Goal: Task Accomplishment & Management: Use online tool/utility

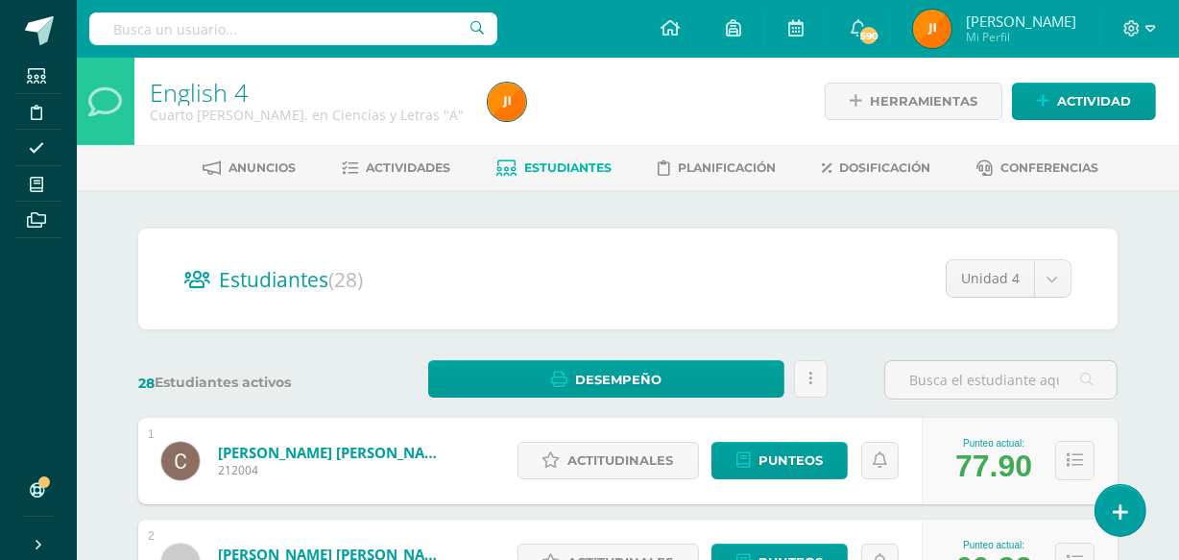
click at [420, 161] on span "Actividades" at bounding box center [409, 167] width 85 height 14
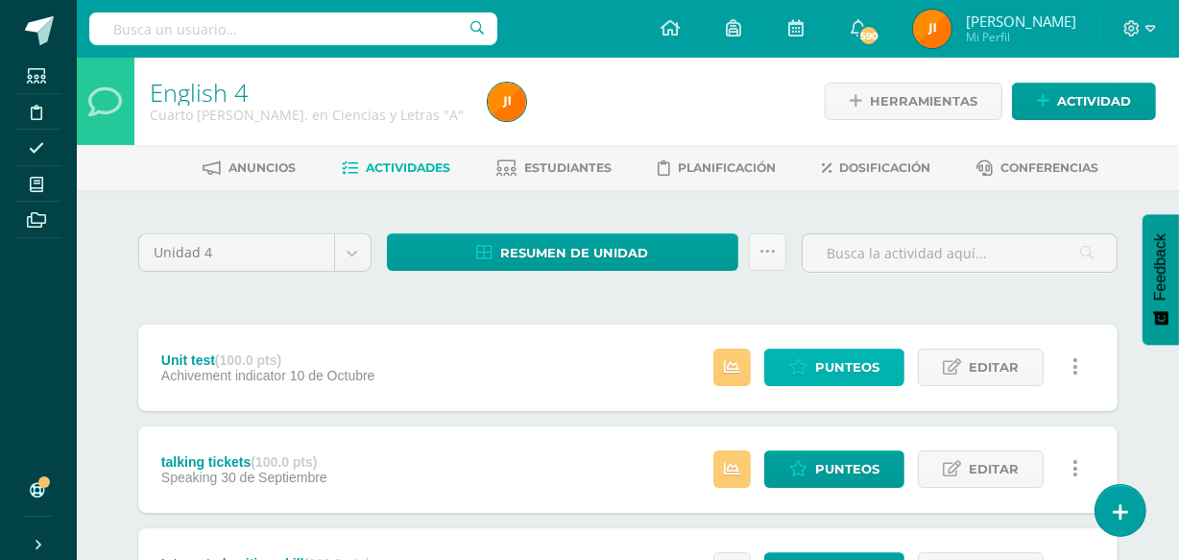
click at [830, 365] on span "Punteos" at bounding box center [847, 368] width 64 height 36
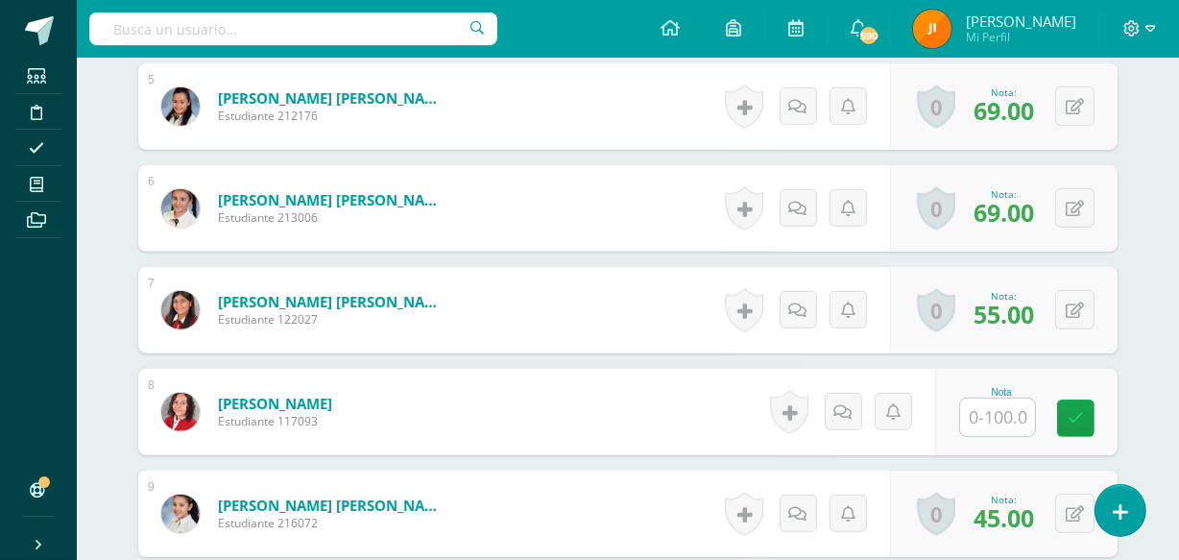
scroll to position [1058, 0]
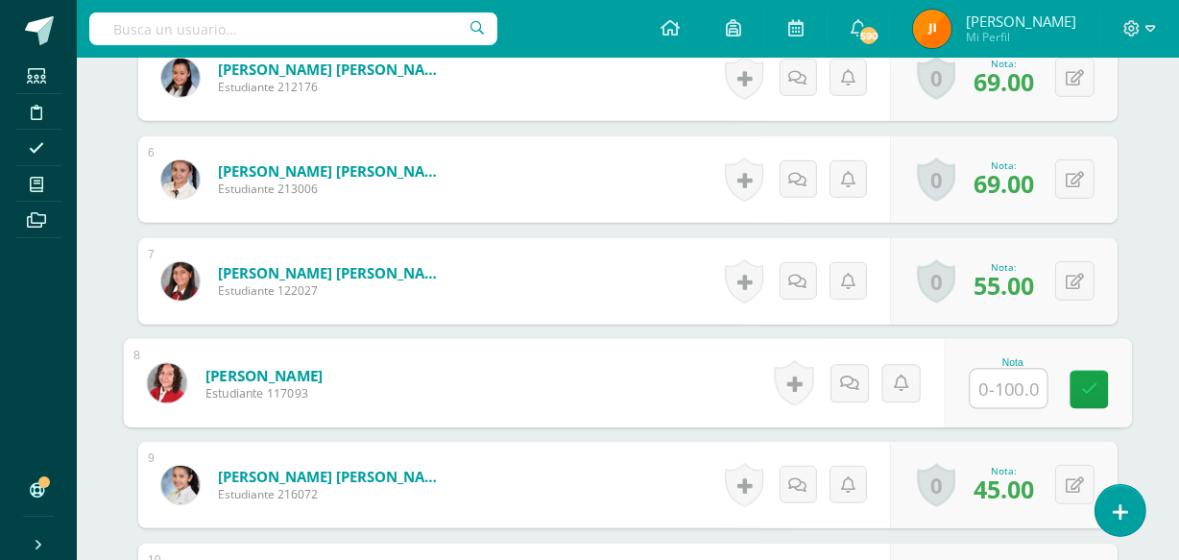
click at [989, 389] on input "text" at bounding box center [1009, 389] width 77 height 38
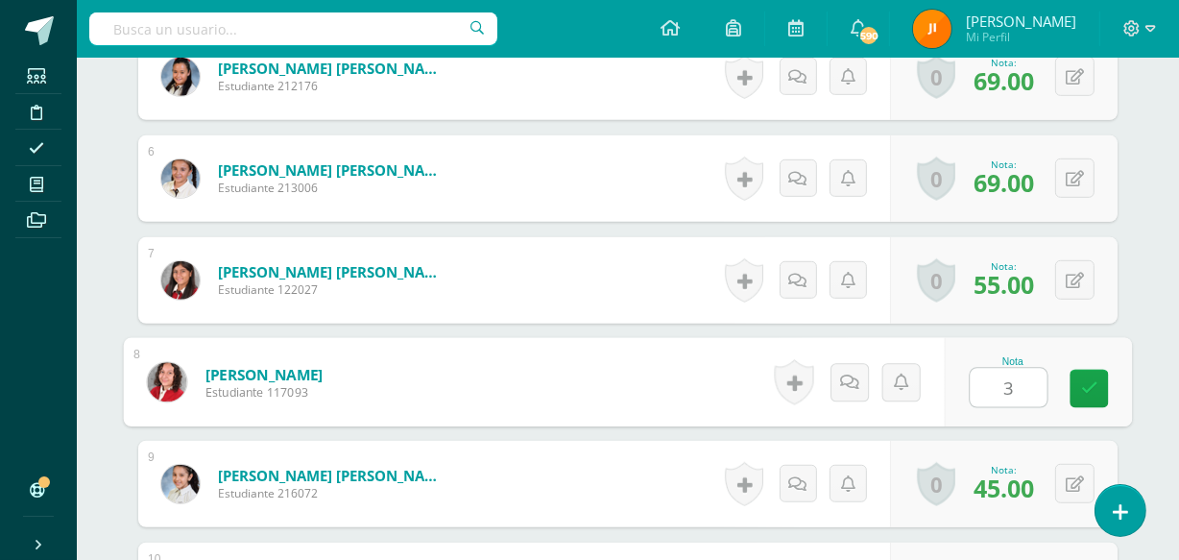
type input "39"
click at [1084, 384] on icon at bounding box center [1089, 388] width 17 height 16
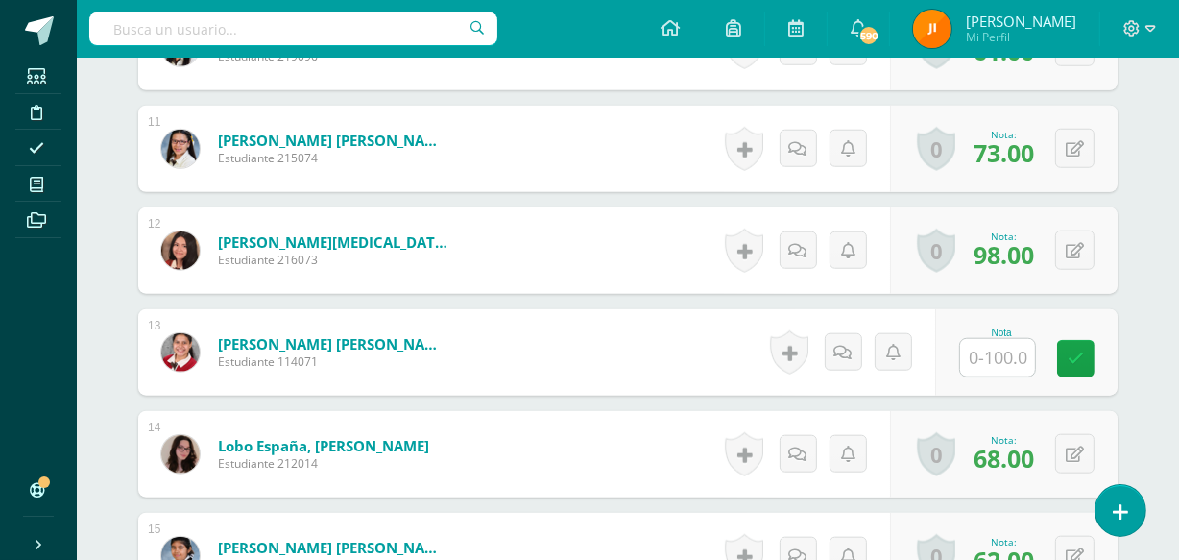
scroll to position [1647, 0]
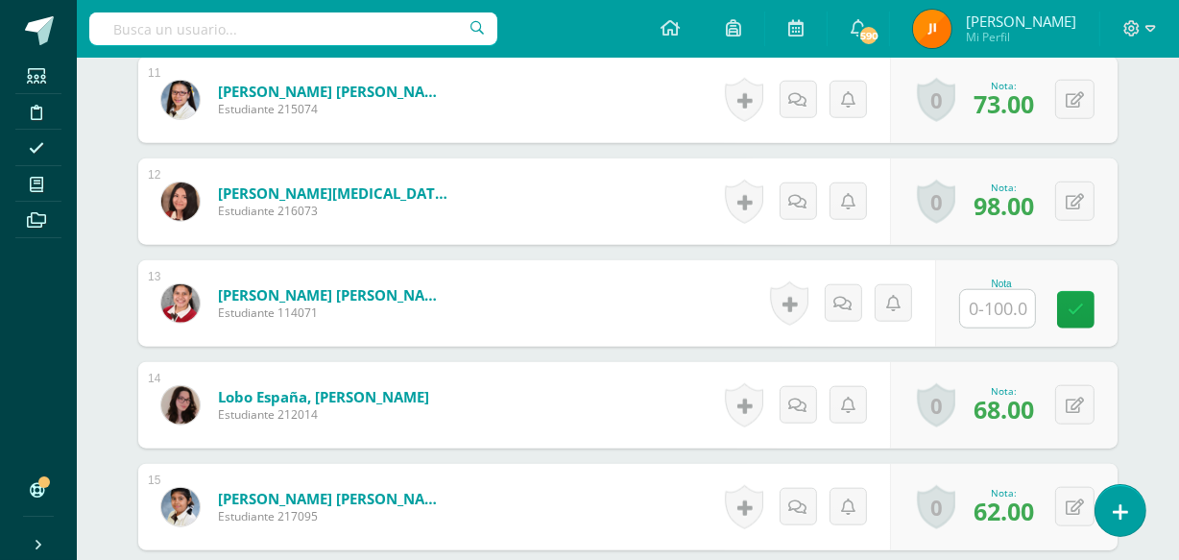
click at [1008, 316] on input "text" at bounding box center [997, 308] width 75 height 37
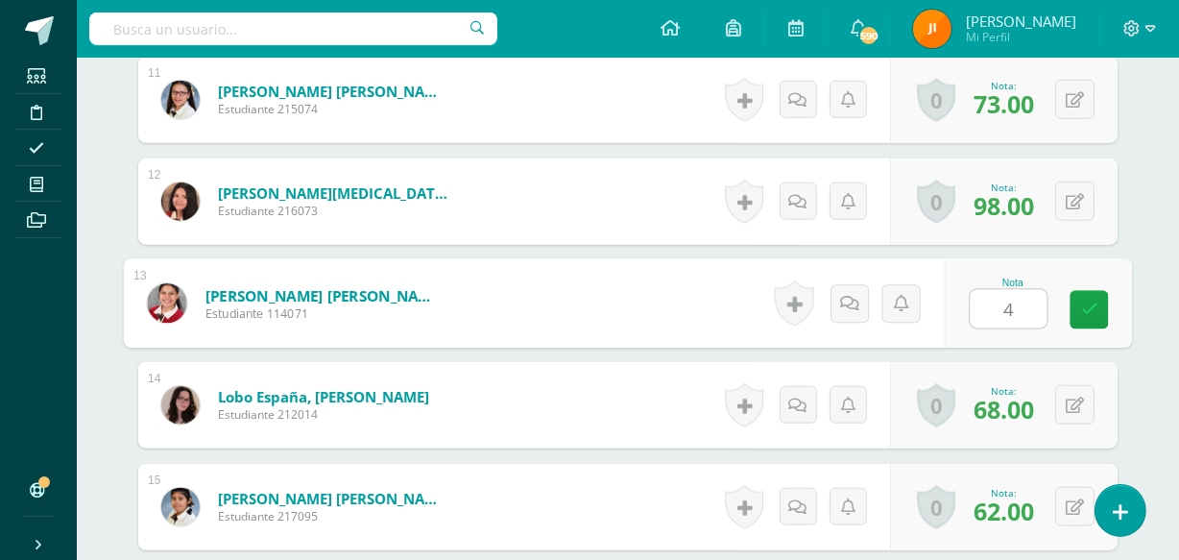
type input "47"
click at [1085, 312] on icon at bounding box center [1089, 310] width 17 height 16
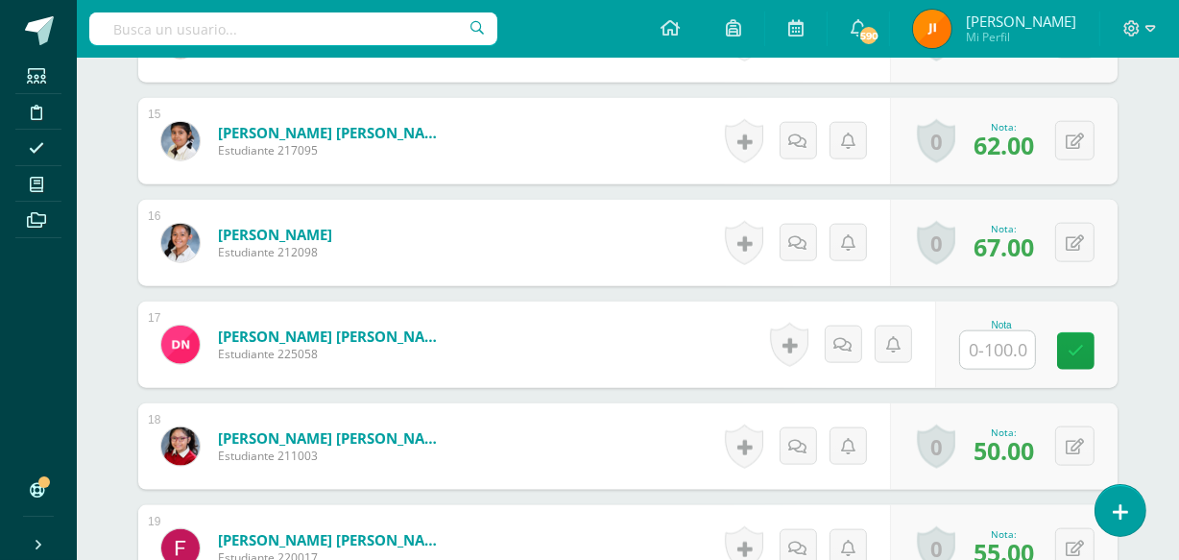
scroll to position [2019, 0]
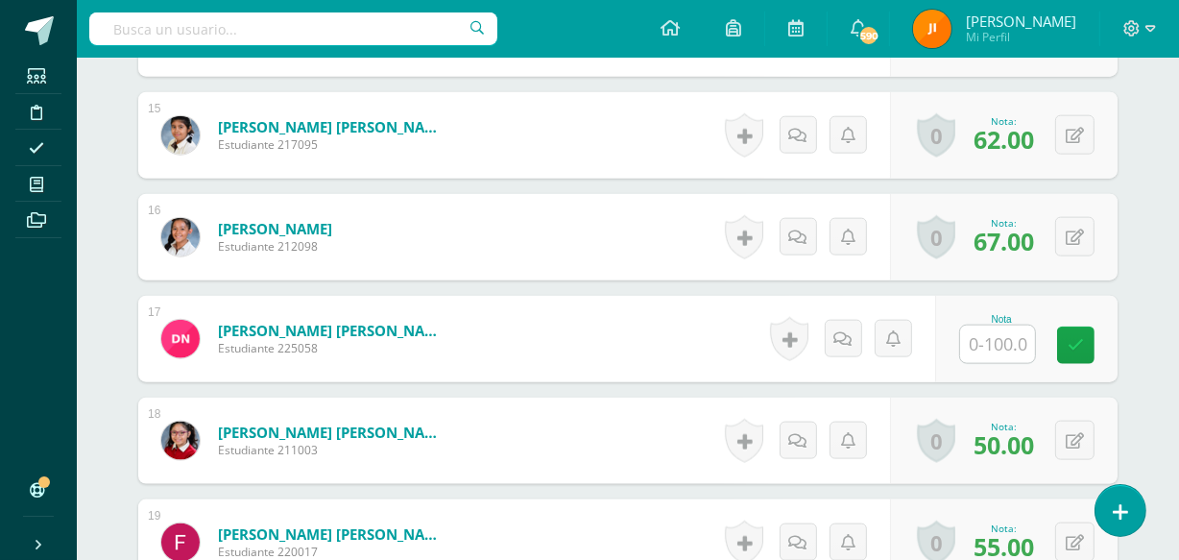
click at [999, 344] on input "text" at bounding box center [997, 344] width 75 height 37
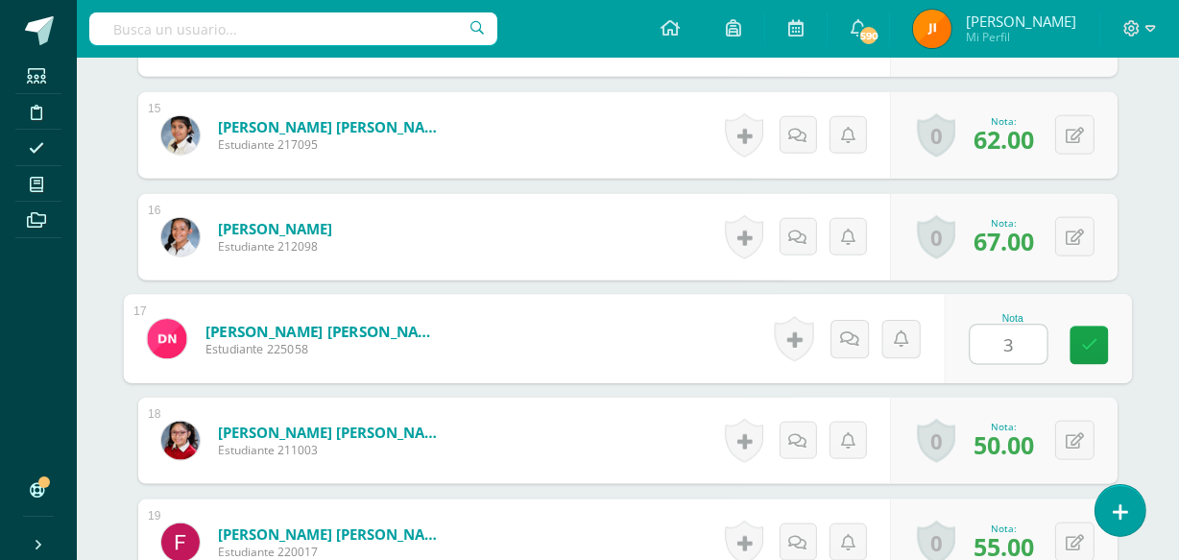
type input "31"
click at [1089, 337] on icon at bounding box center [1089, 345] width 17 height 16
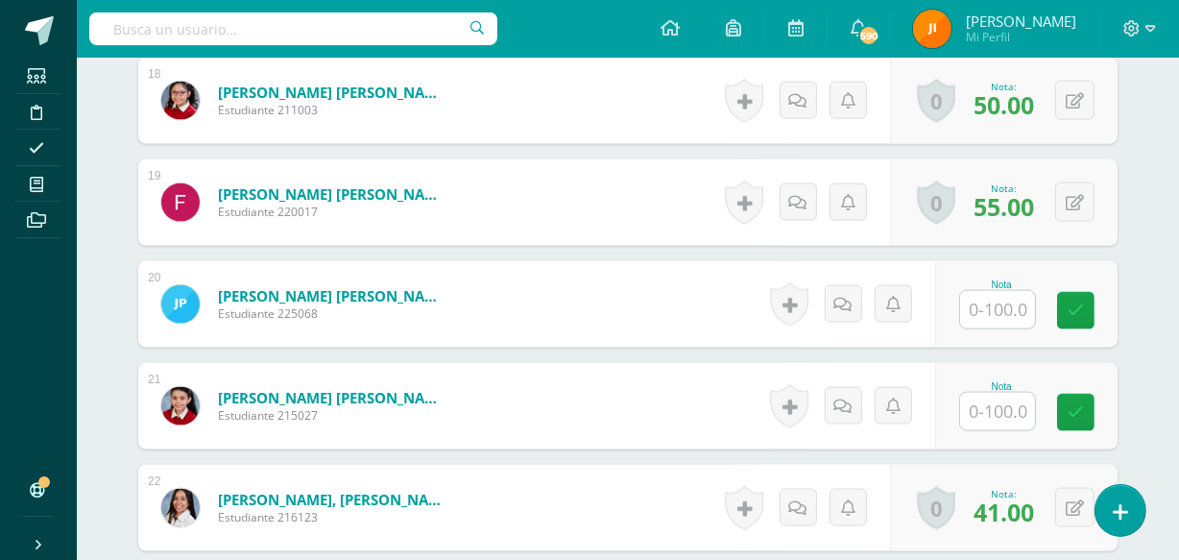
scroll to position [2372, 0]
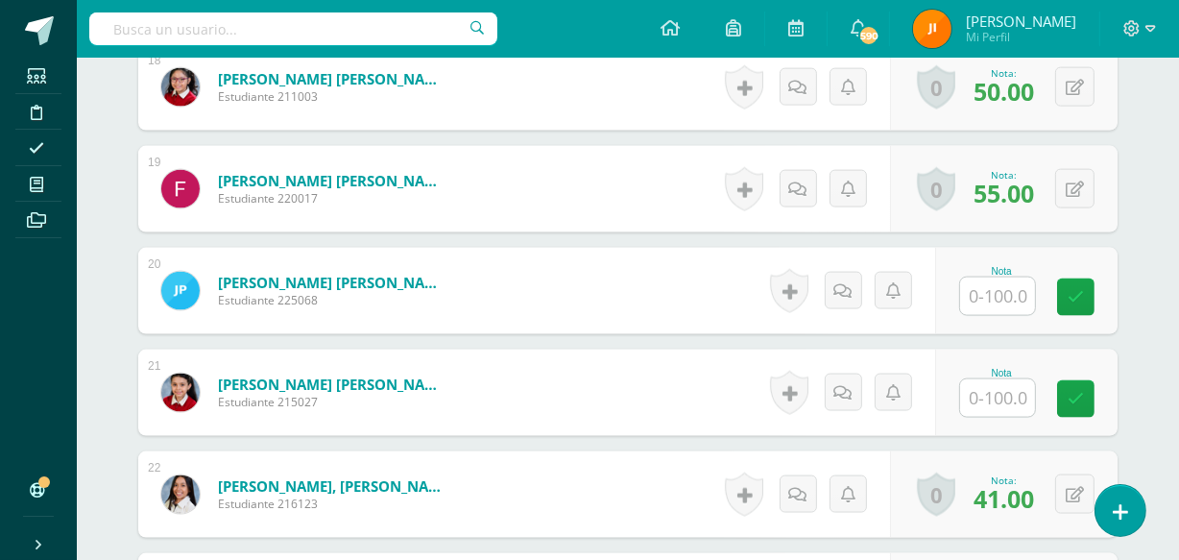
click at [999, 297] on input "text" at bounding box center [997, 296] width 75 height 37
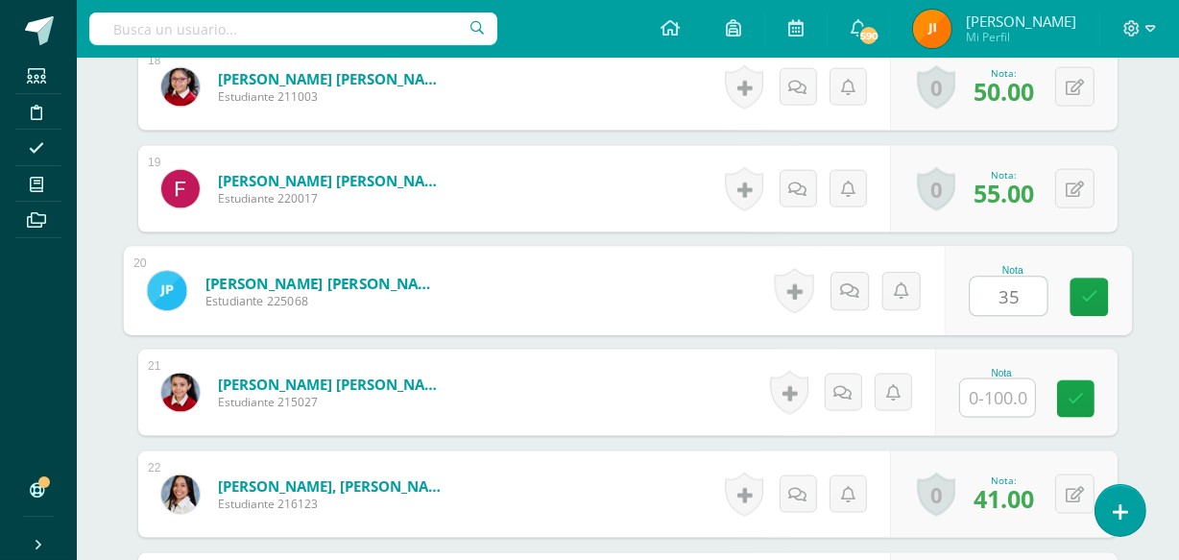
type input "35"
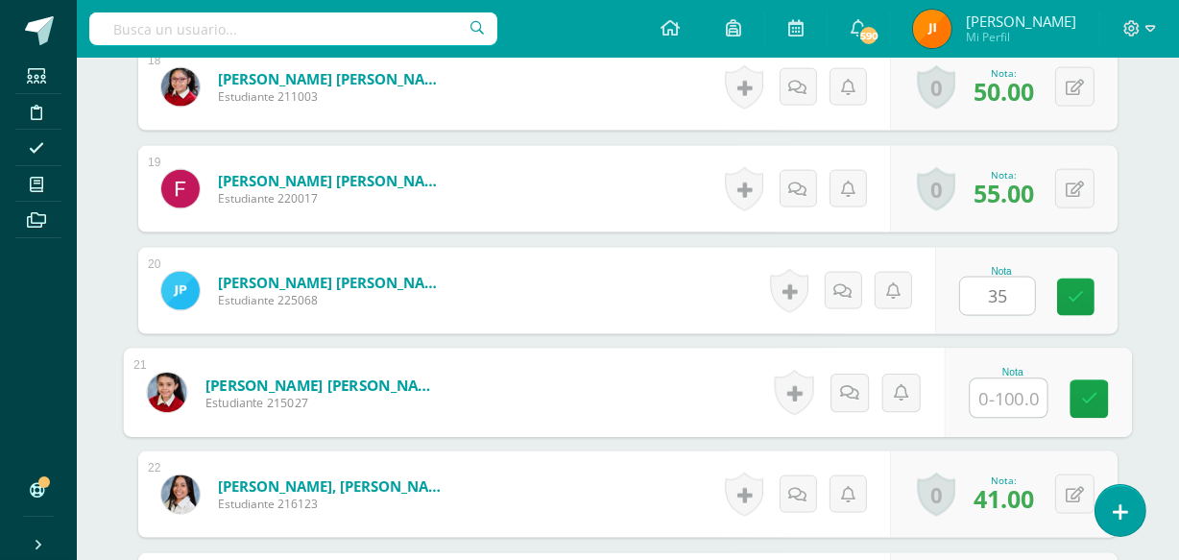
click at [998, 393] on input "text" at bounding box center [1009, 398] width 77 height 38
type input "34"
click at [1084, 396] on icon at bounding box center [1089, 399] width 17 height 16
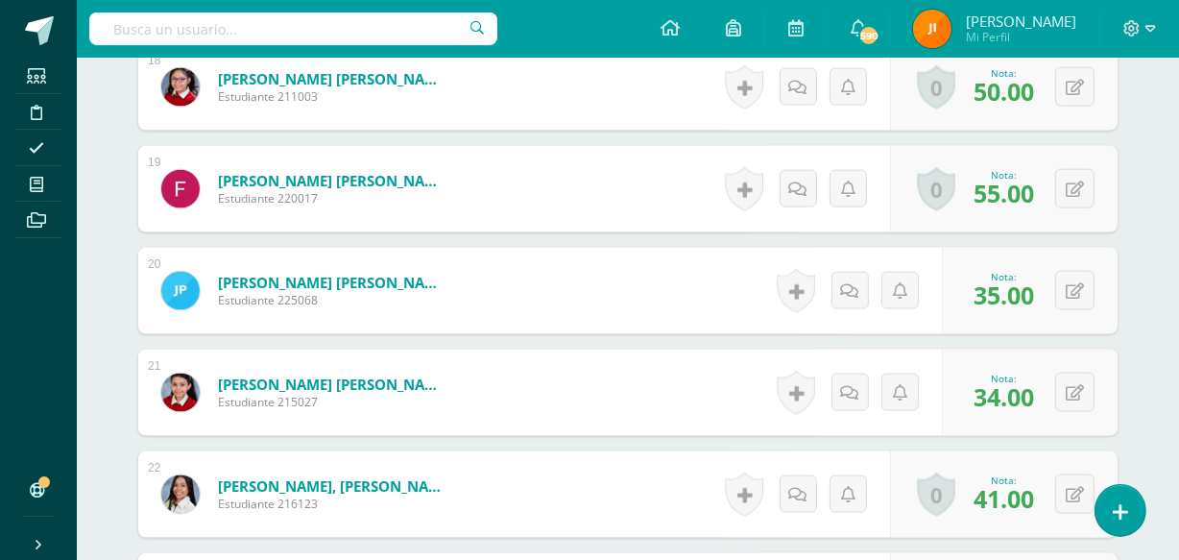
scroll to position [0, 0]
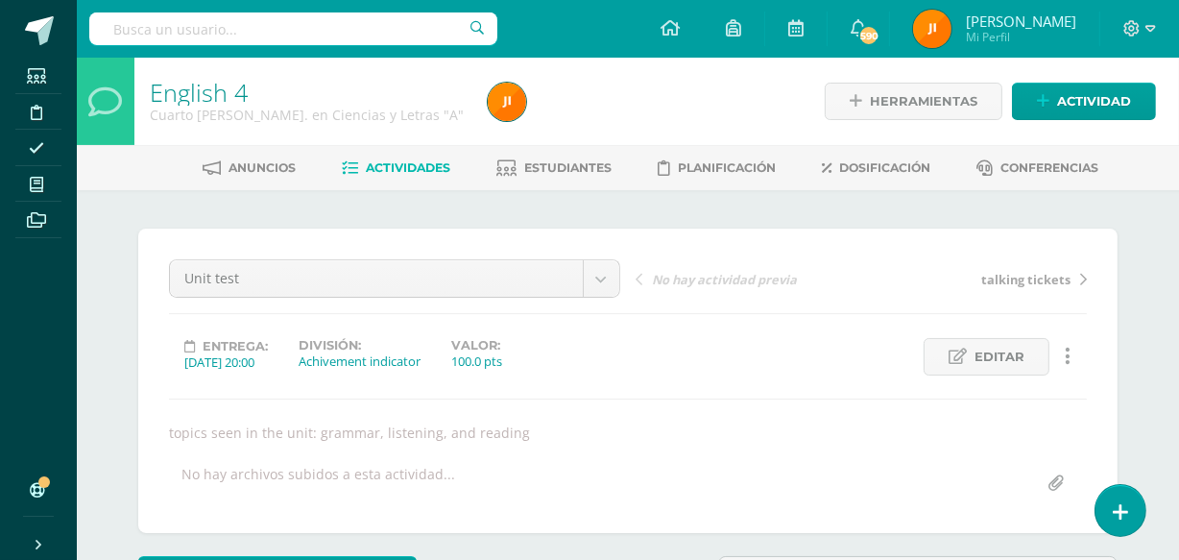
click at [556, 168] on span "Estudiantes" at bounding box center [568, 167] width 87 height 14
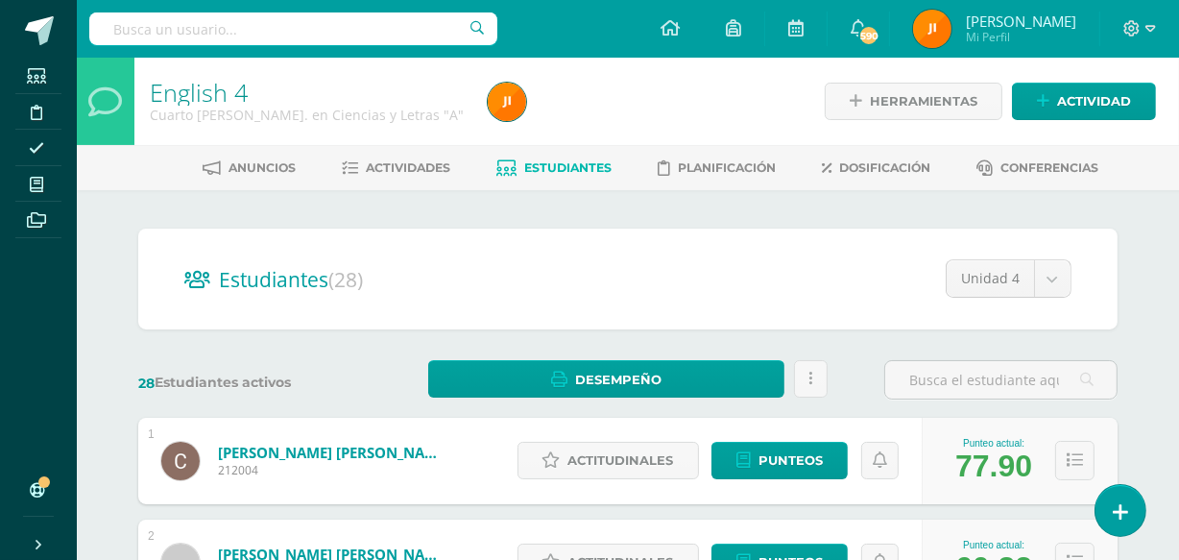
click at [396, 165] on span "Actividades" at bounding box center [409, 167] width 85 height 14
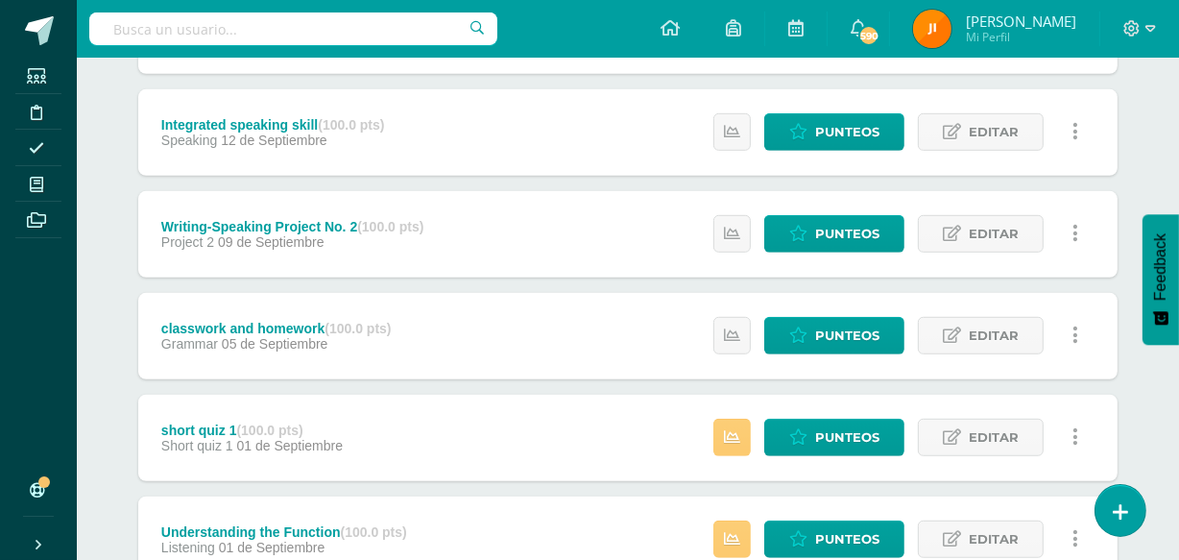
scroll to position [1063, 0]
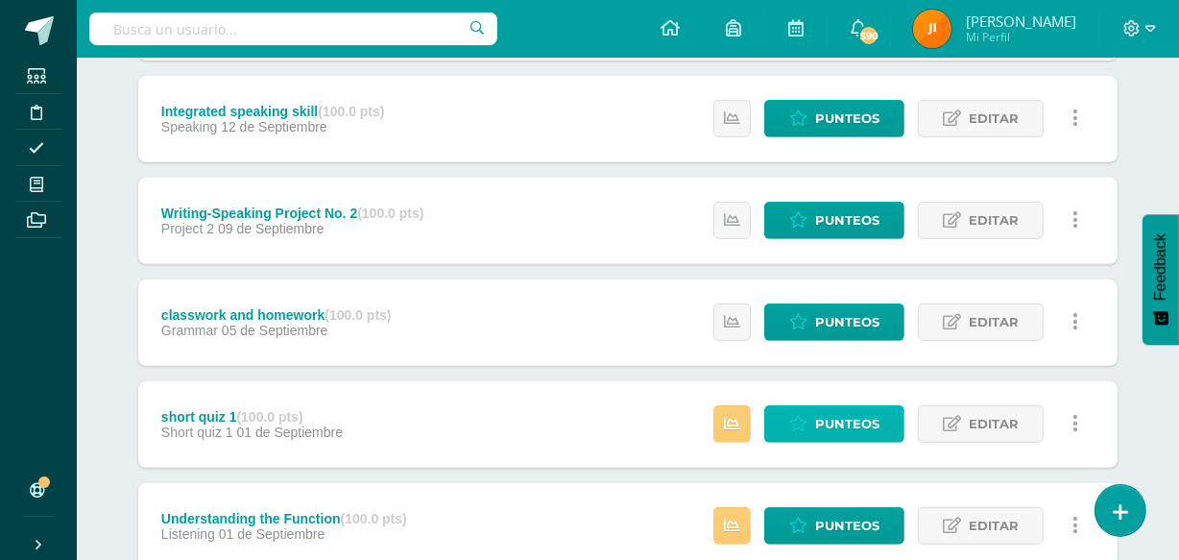
click at [832, 414] on span "Punteos" at bounding box center [847, 424] width 64 height 36
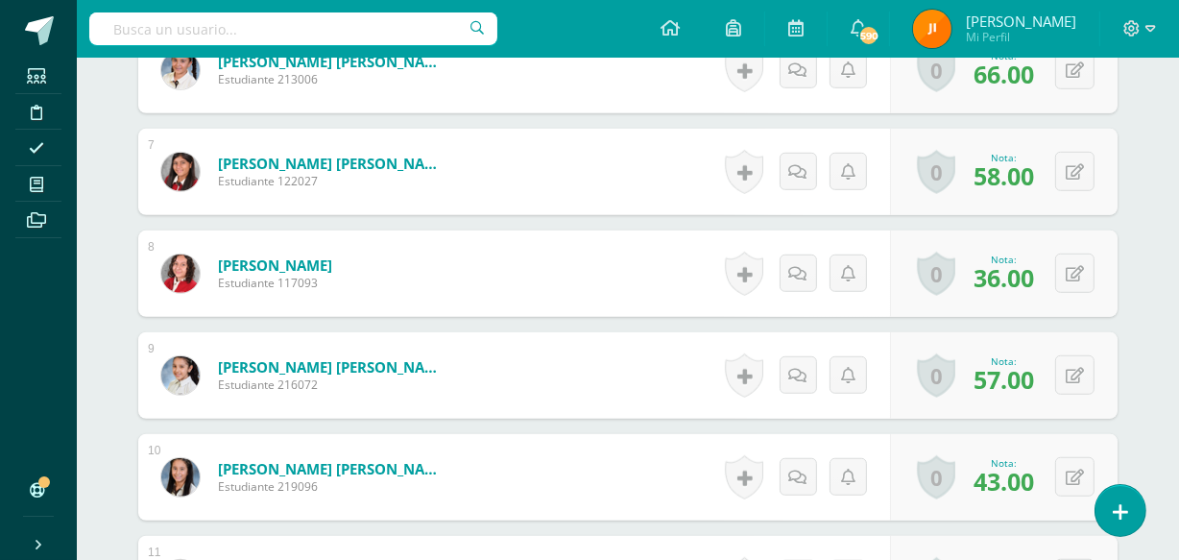
scroll to position [1150, 0]
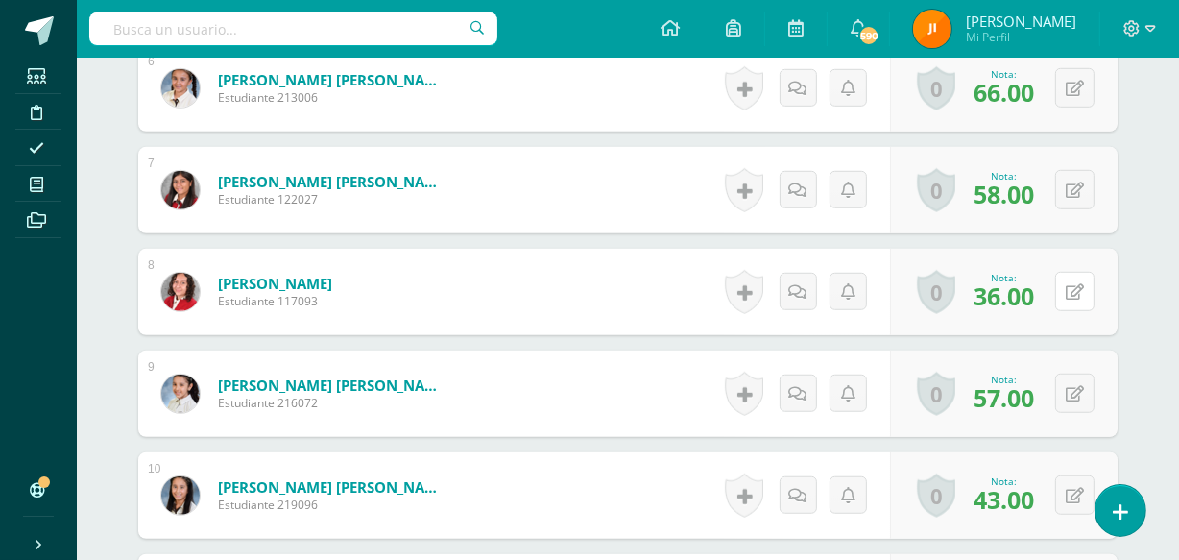
click at [1066, 290] on div "0 Logros Logros obtenidos Aún no hay logros agregados Nota: 36.00" at bounding box center [1004, 292] width 228 height 86
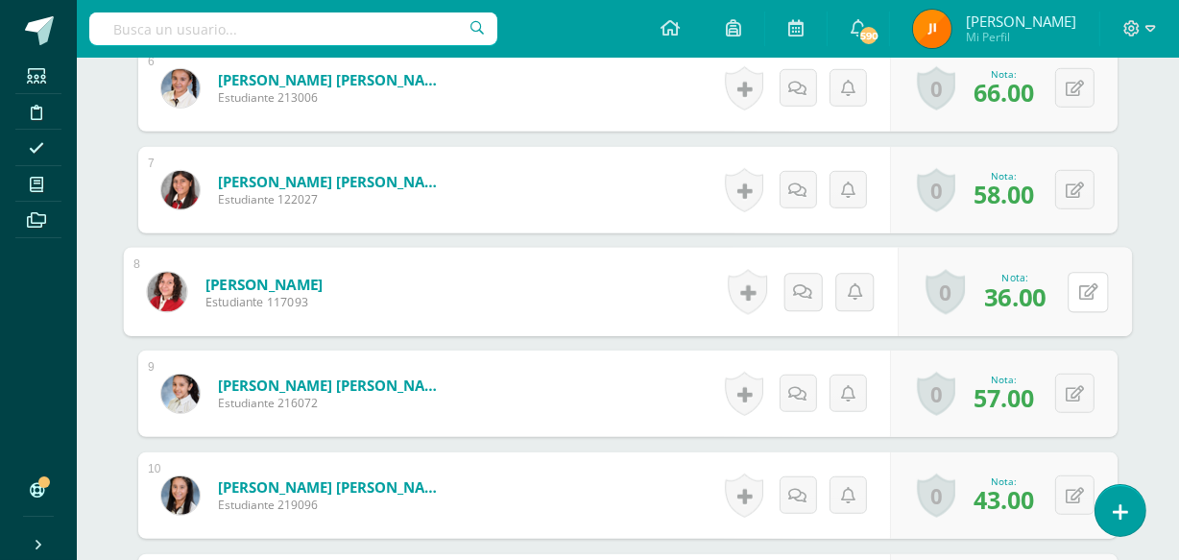
click at [1086, 293] on icon at bounding box center [1089, 291] width 19 height 16
type input "60"
click at [1033, 296] on icon at bounding box center [1037, 298] width 17 height 16
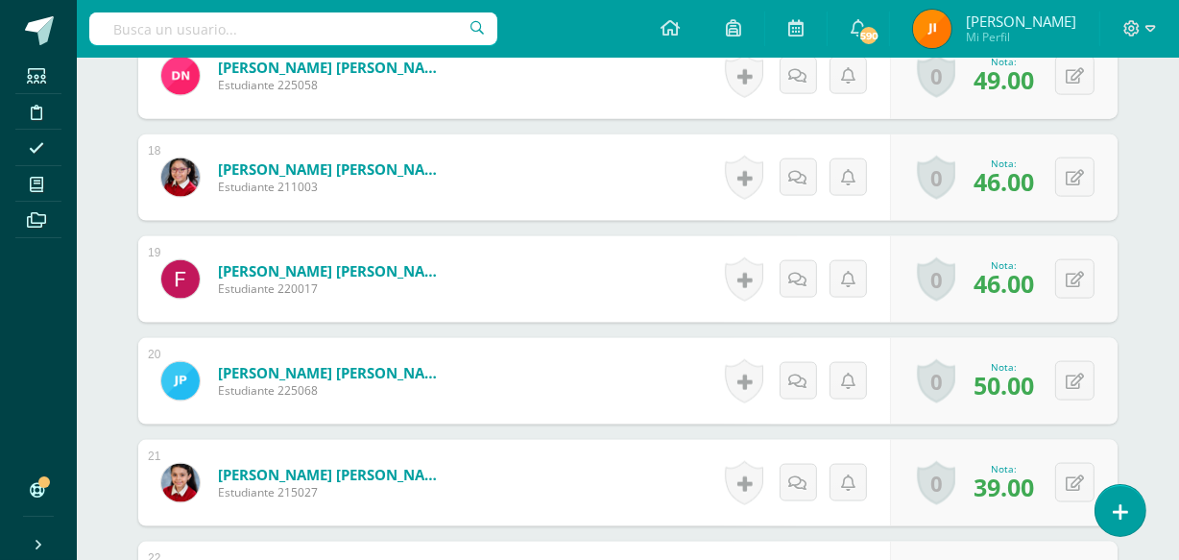
scroll to position [2288, 0]
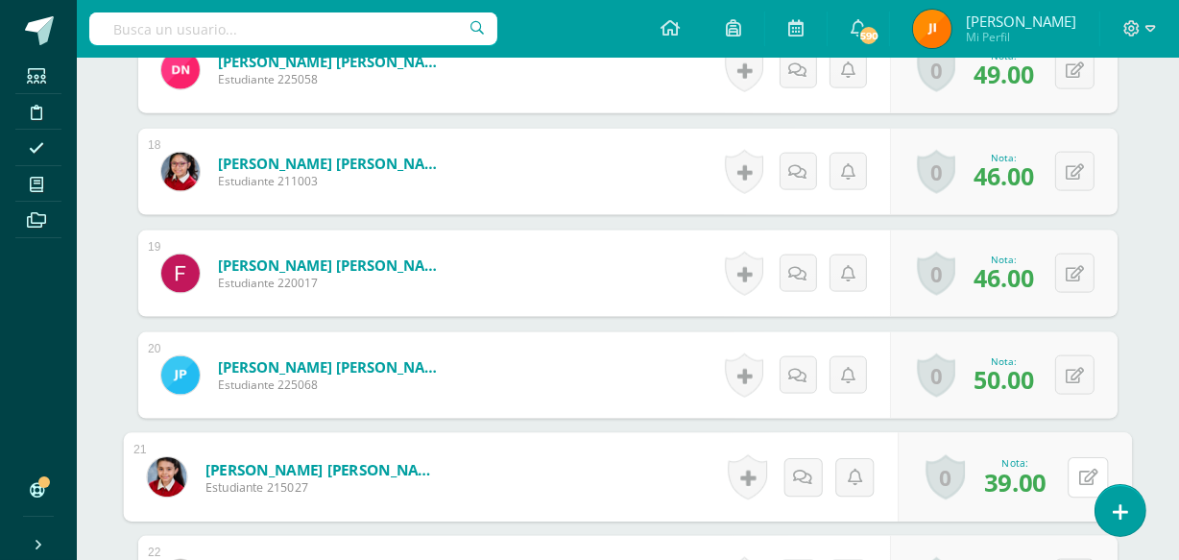
click at [1073, 471] on button at bounding box center [1088, 477] width 40 height 40
type input "60"
click at [1036, 480] on icon at bounding box center [1037, 483] width 17 height 16
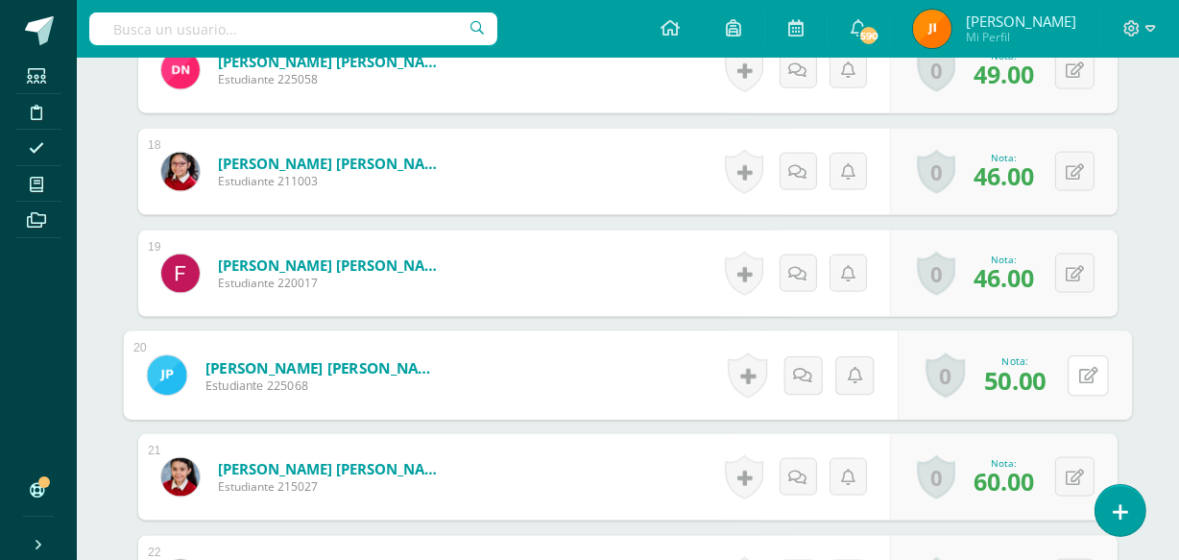
click at [1071, 376] on button at bounding box center [1088, 375] width 40 height 40
type input "60"
click at [1038, 378] on icon at bounding box center [1037, 382] width 17 height 16
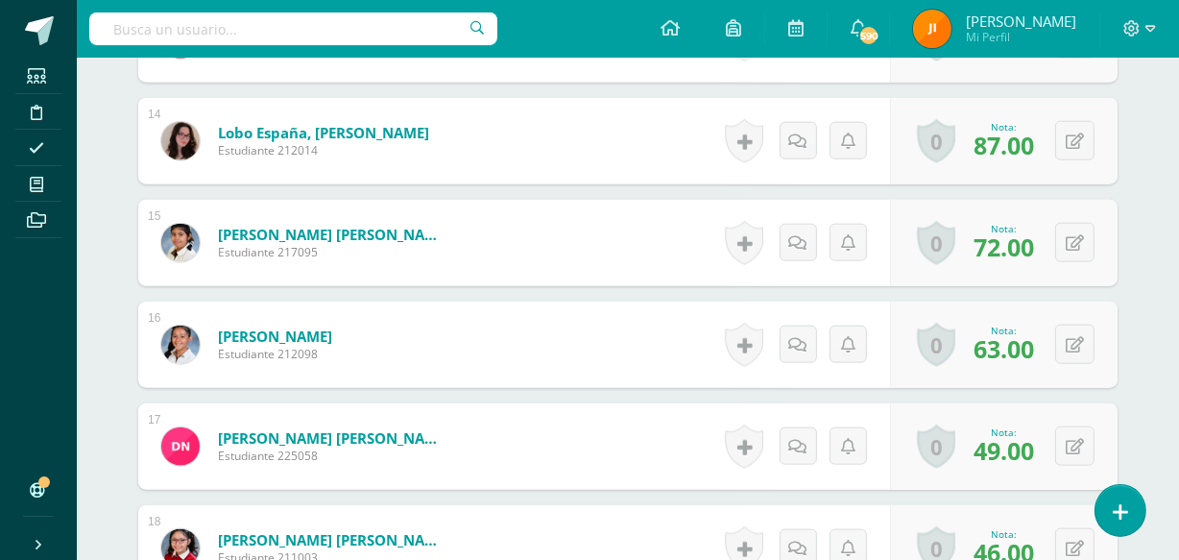
scroll to position [1930, 0]
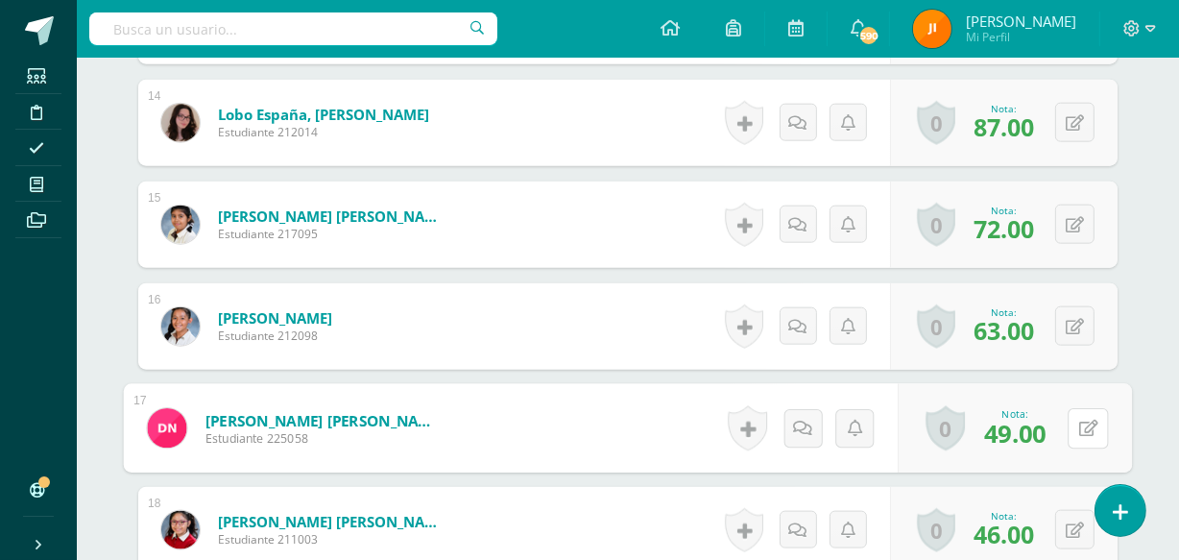
click at [1075, 421] on button at bounding box center [1088, 428] width 40 height 40
type input "60"
click at [1034, 426] on icon at bounding box center [1037, 434] width 17 height 16
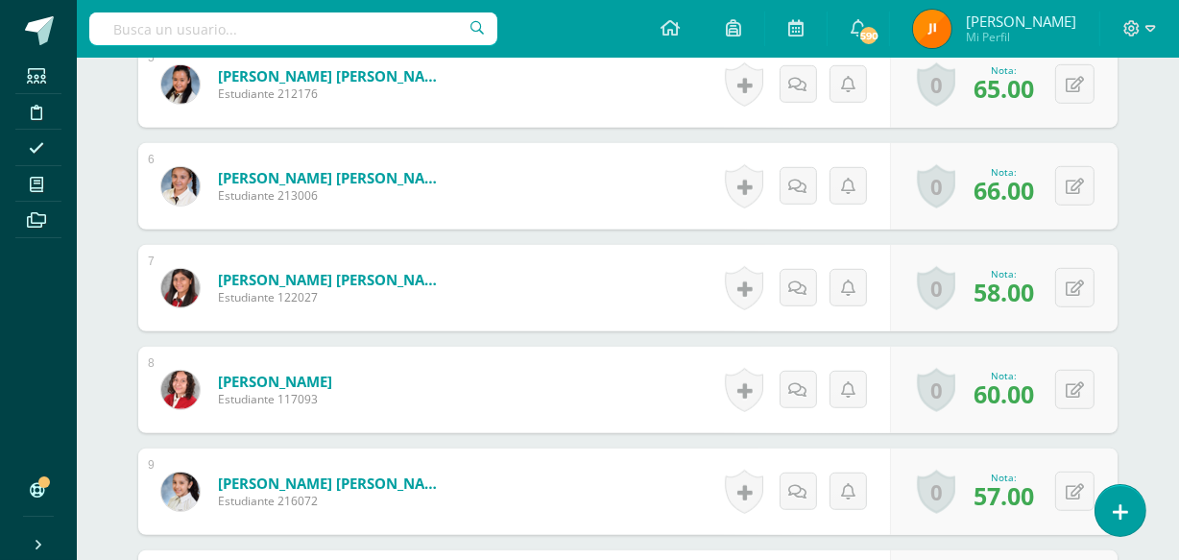
scroll to position [0, 0]
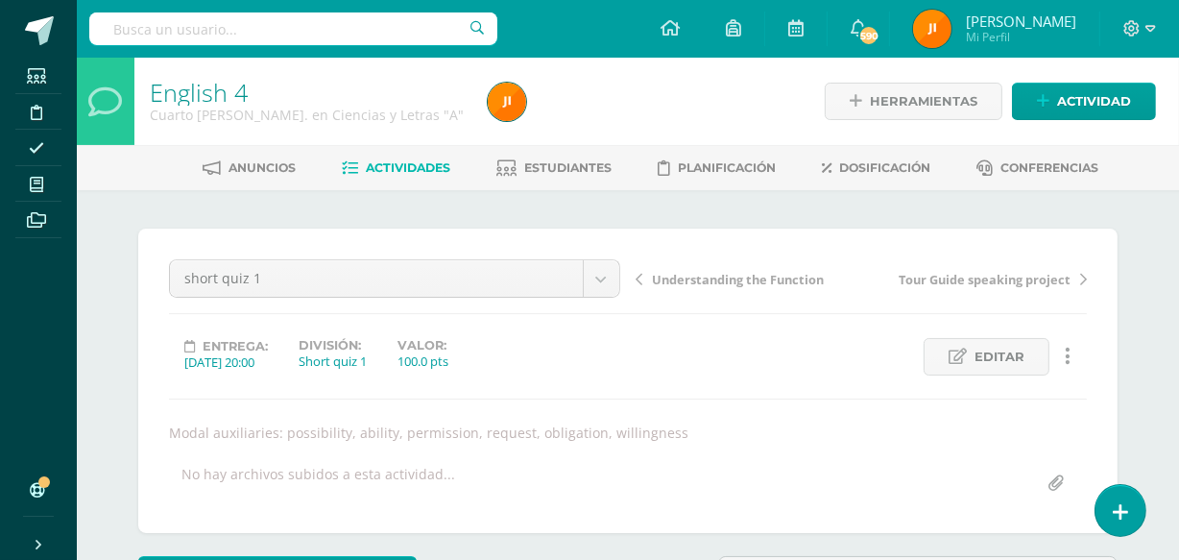
click at [396, 162] on span "Actividades" at bounding box center [409, 167] width 85 height 14
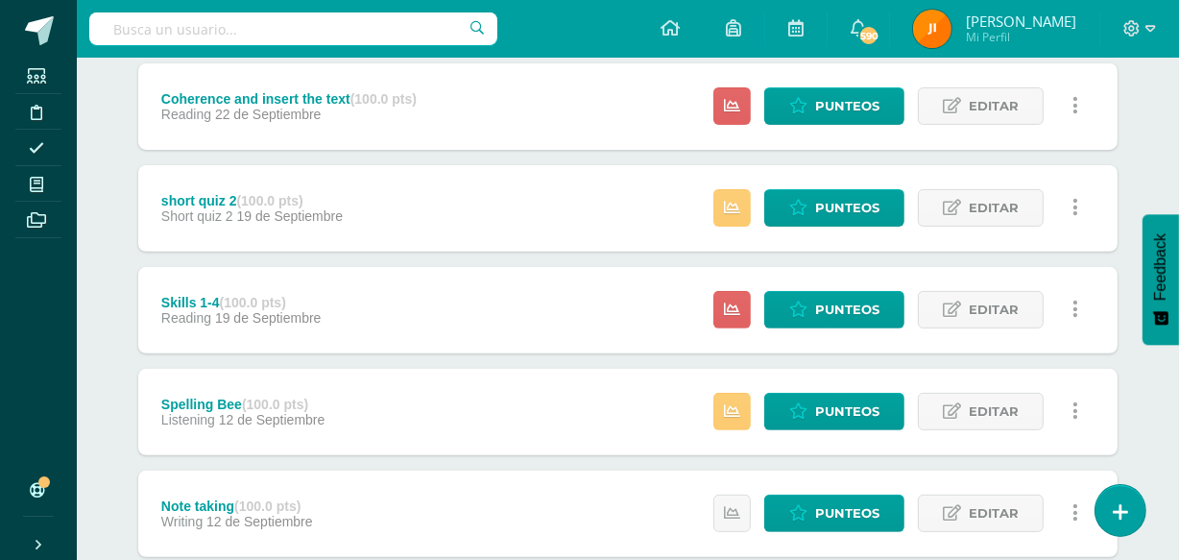
scroll to position [569, 0]
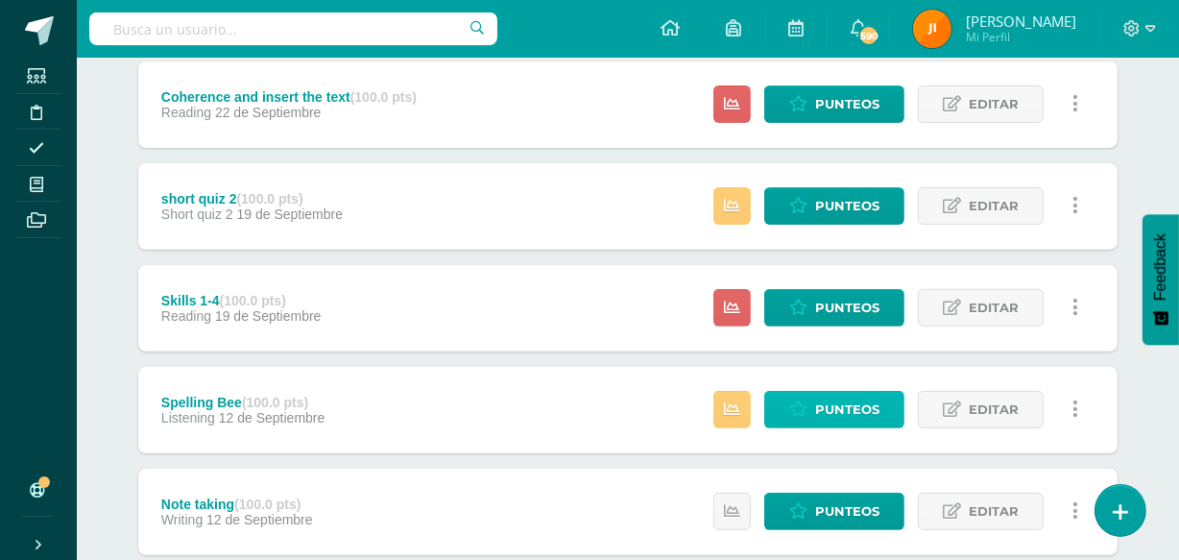
click at [836, 404] on span "Punteos" at bounding box center [847, 410] width 64 height 36
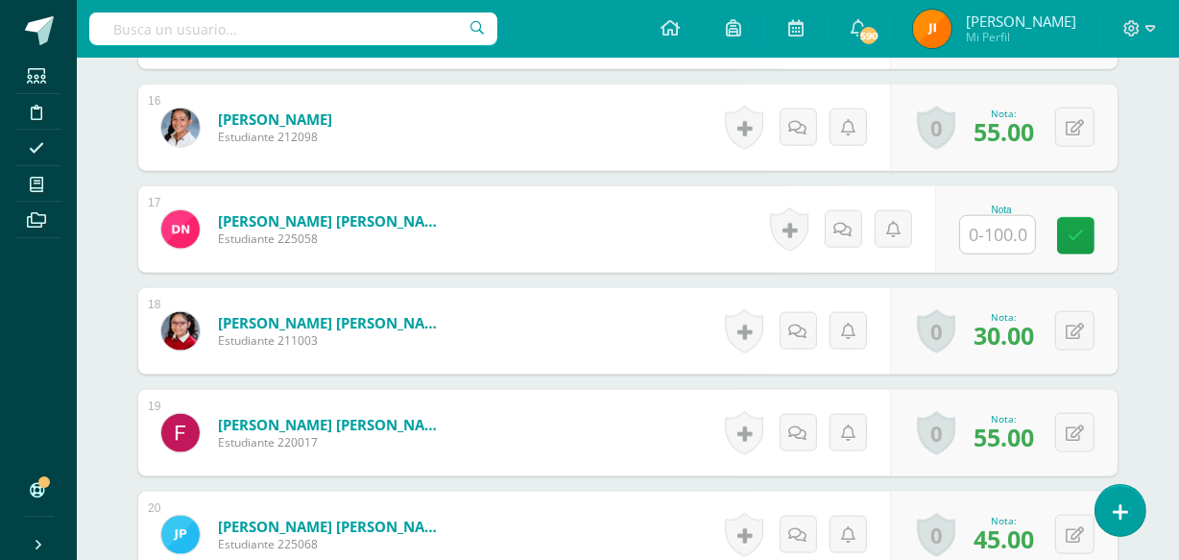
scroll to position [2202, 0]
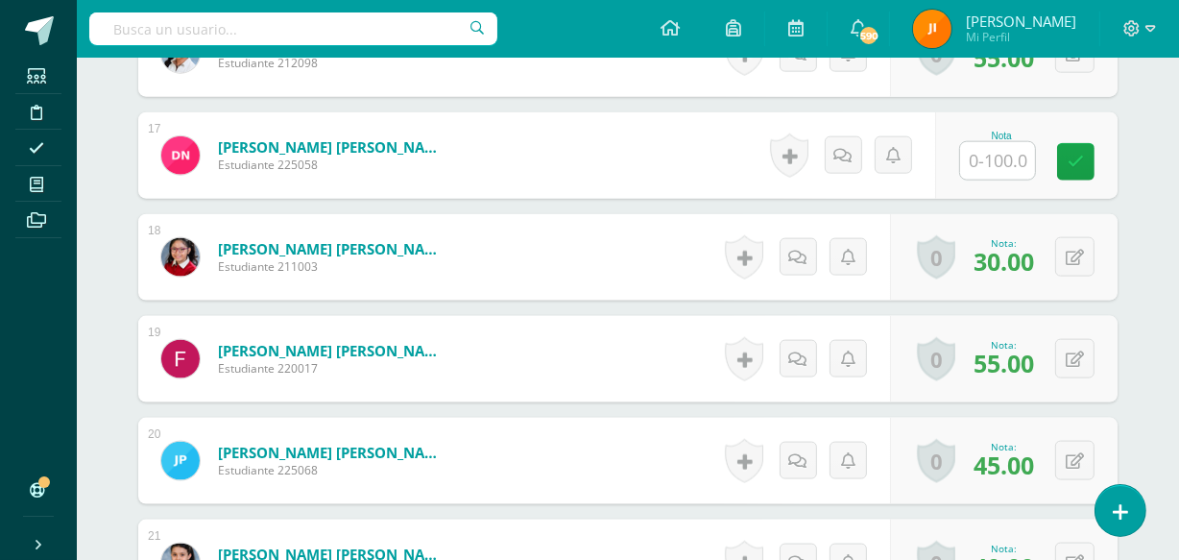
click at [1000, 158] on input "text" at bounding box center [997, 160] width 75 height 37
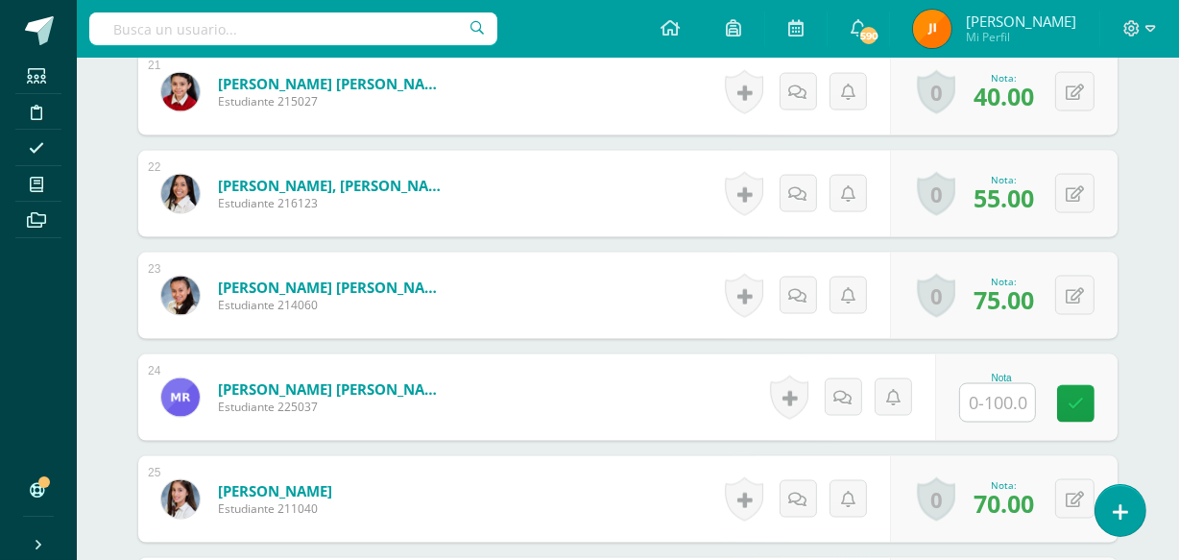
scroll to position [2680, 0]
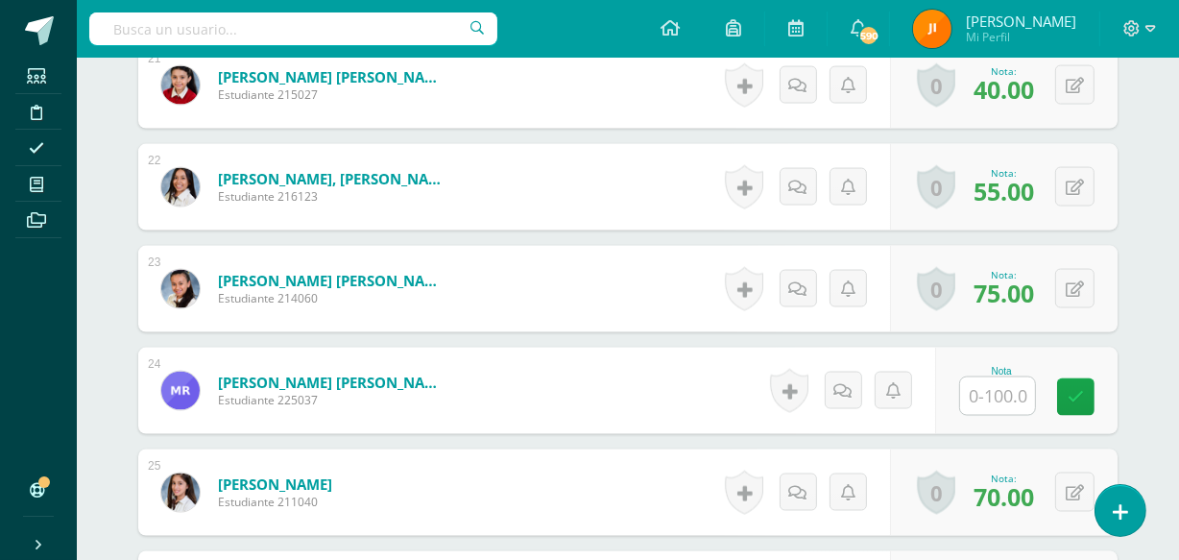
type input "35"
click at [999, 396] on input "text" at bounding box center [997, 395] width 75 height 37
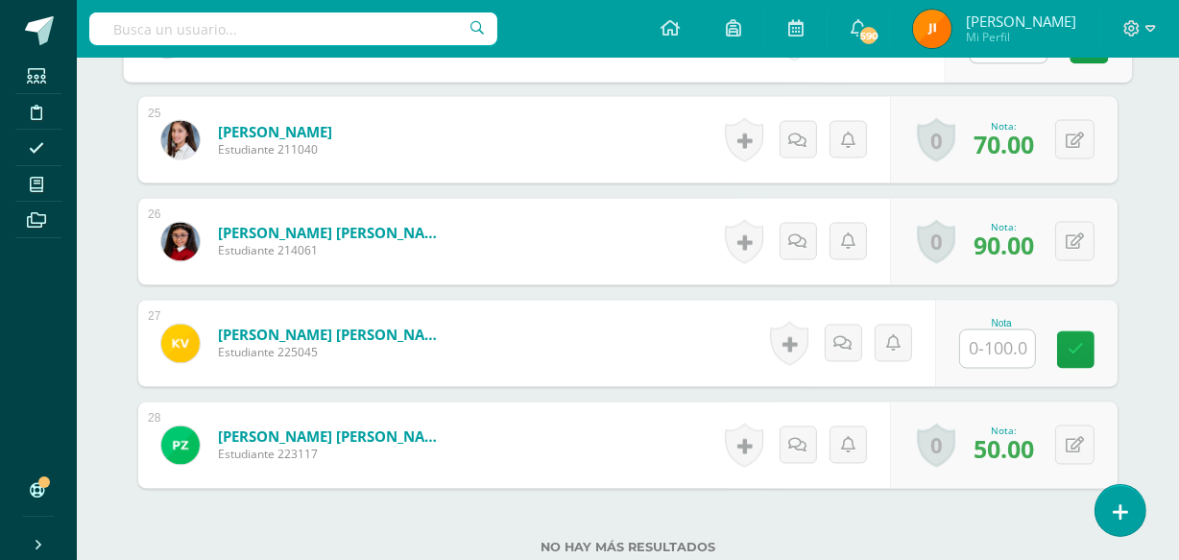
scroll to position [3038, 0]
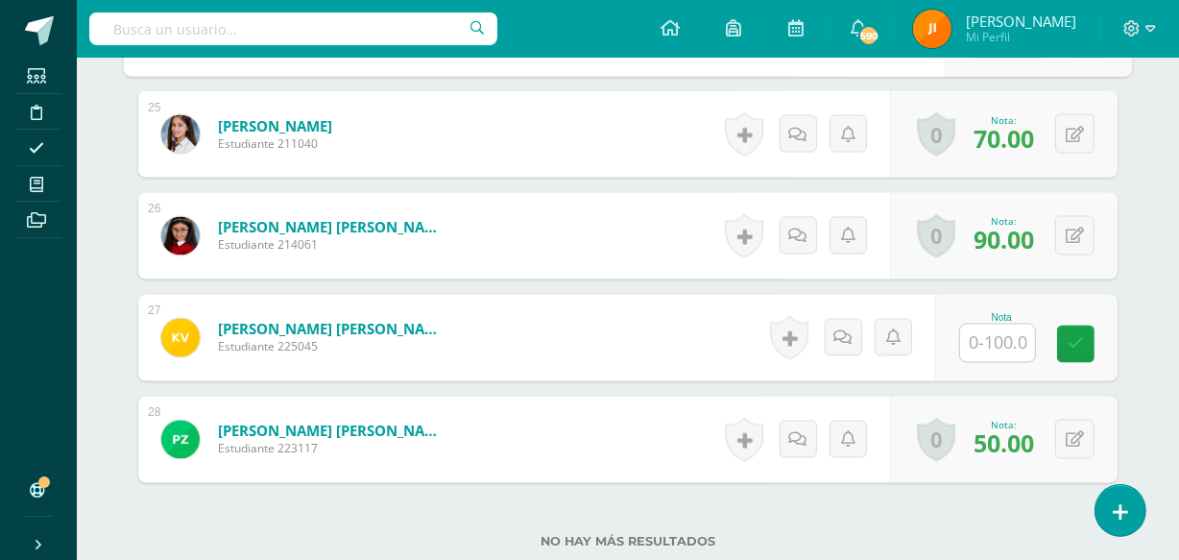
type input "55"
click at [998, 338] on input "text" at bounding box center [997, 343] width 75 height 37
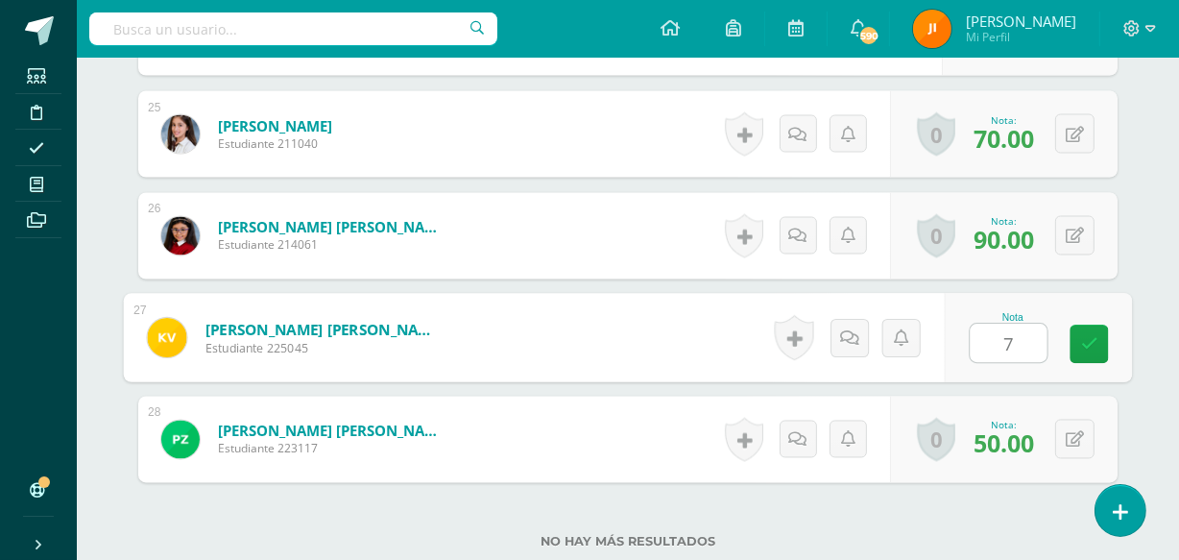
type input "70"
click at [1094, 343] on icon at bounding box center [1089, 344] width 17 height 16
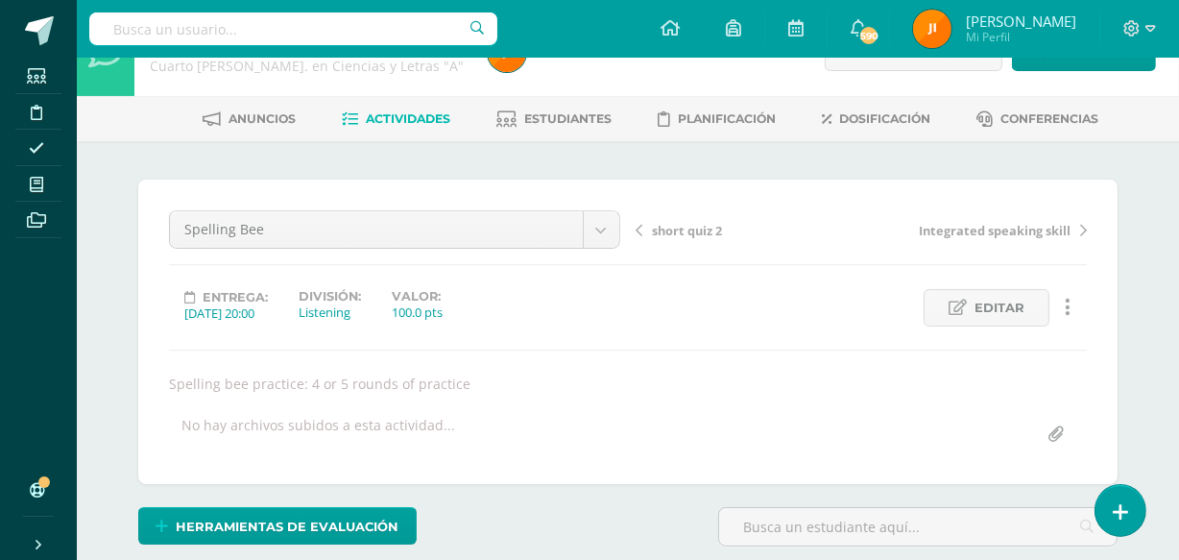
scroll to position [0, 0]
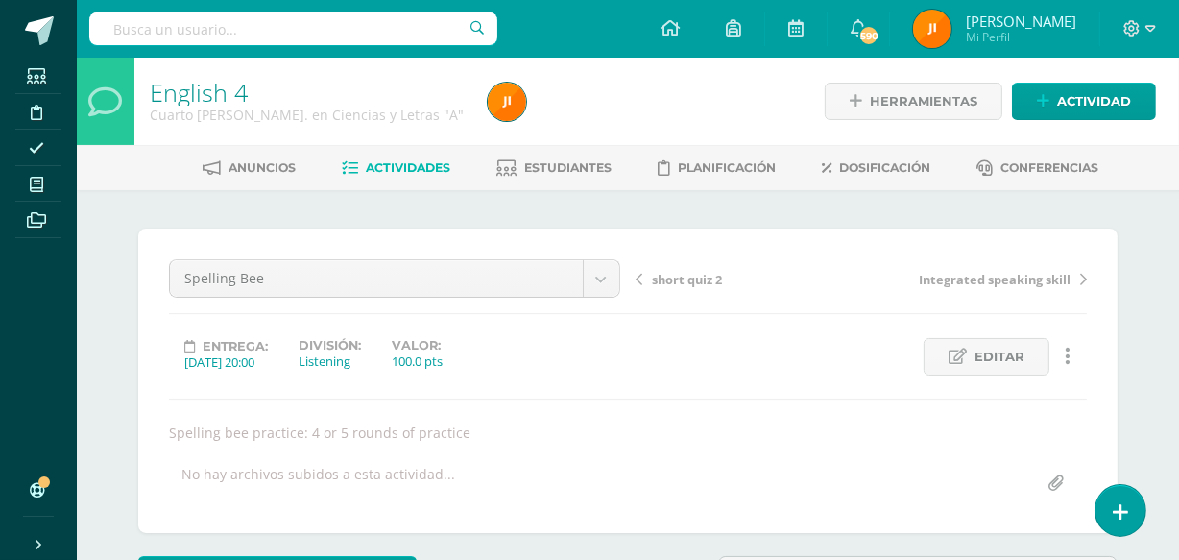
click at [393, 164] on span "Actividades" at bounding box center [409, 167] width 85 height 14
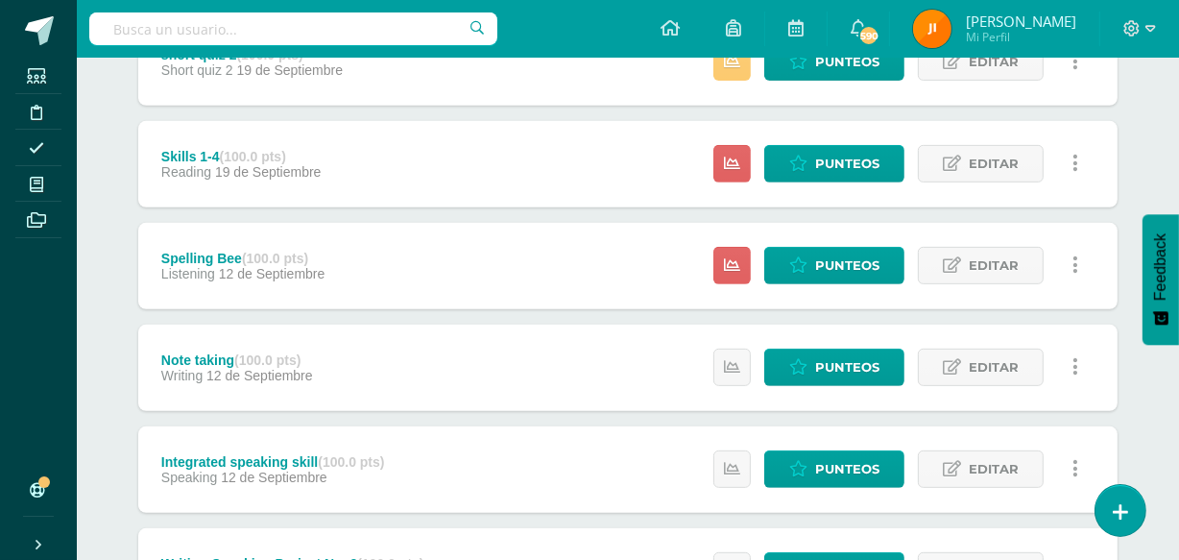
scroll to position [622, 0]
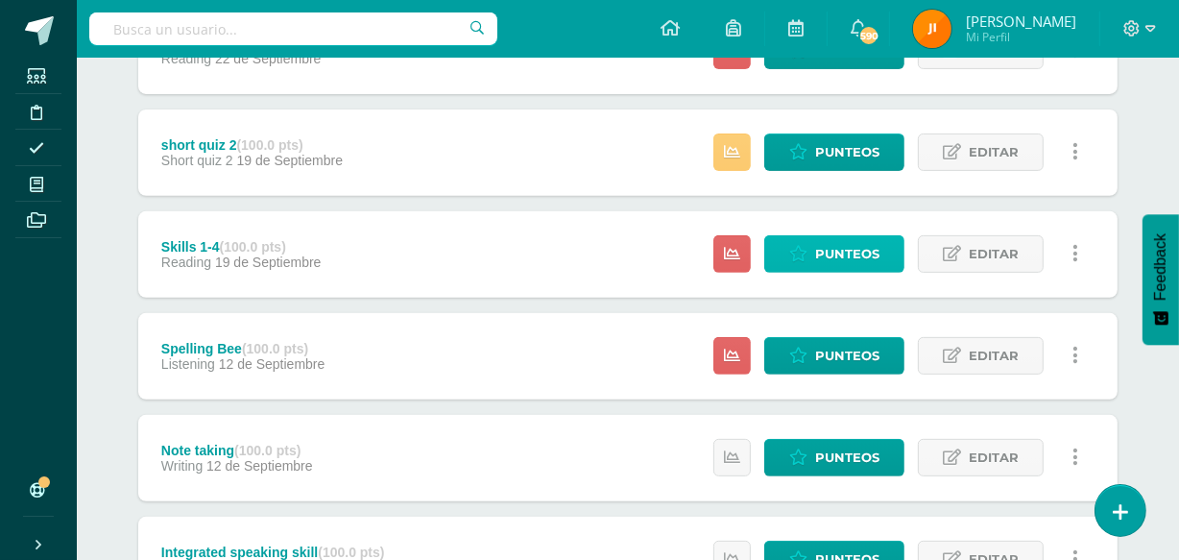
click at [850, 252] on span "Punteos" at bounding box center [847, 254] width 64 height 36
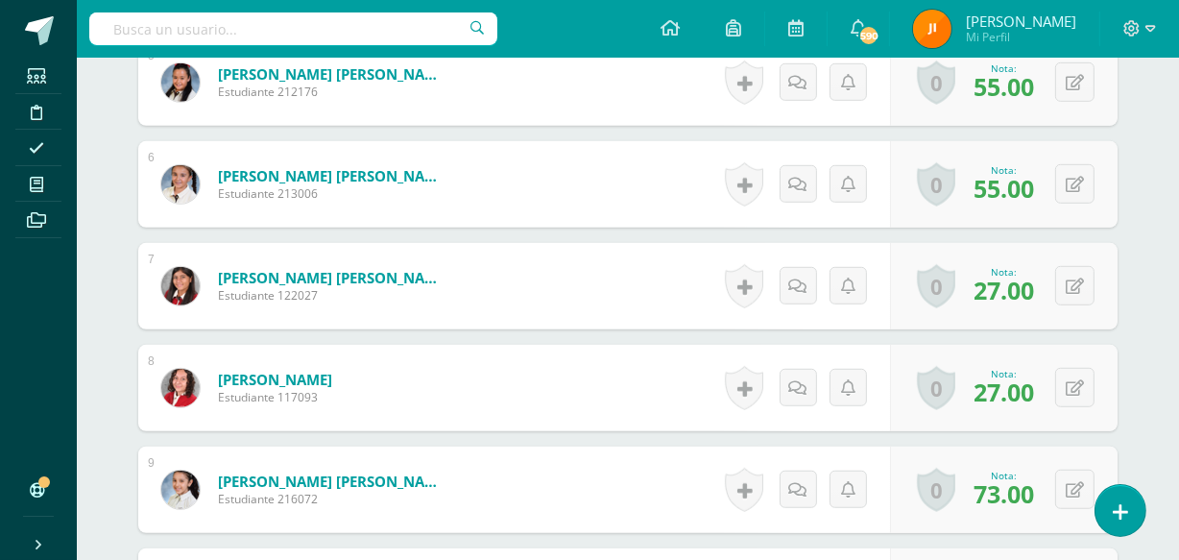
scroll to position [1066, 0]
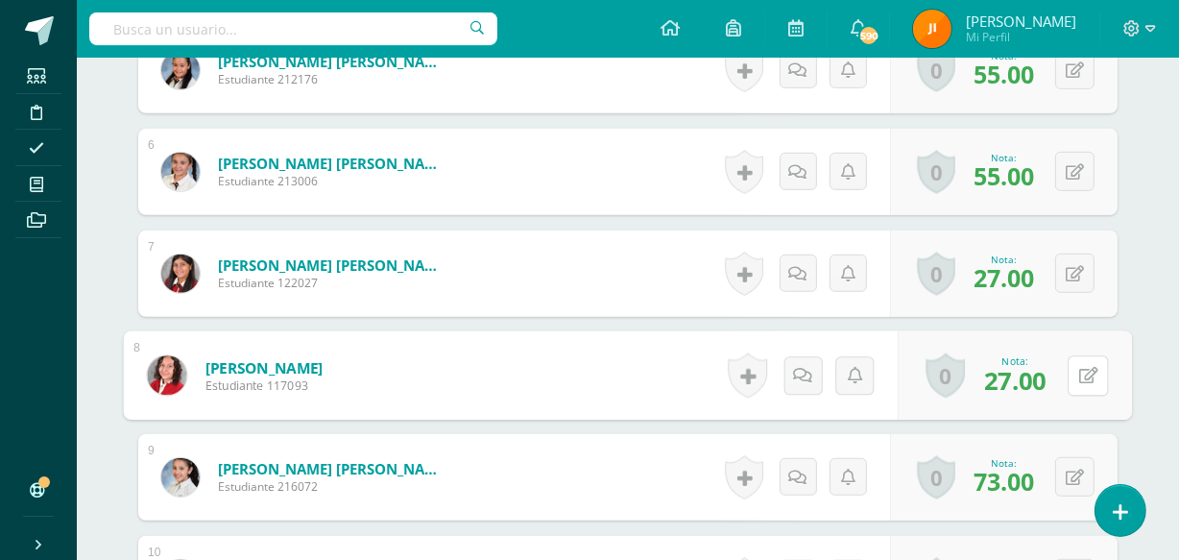
click at [1075, 372] on button at bounding box center [1088, 375] width 40 height 40
type input "92"
click at [1033, 376] on icon at bounding box center [1037, 382] width 17 height 16
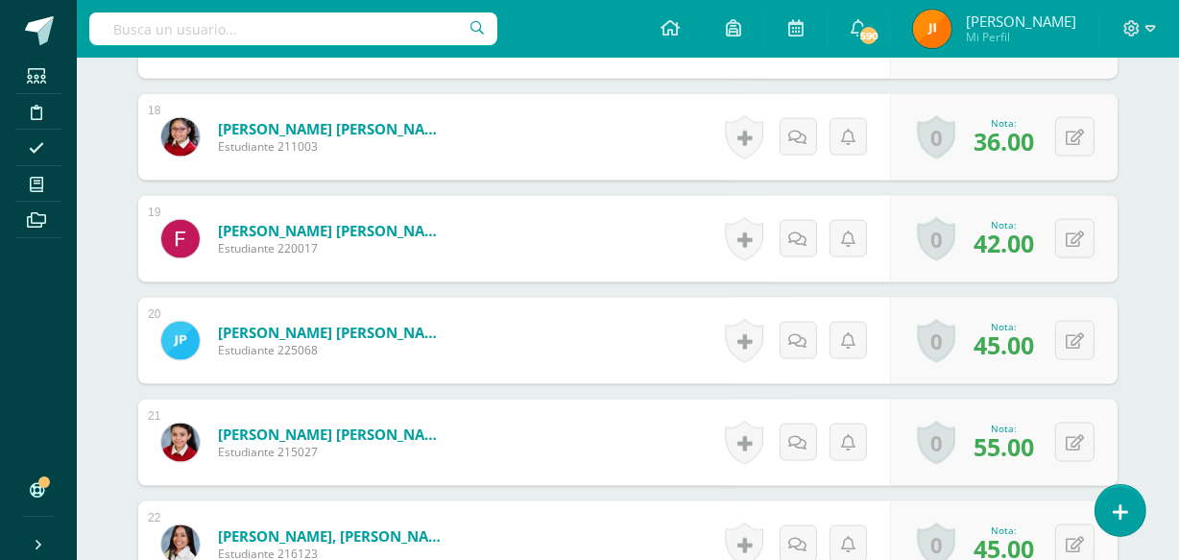
scroll to position [2335, 0]
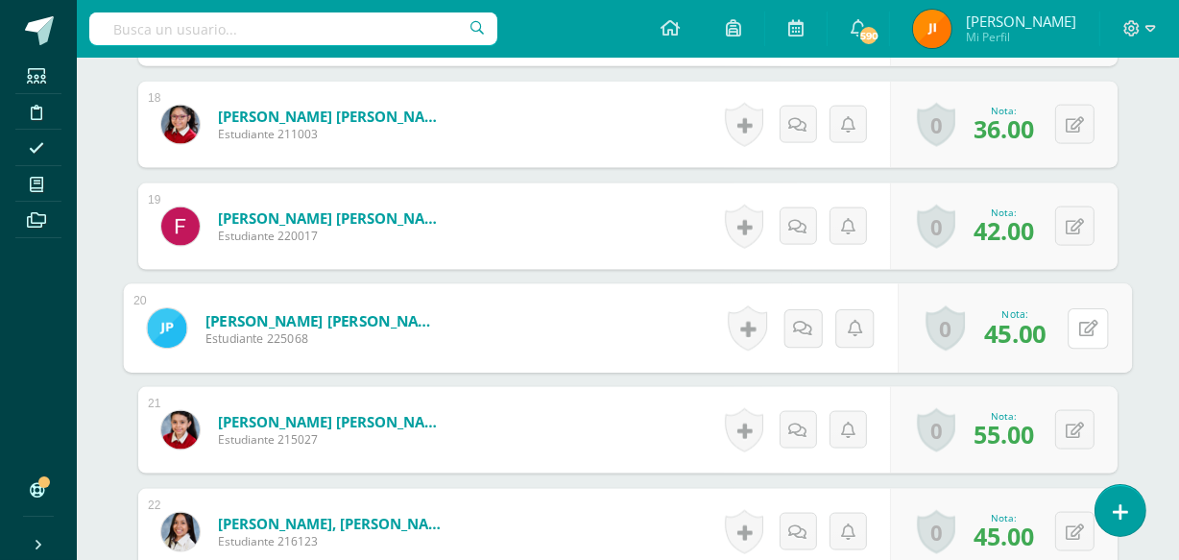
click at [1071, 327] on button at bounding box center [1088, 328] width 40 height 40
click at [1033, 328] on icon at bounding box center [1037, 335] width 17 height 16
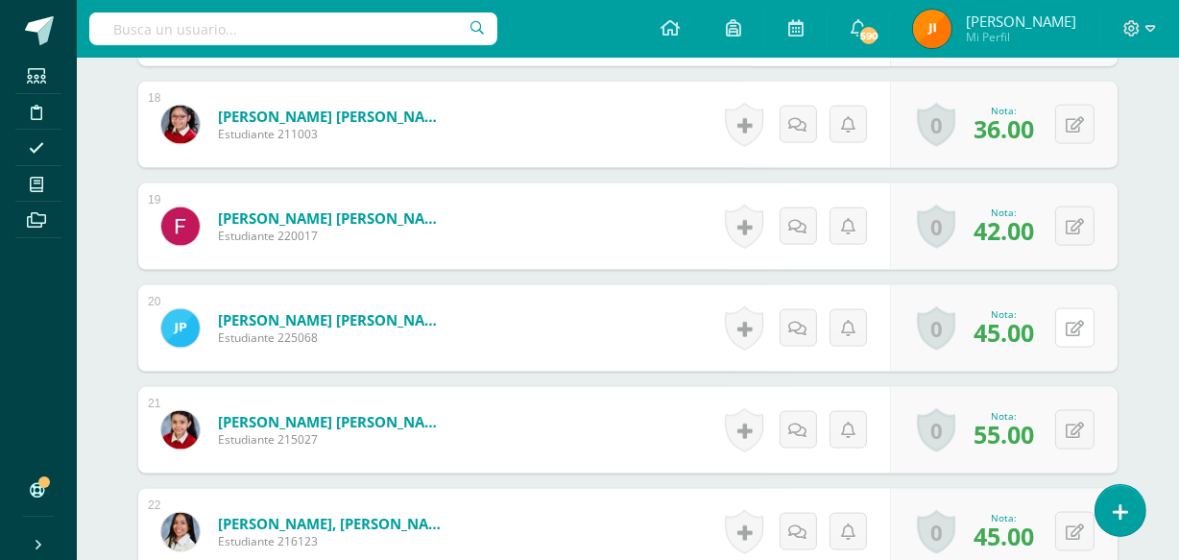
click at [1072, 323] on button at bounding box center [1075, 327] width 39 height 39
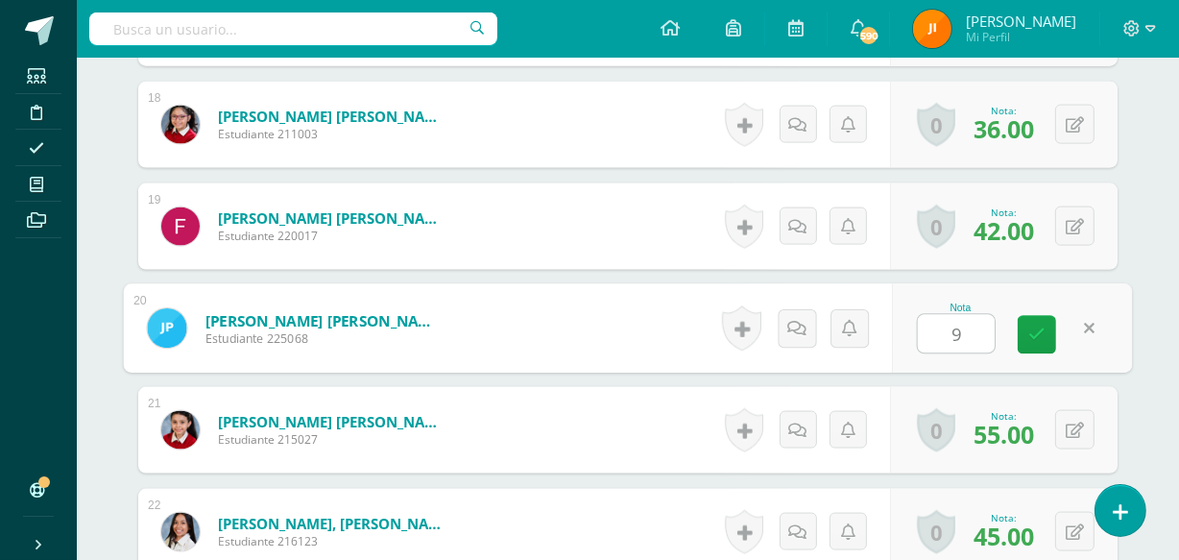
type input "92"
click at [1034, 327] on icon at bounding box center [1037, 335] width 17 height 16
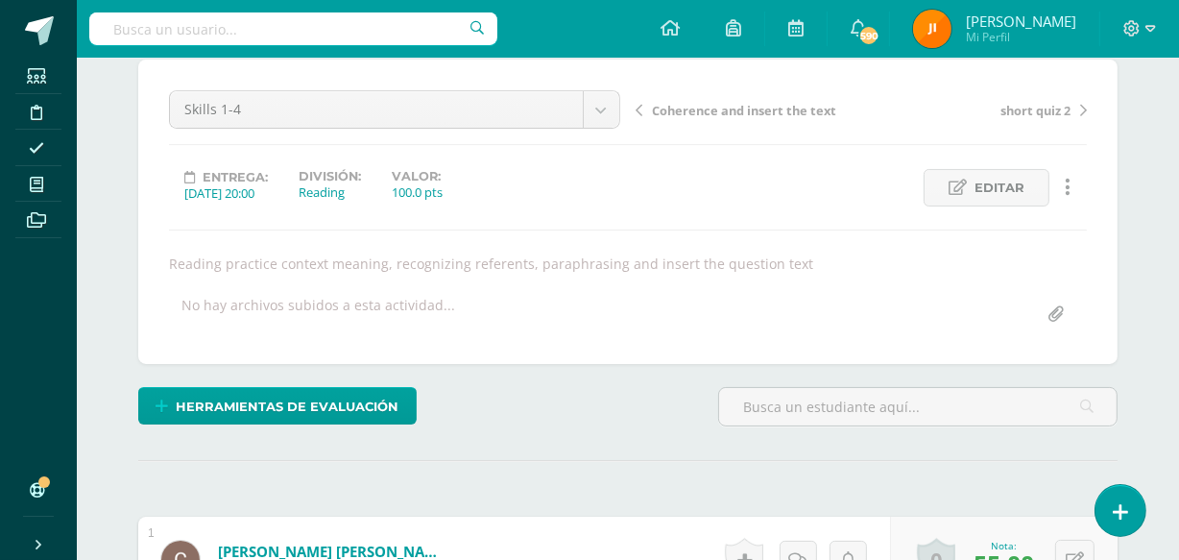
scroll to position [0, 0]
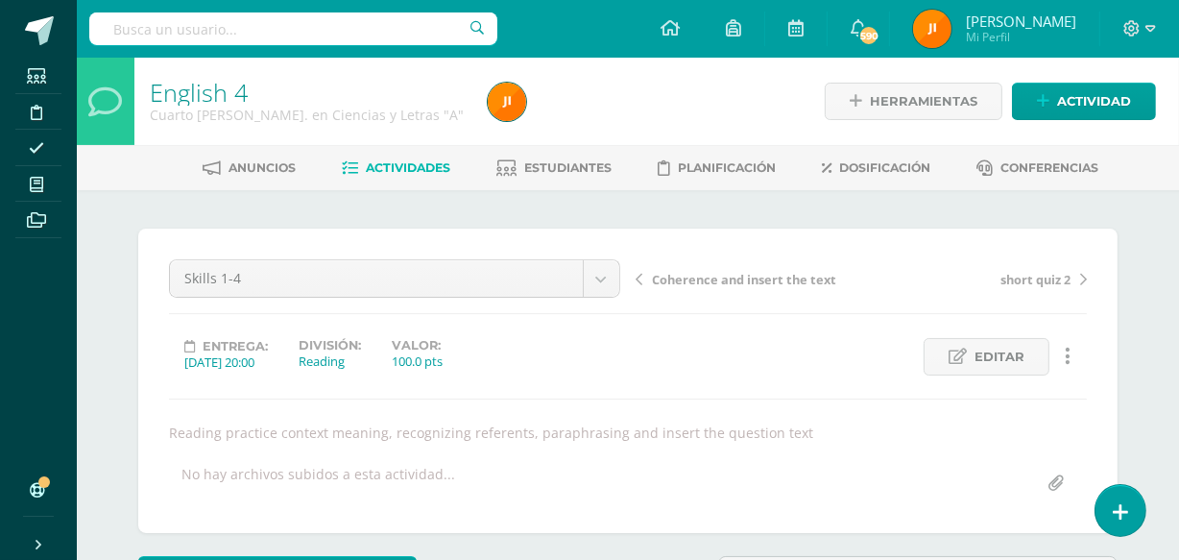
click at [389, 162] on span "Actividades" at bounding box center [409, 167] width 85 height 14
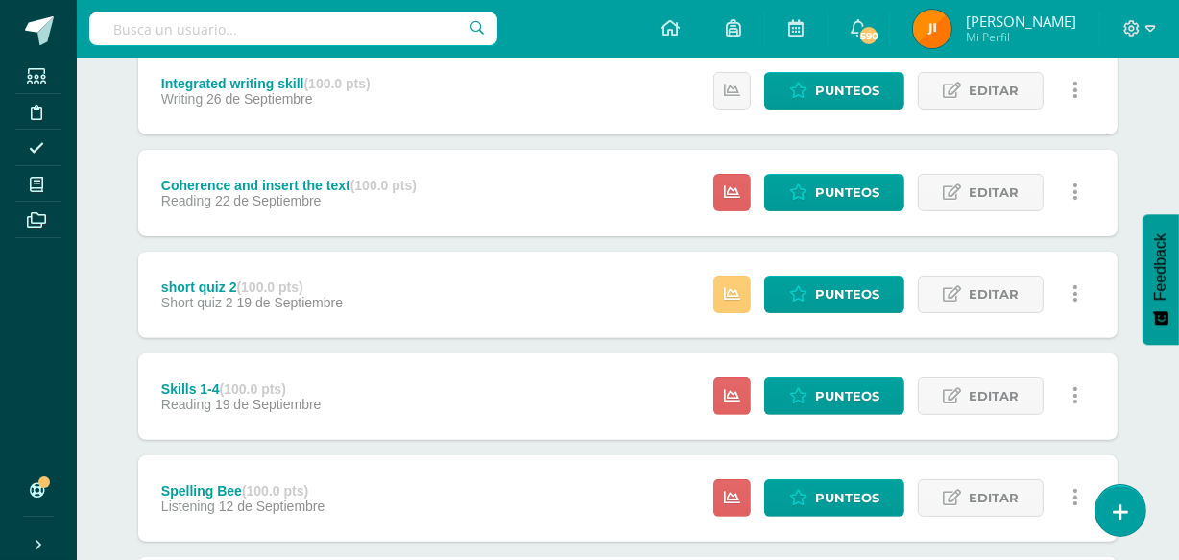
scroll to position [474, 0]
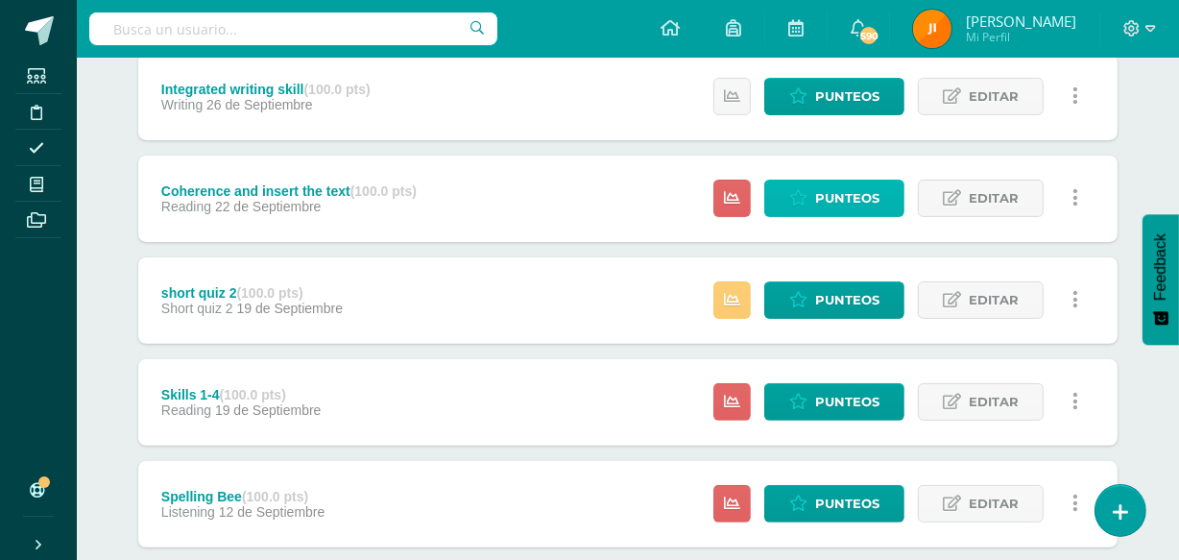
click at [829, 198] on span "Punteos" at bounding box center [847, 199] width 64 height 36
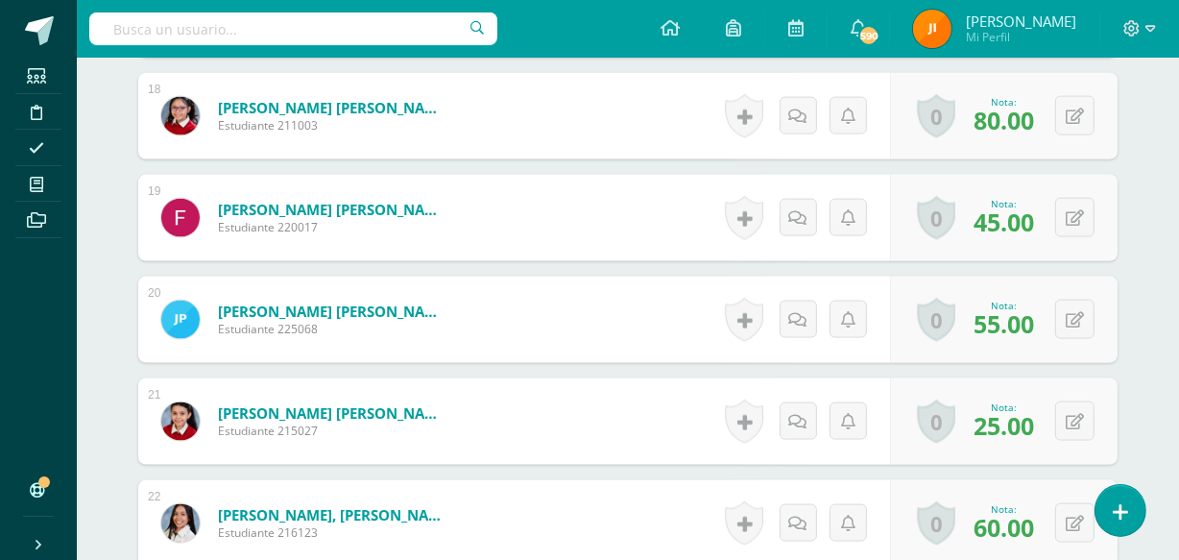
scroll to position [2369, 0]
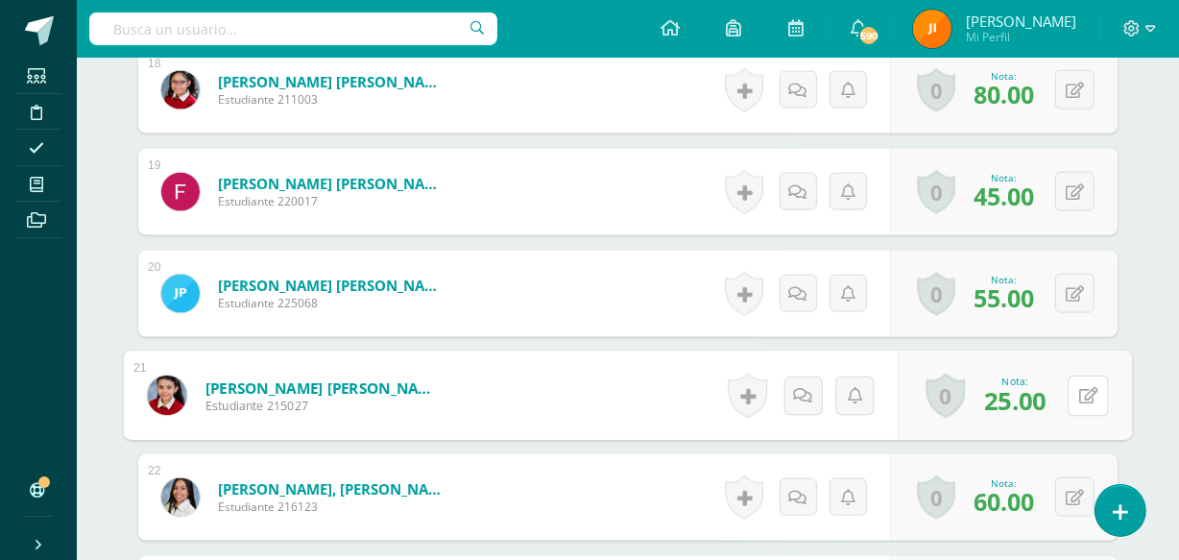
click at [1071, 386] on button at bounding box center [1088, 396] width 40 height 40
type input "92"
click at [1042, 396] on icon at bounding box center [1037, 402] width 17 height 16
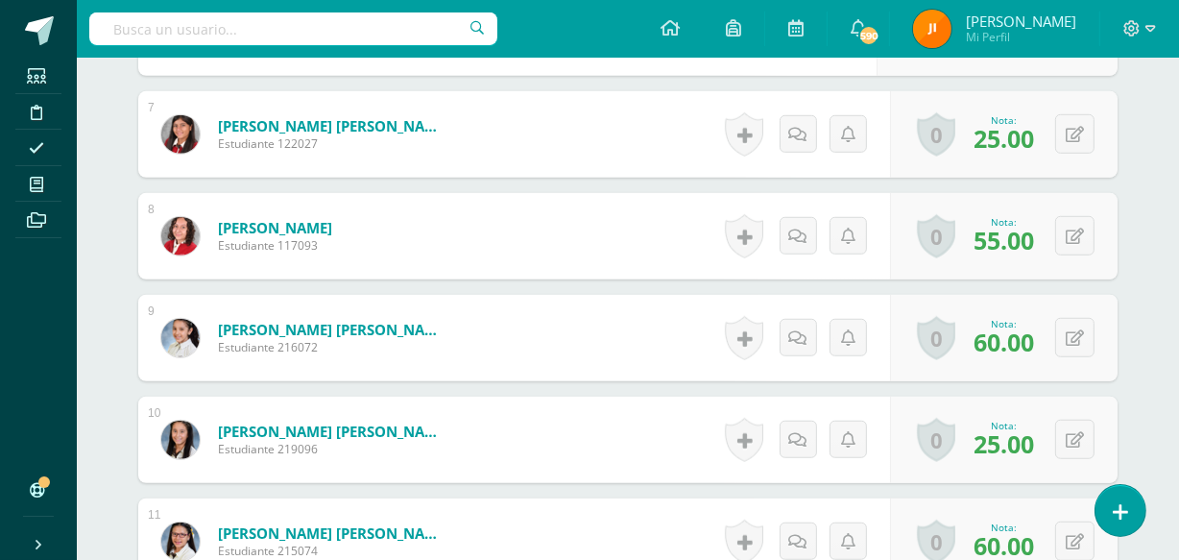
scroll to position [0, 0]
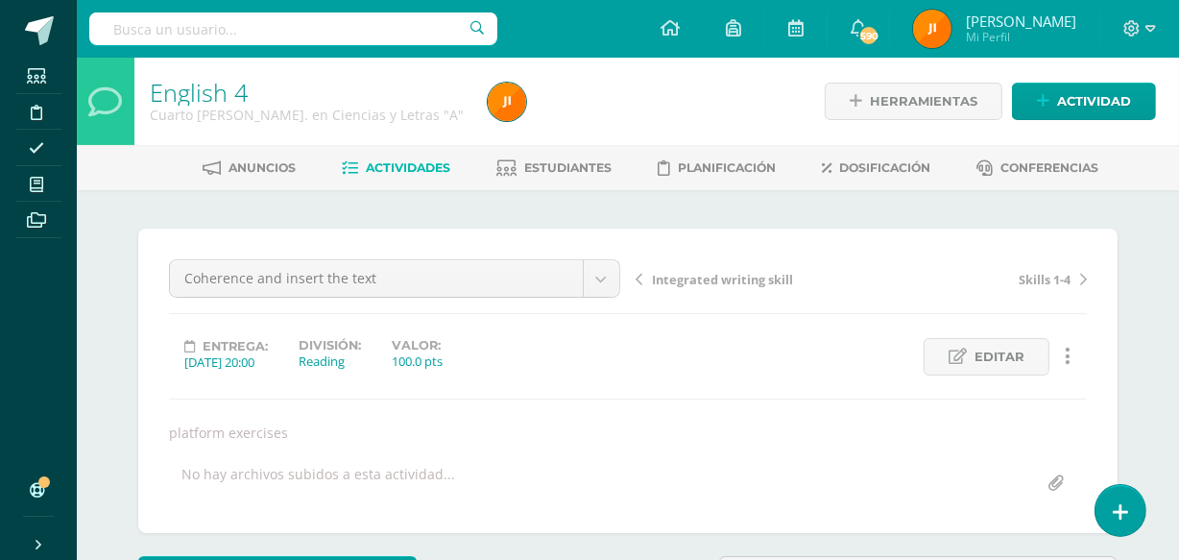
click at [388, 166] on span "Actividades" at bounding box center [409, 167] width 85 height 14
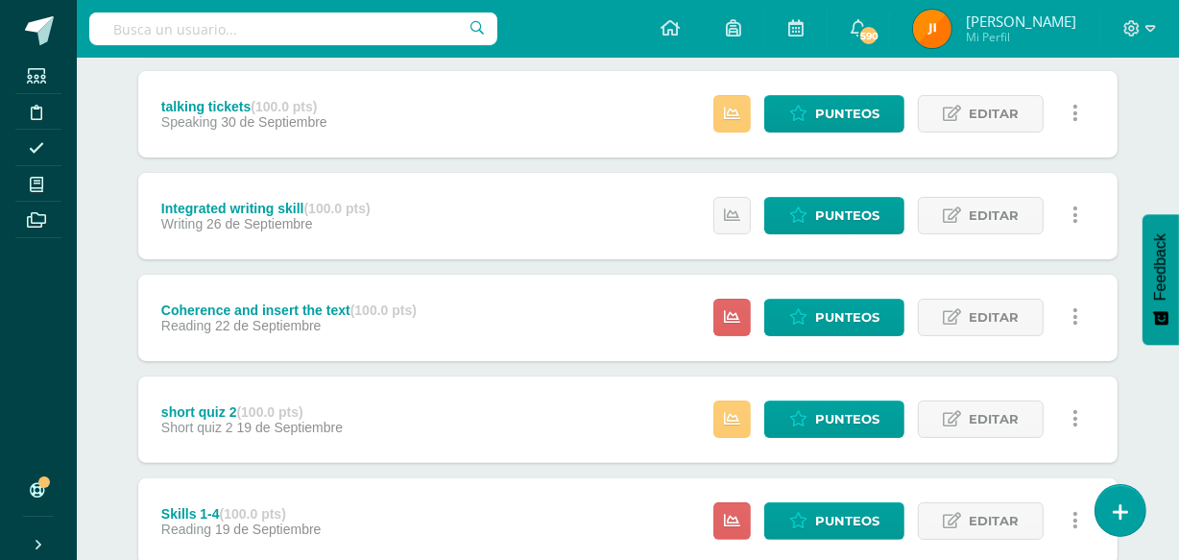
scroll to position [339, 0]
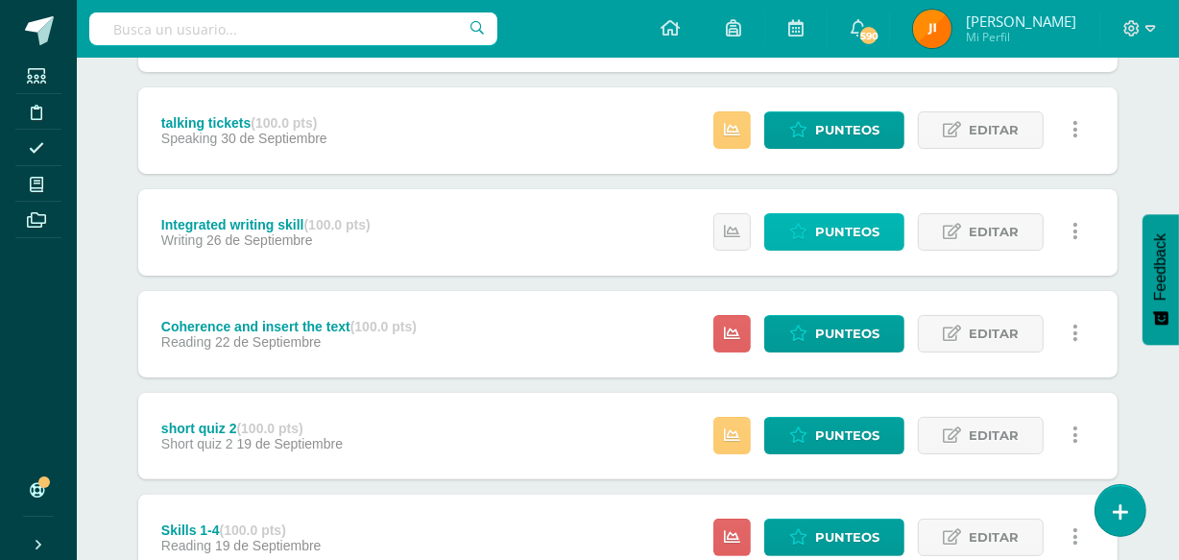
click at [838, 225] on span "Punteos" at bounding box center [847, 232] width 64 height 36
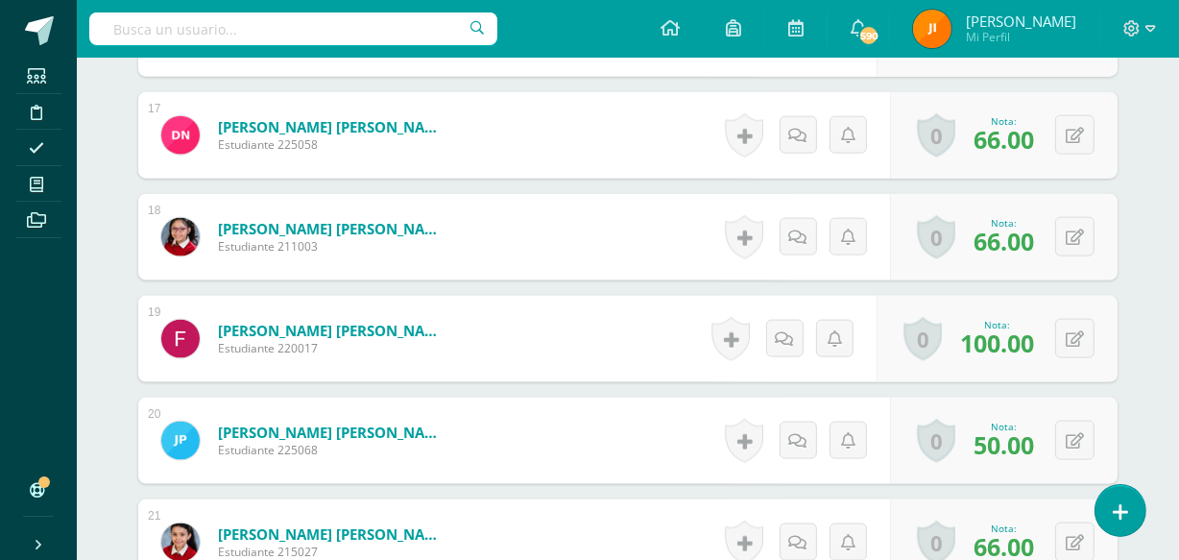
scroll to position [2241, 0]
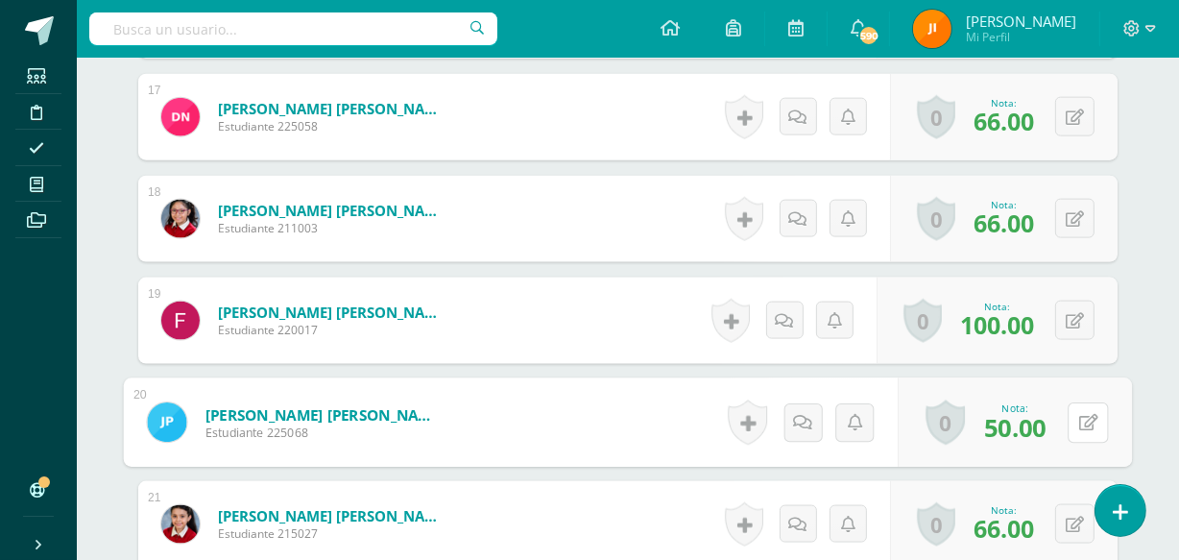
click at [1072, 424] on button at bounding box center [1088, 422] width 40 height 40
type input "66"
click at [1040, 421] on icon at bounding box center [1037, 429] width 17 height 16
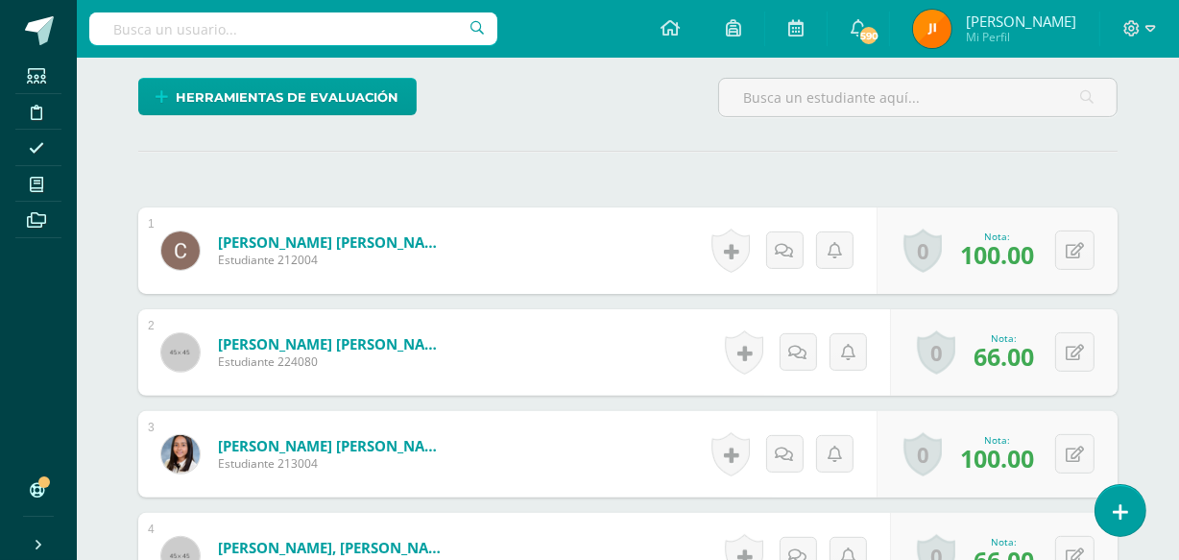
scroll to position [0, 0]
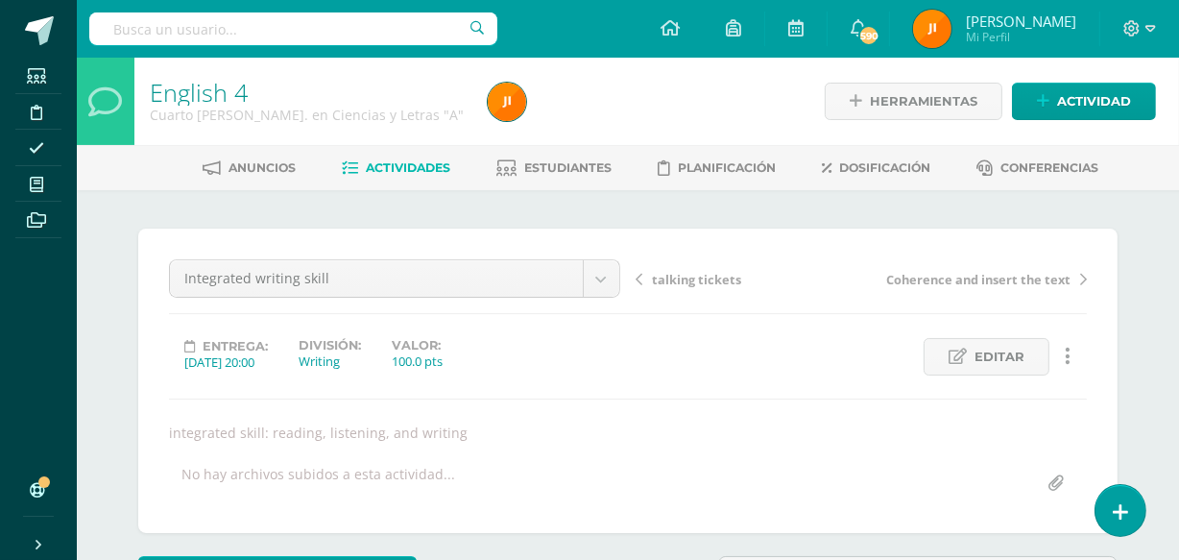
click at [558, 162] on span "Estudiantes" at bounding box center [568, 167] width 87 height 14
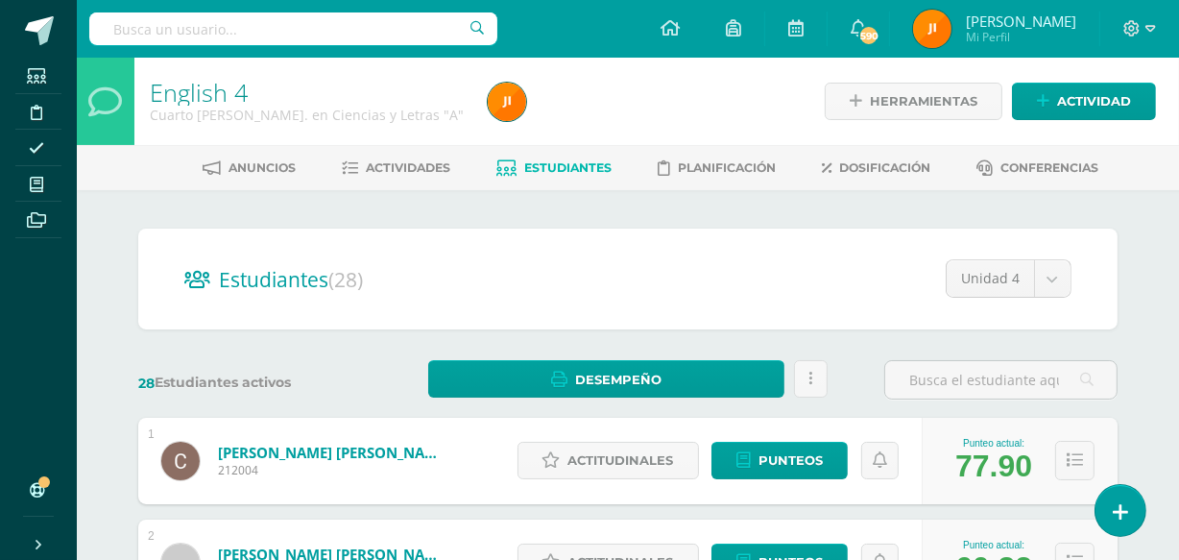
click at [391, 163] on span "Actividades" at bounding box center [409, 167] width 85 height 14
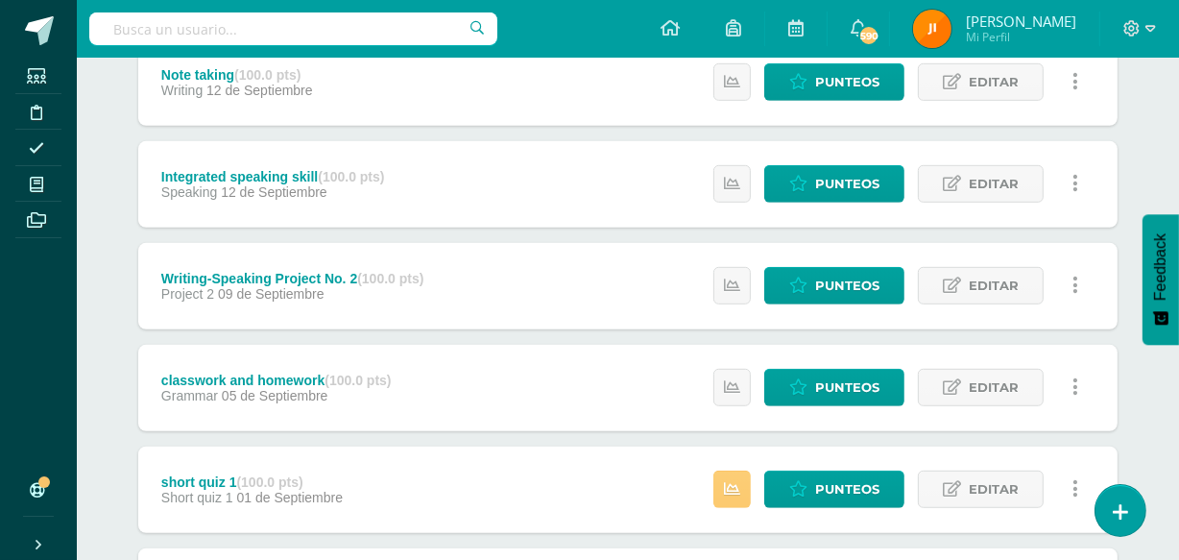
scroll to position [1059, 0]
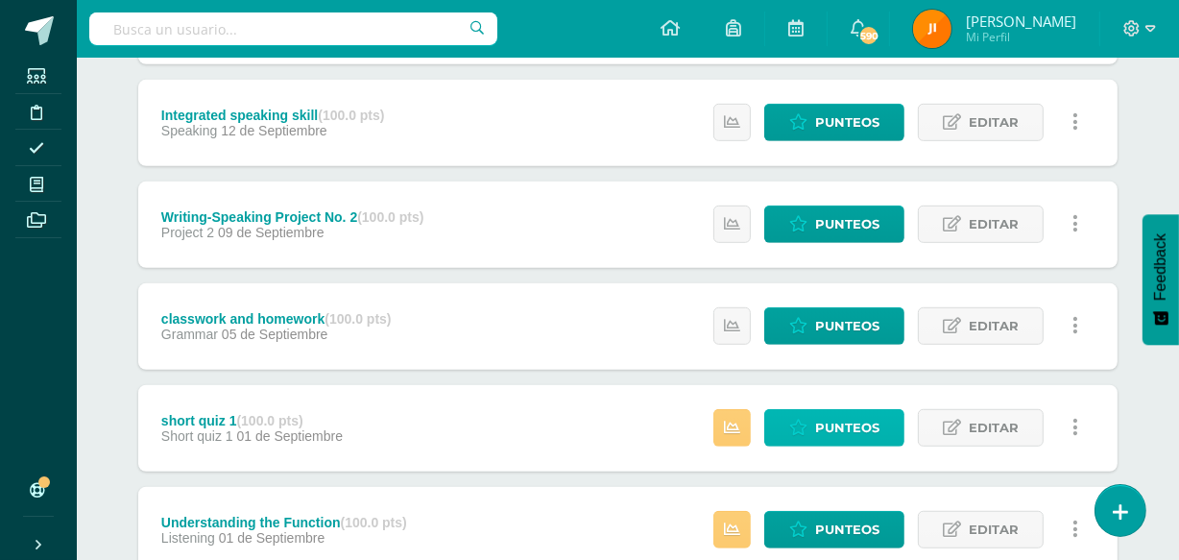
click at [838, 421] on span "Punteos" at bounding box center [847, 428] width 64 height 36
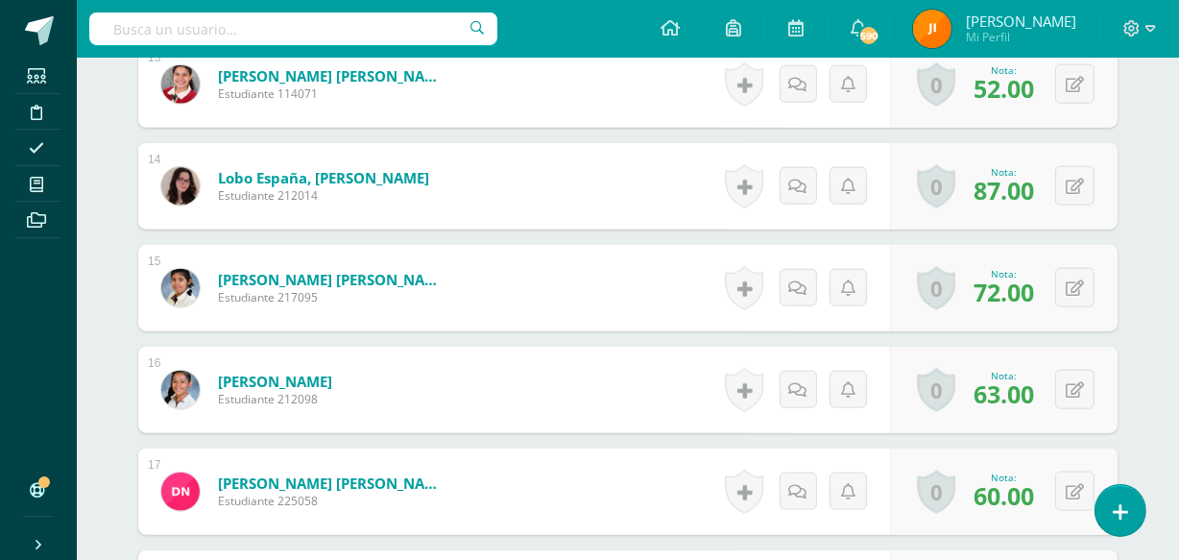
scroll to position [1881, 0]
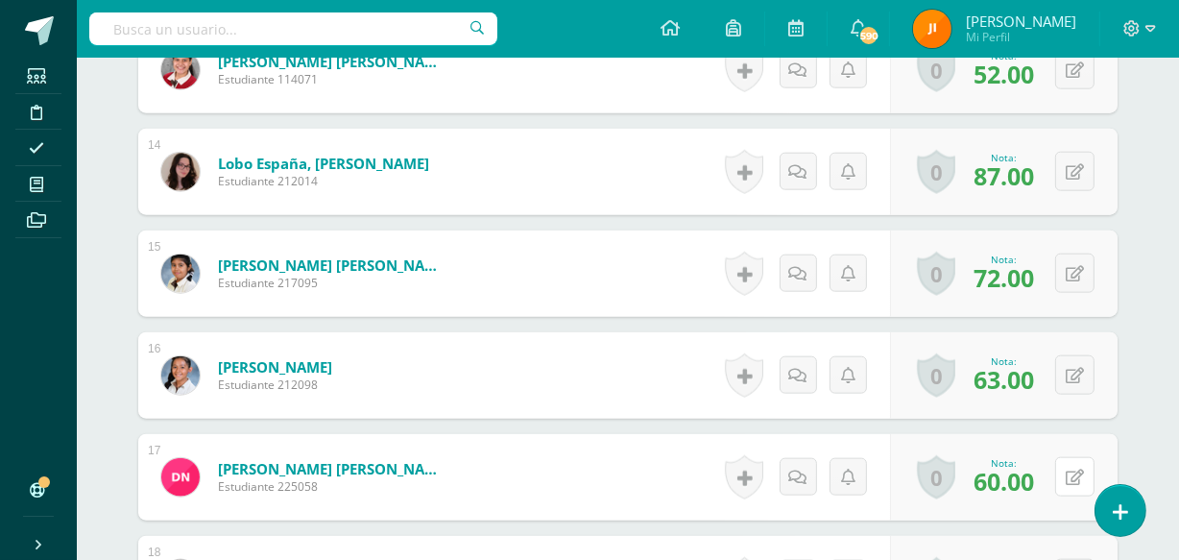
click at [1072, 470] on icon at bounding box center [1075, 478] width 18 height 16
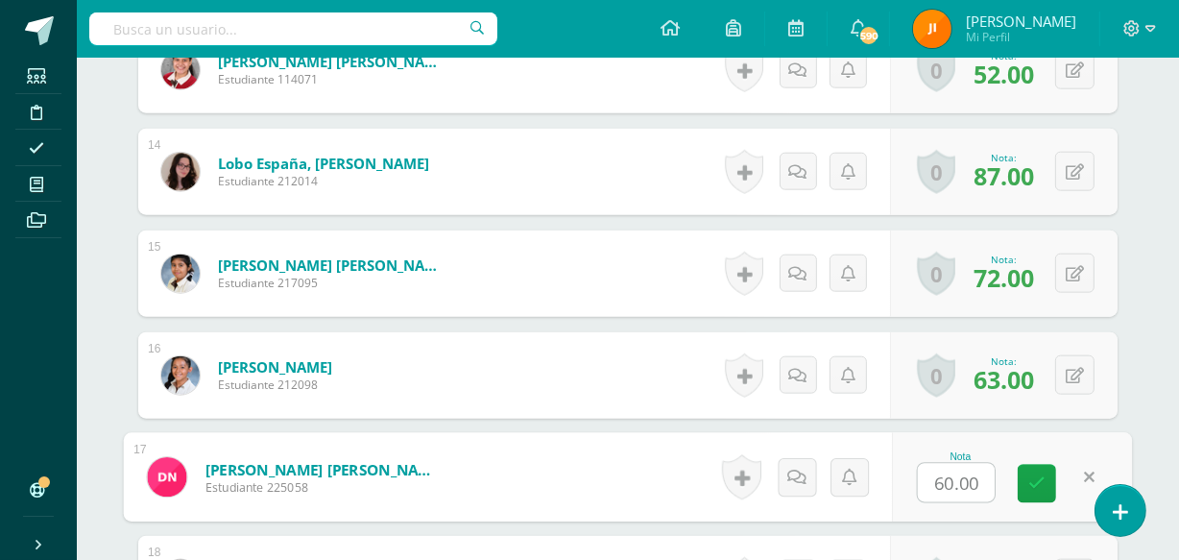
scroll to position [1882, 0]
type input "49"
click at [1037, 484] on icon at bounding box center [1037, 482] width 17 height 16
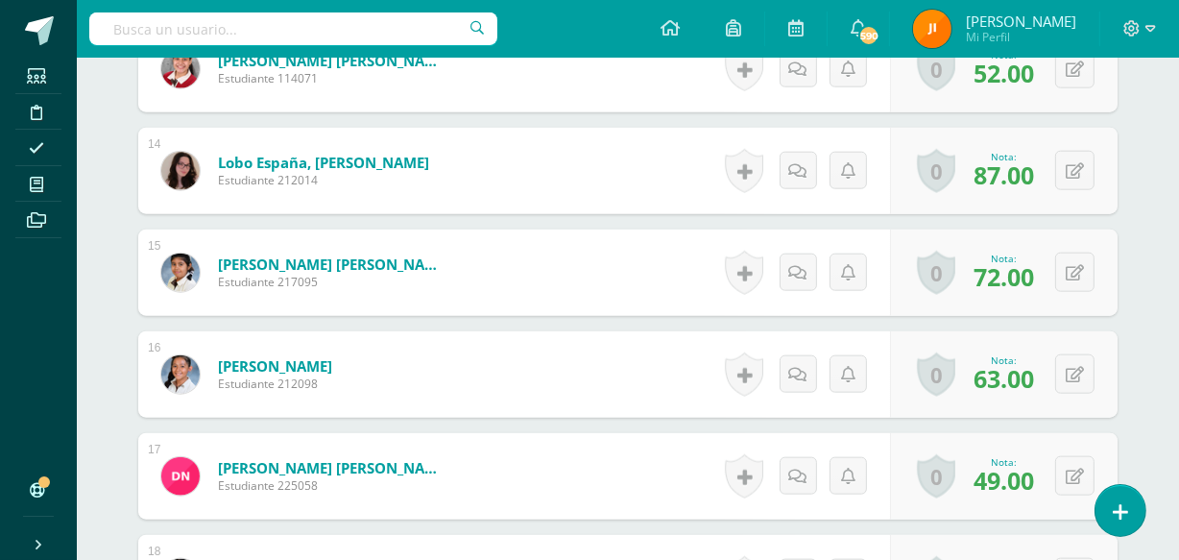
scroll to position [0, 0]
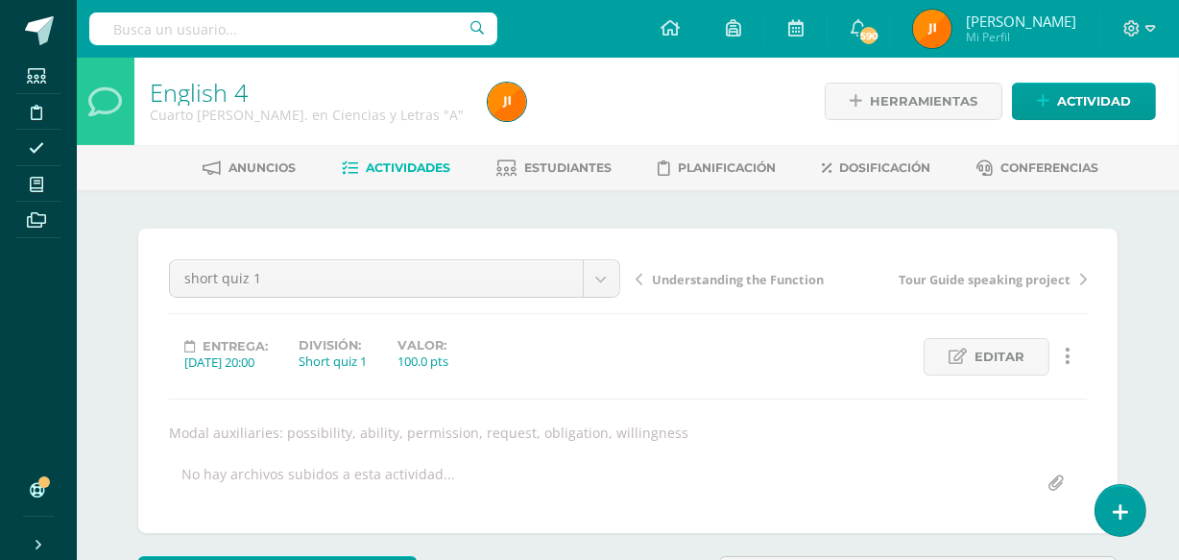
click at [546, 163] on span "Estudiantes" at bounding box center [568, 167] width 87 height 14
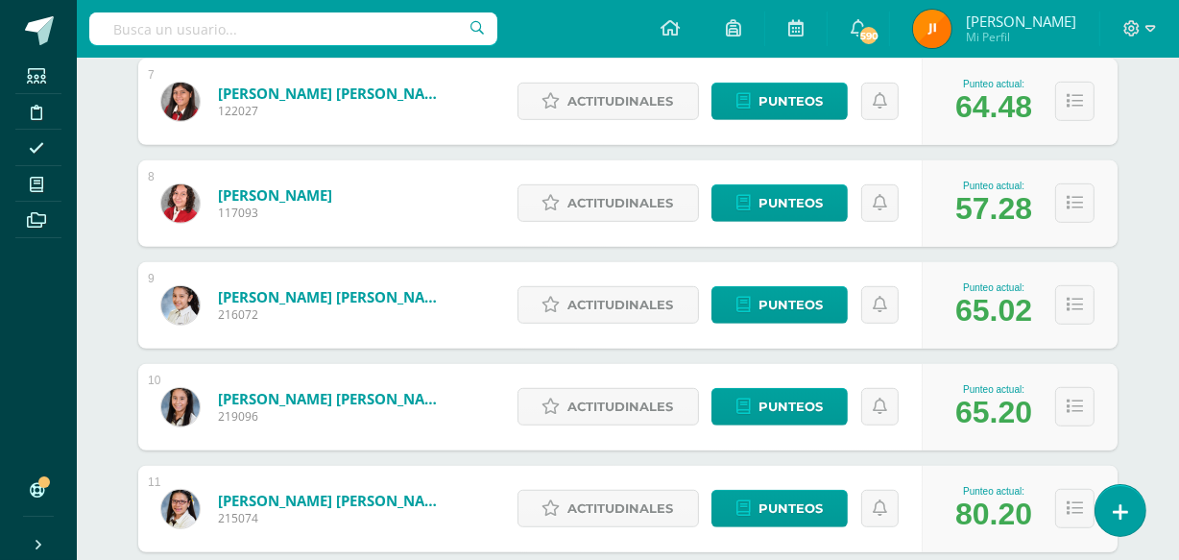
scroll to position [1723, 0]
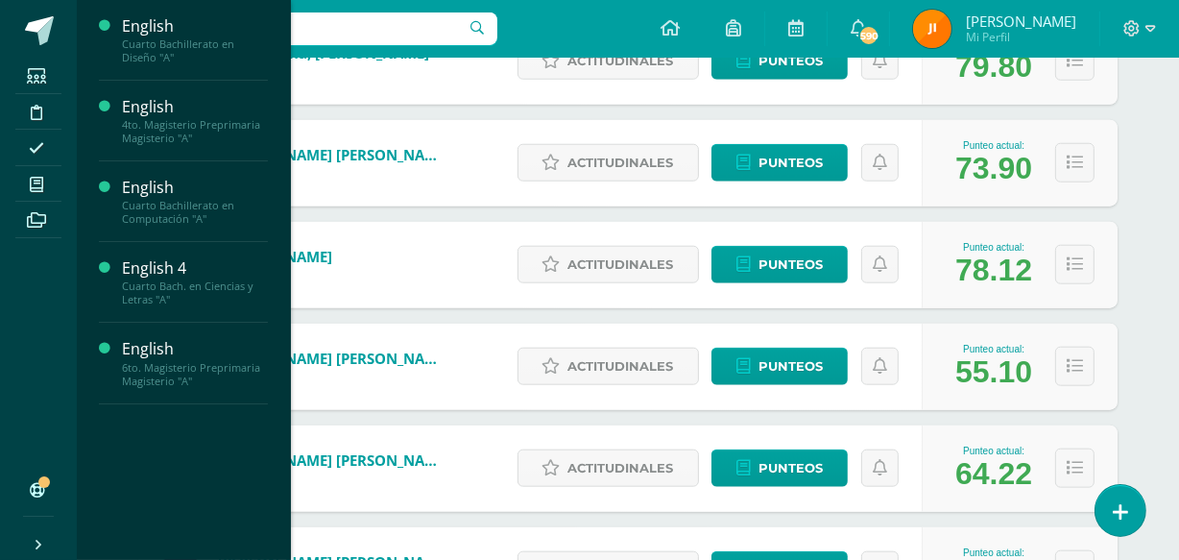
click at [155, 251] on span "Actividades" at bounding box center [180, 252] width 74 height 18
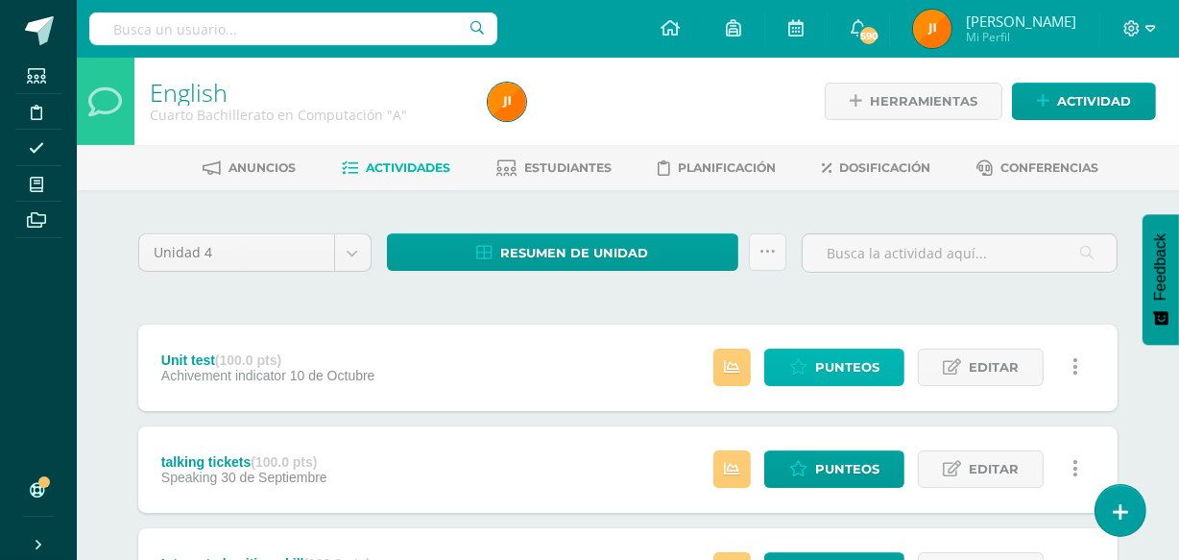
click at [828, 364] on span "Punteos" at bounding box center [847, 368] width 64 height 36
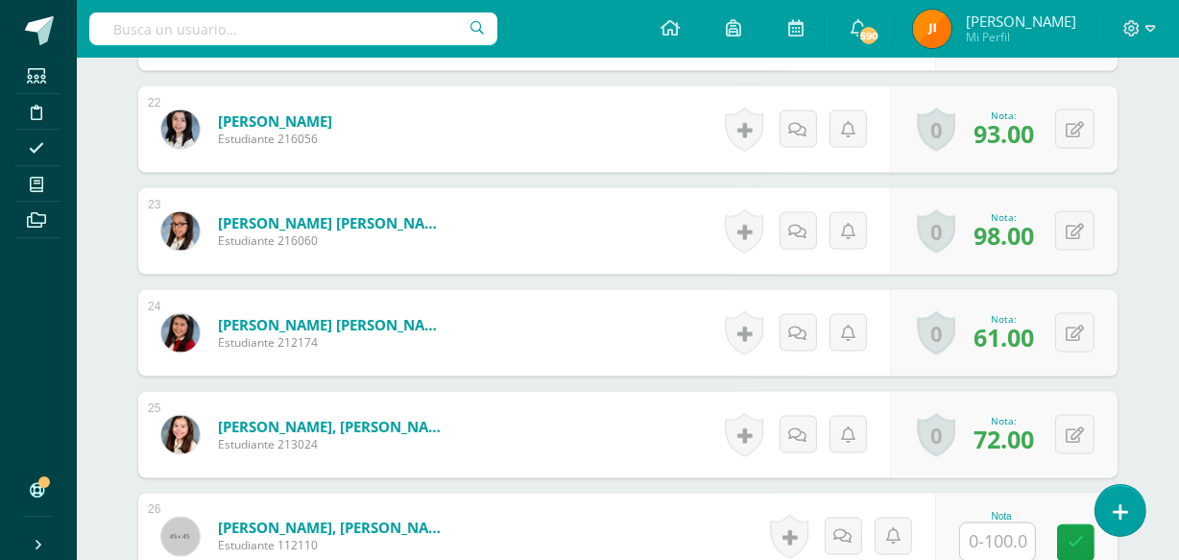
scroll to position [2977, 0]
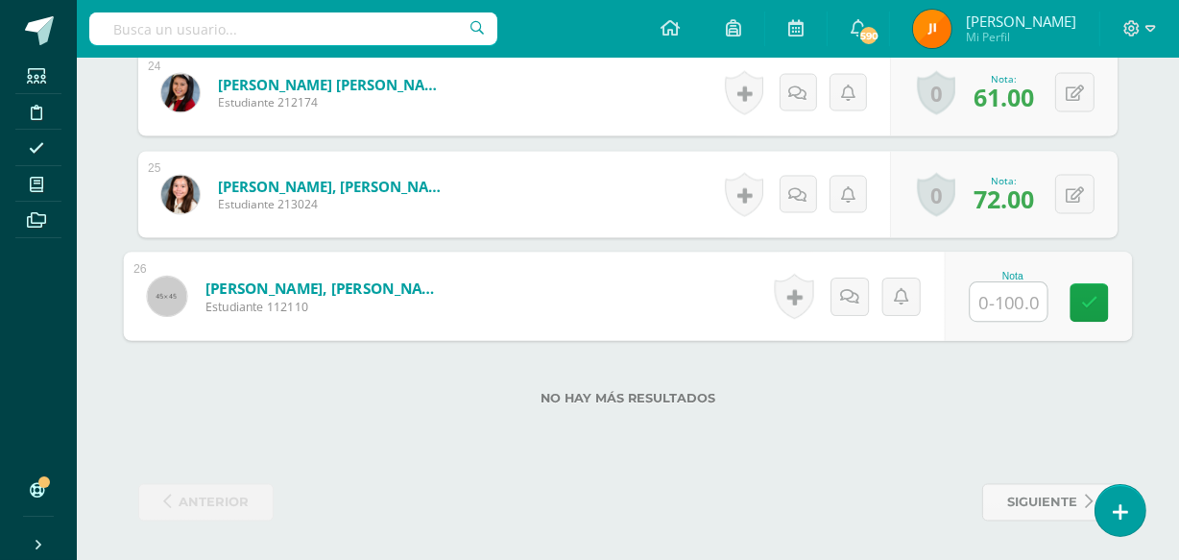
click at [994, 298] on input "text" at bounding box center [1009, 302] width 77 height 38
type input "48"
click at [1091, 298] on icon at bounding box center [1089, 303] width 17 height 16
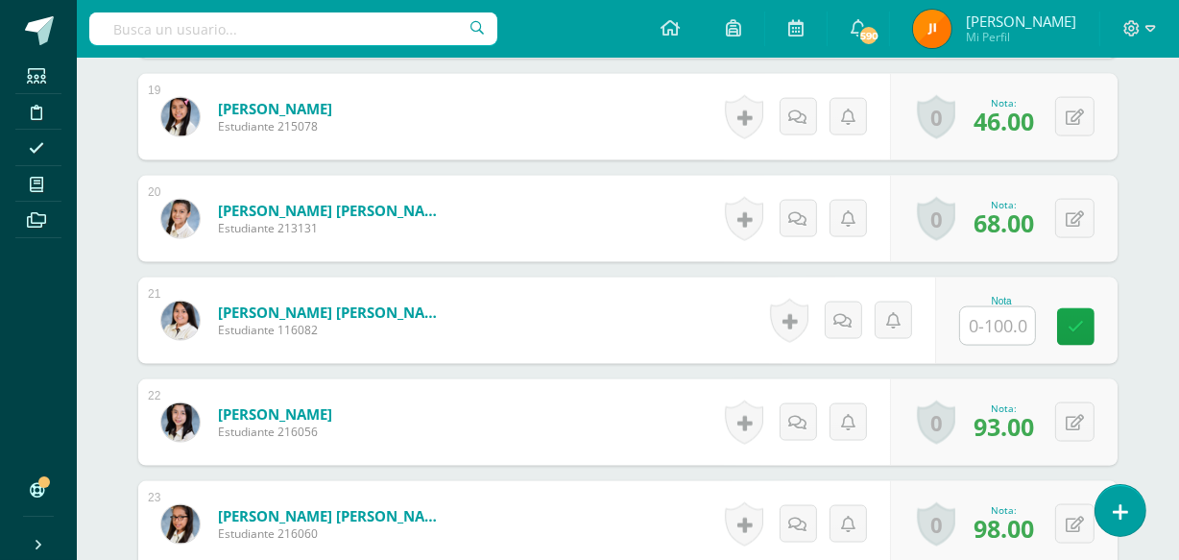
scroll to position [2416, 0]
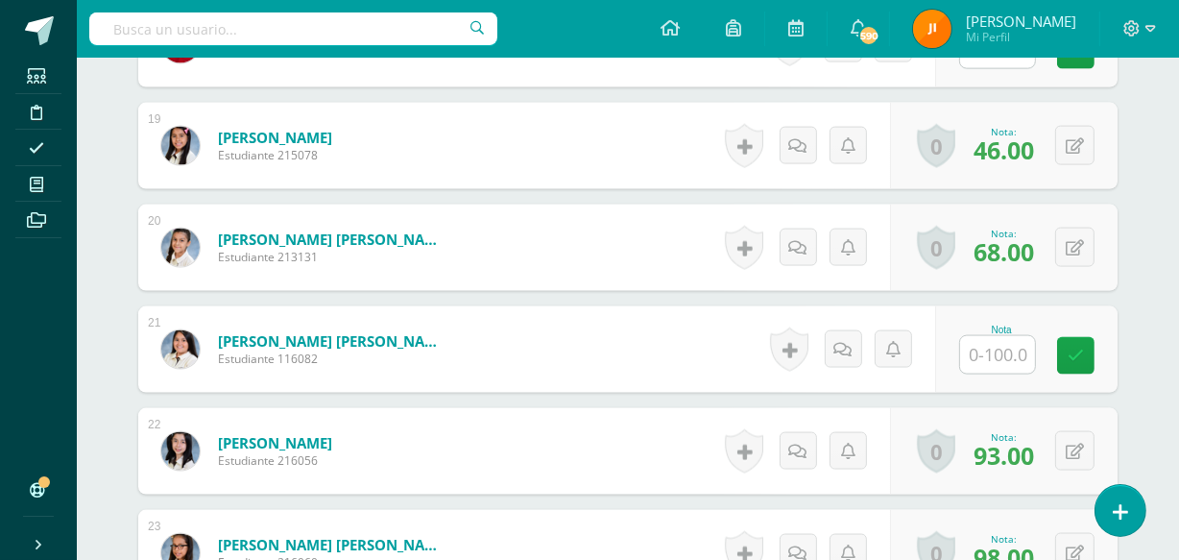
click at [989, 354] on input "text" at bounding box center [997, 354] width 75 height 37
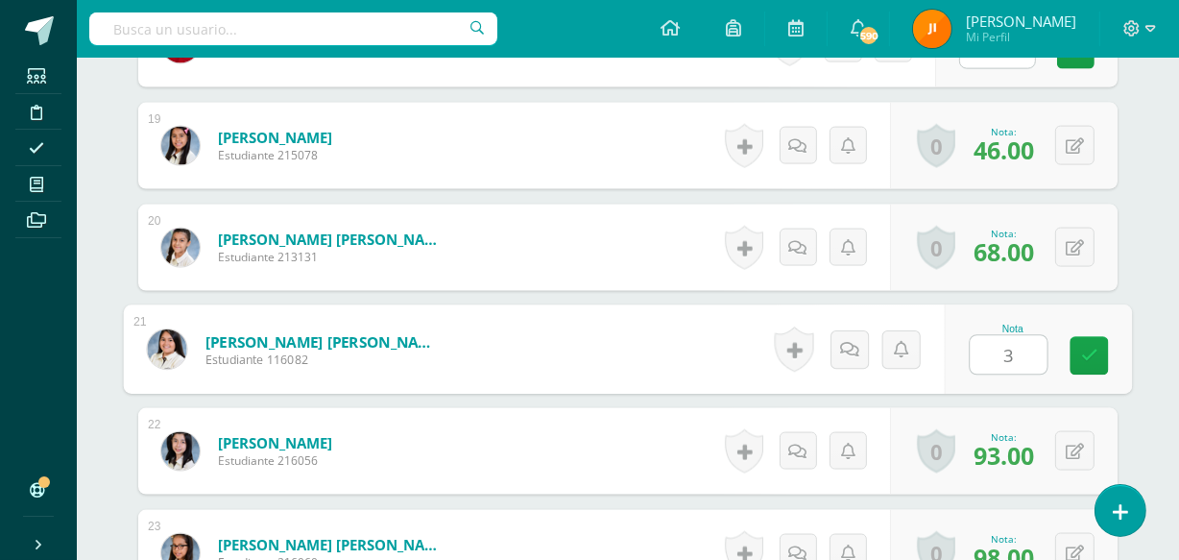
type input "39"
click at [1084, 350] on icon at bounding box center [1089, 356] width 17 height 16
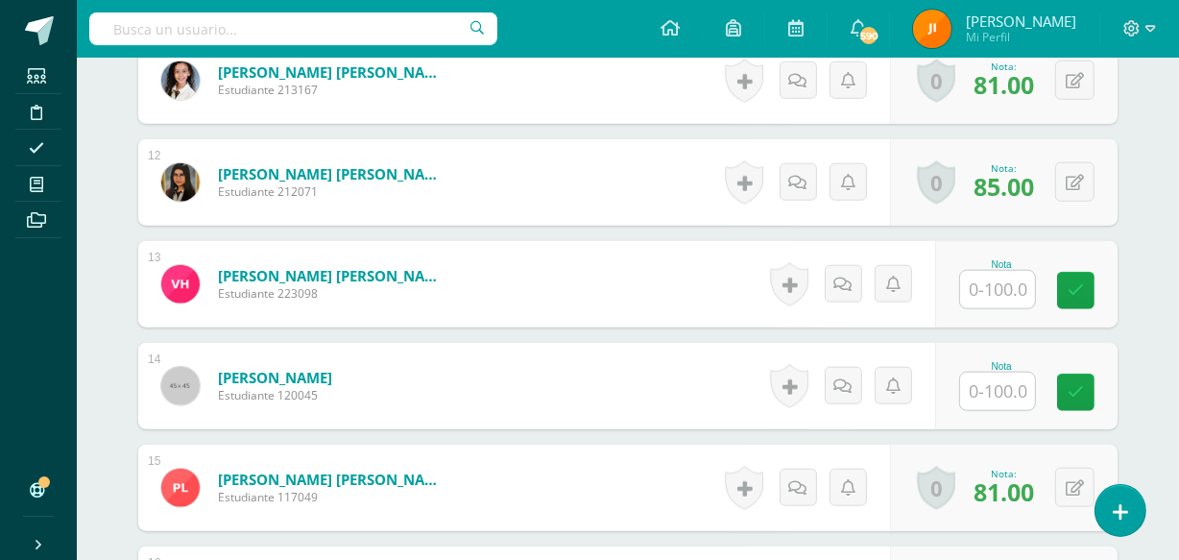
scroll to position [1662, 0]
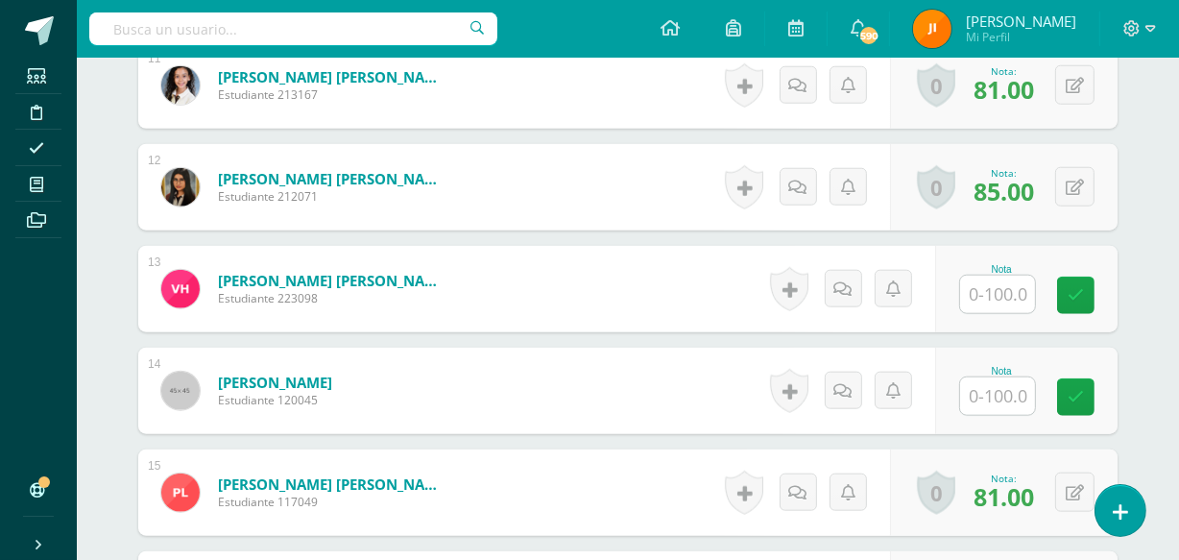
click at [991, 294] on input "text" at bounding box center [997, 294] width 75 height 37
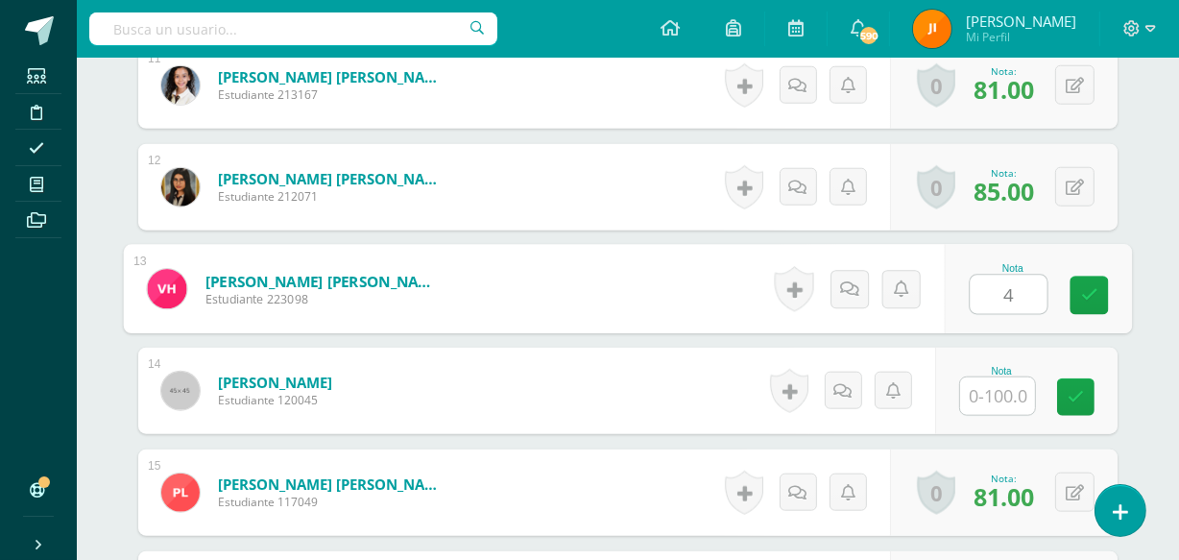
type input "43"
click at [1082, 288] on icon at bounding box center [1089, 295] width 17 height 16
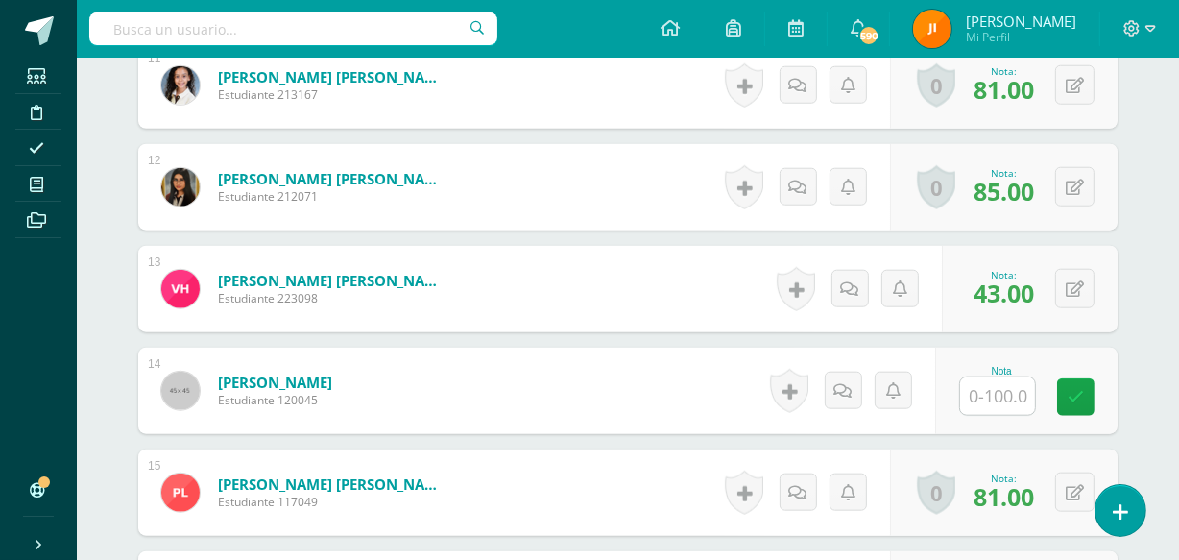
click at [1003, 394] on input "text" at bounding box center [997, 395] width 75 height 37
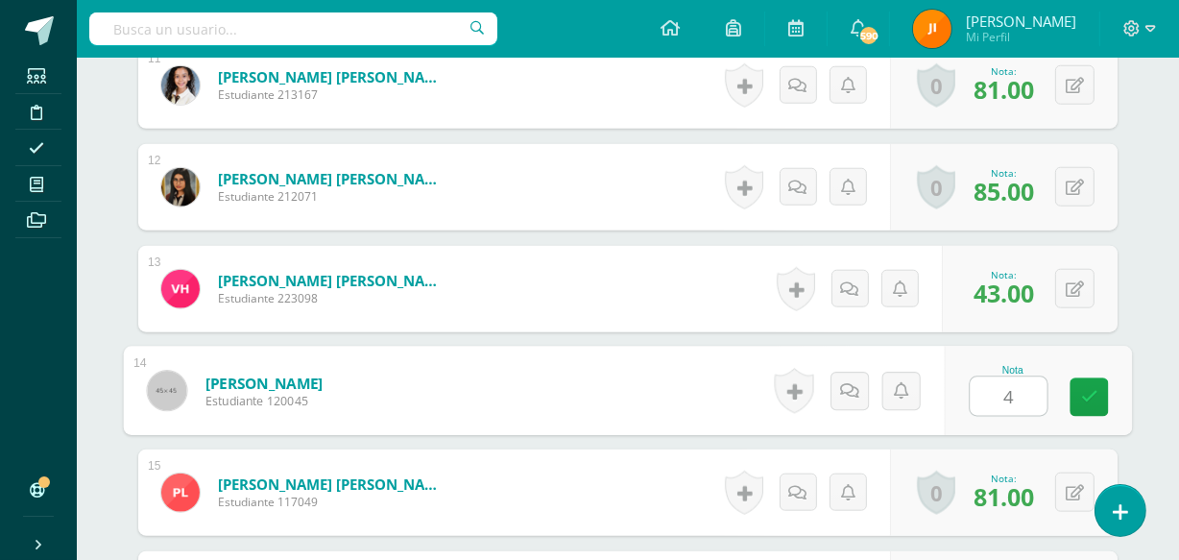
type input "43"
click at [1084, 396] on icon at bounding box center [1089, 397] width 17 height 16
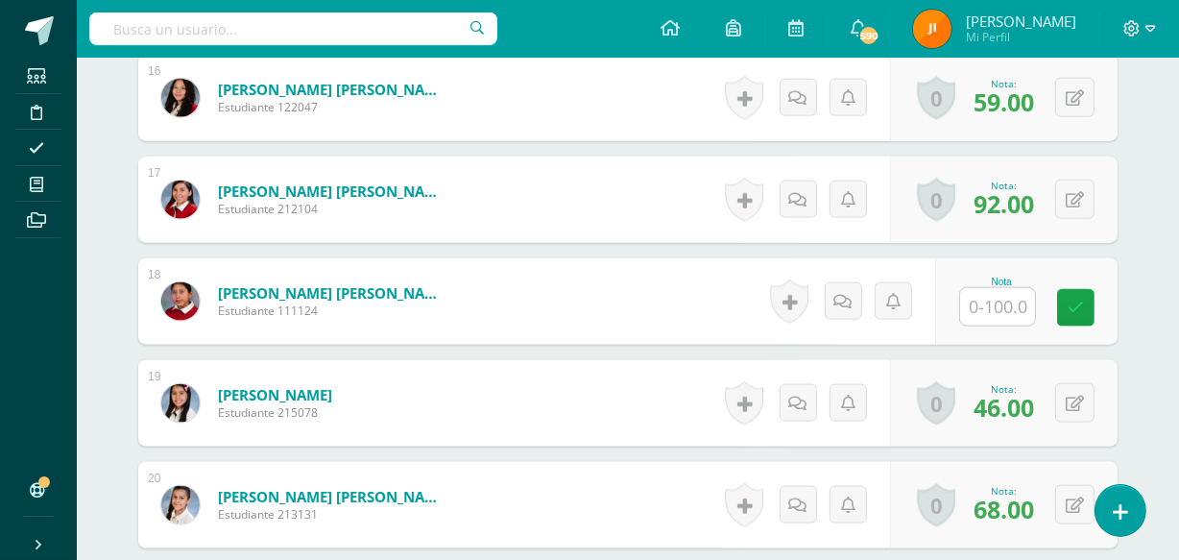
scroll to position [2164, 0]
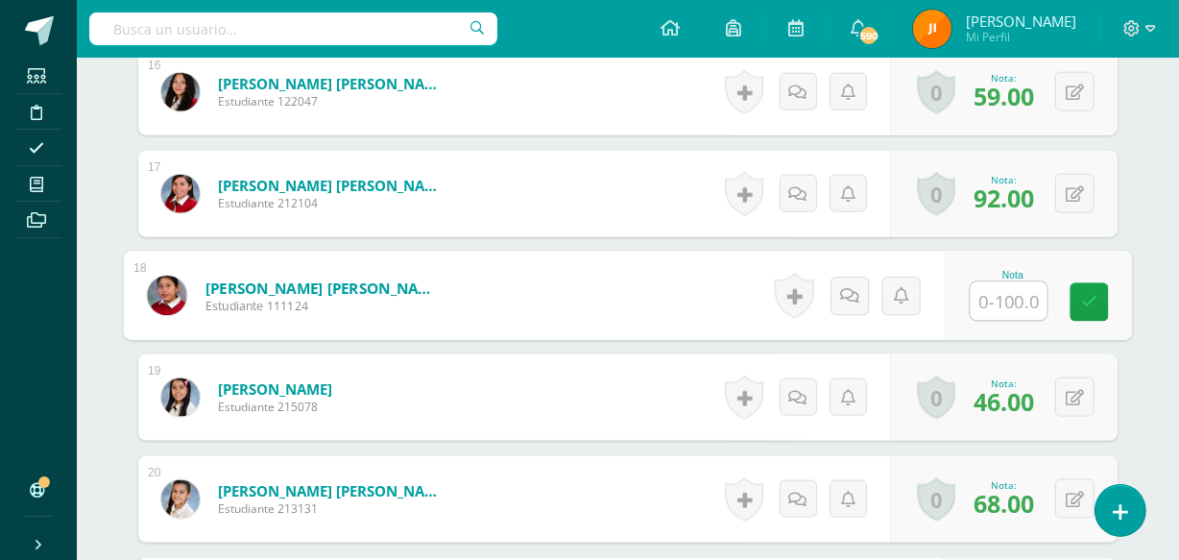
click at [992, 299] on input "text" at bounding box center [1009, 301] width 77 height 38
type input "57"
click at [1088, 298] on icon at bounding box center [1089, 302] width 17 height 16
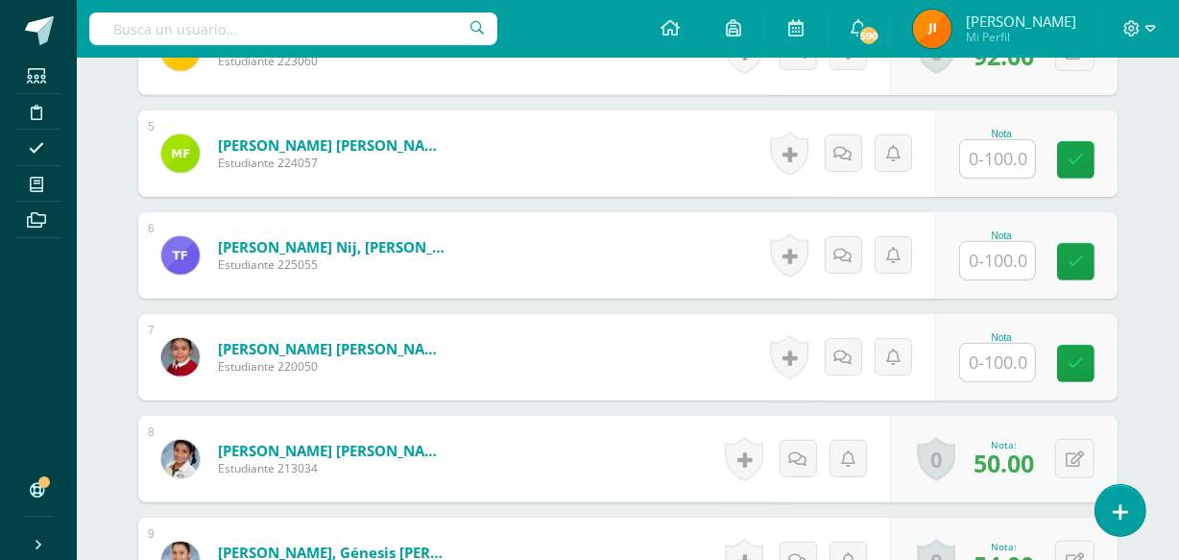
scroll to position [977, 0]
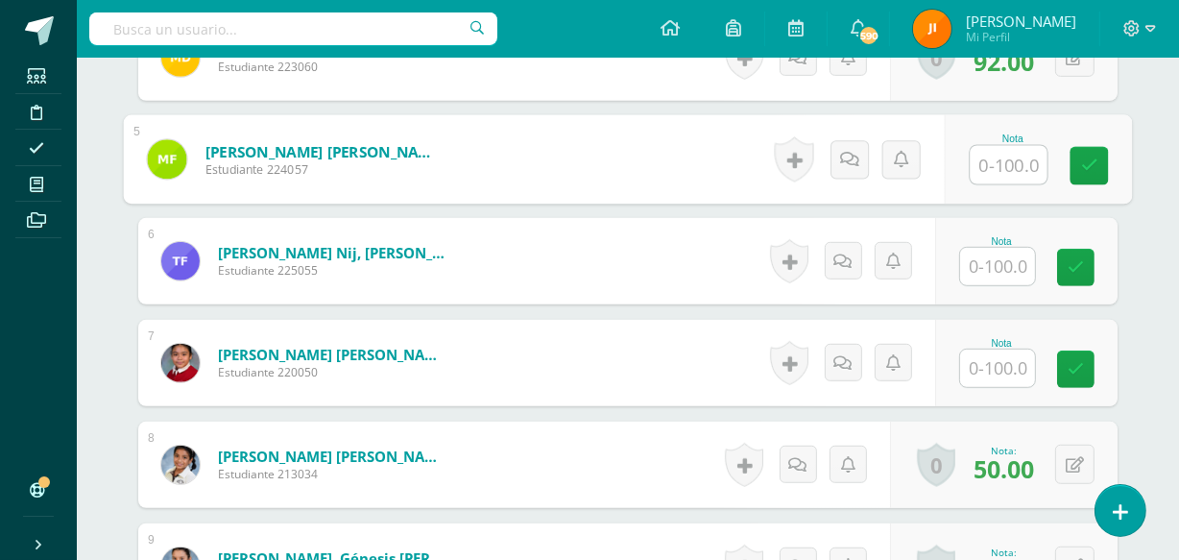
click at [997, 162] on input "text" at bounding box center [1009, 165] width 77 height 38
type input "42"
click at [1083, 159] on icon at bounding box center [1089, 166] width 17 height 16
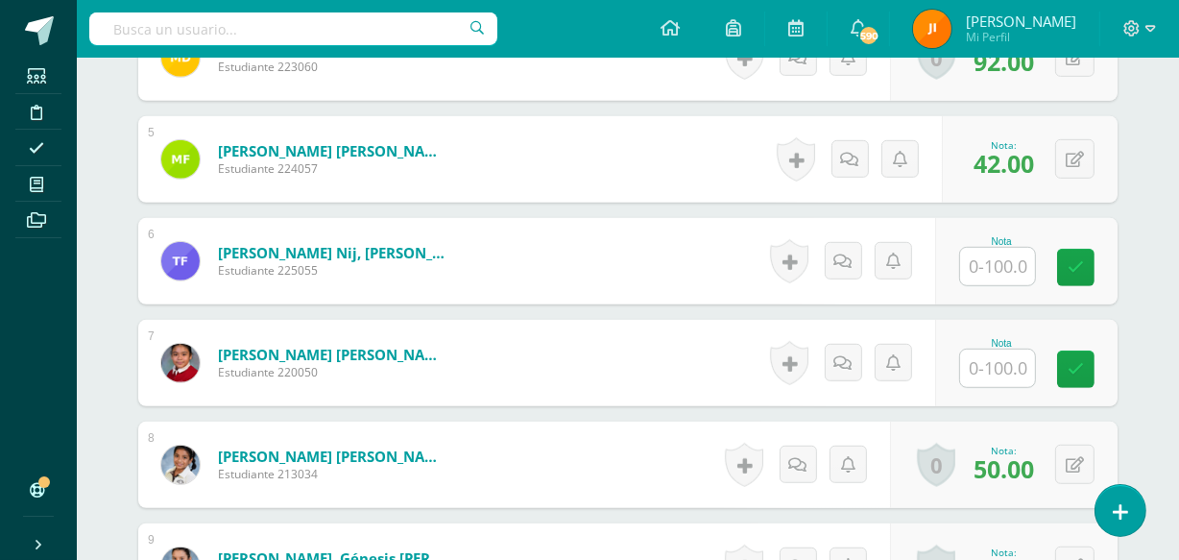
click at [997, 263] on input "text" at bounding box center [997, 266] width 75 height 37
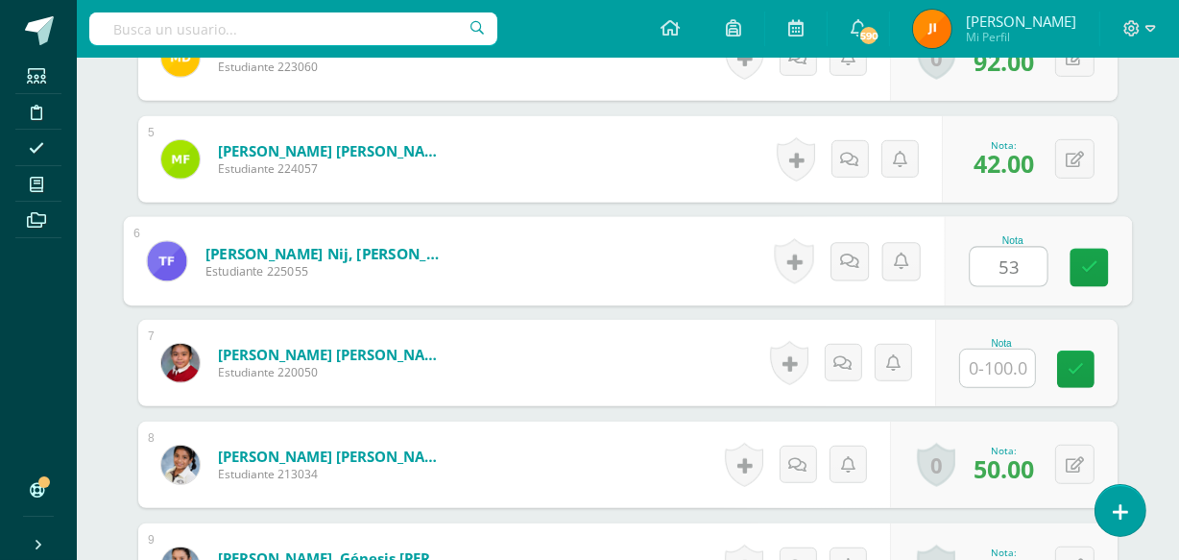
type input "53"
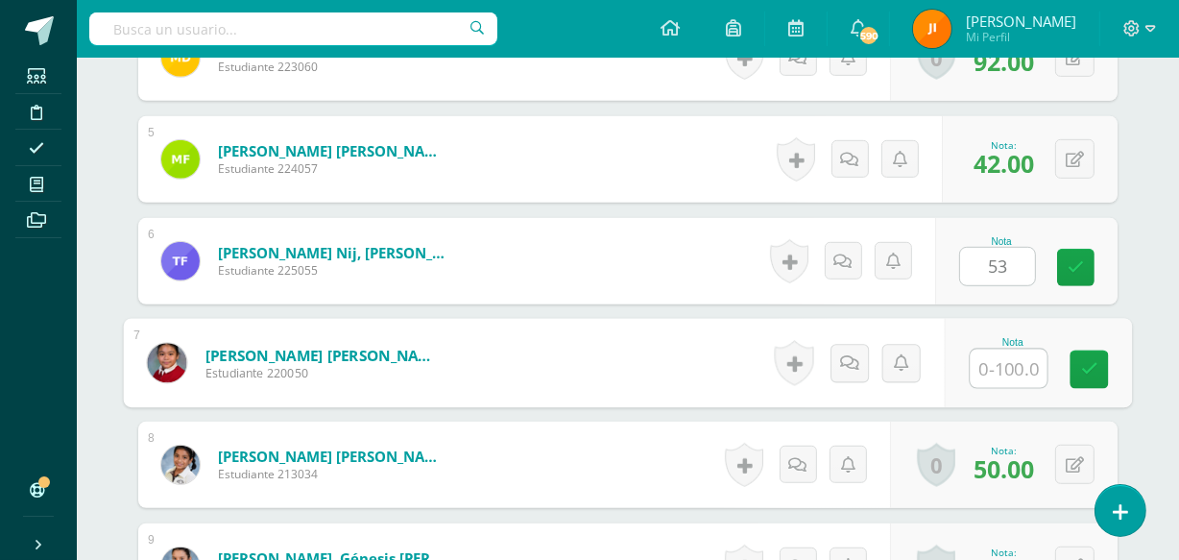
click at [1003, 365] on input "text" at bounding box center [1009, 369] width 77 height 38
click at [1021, 371] on input "text" at bounding box center [1009, 369] width 77 height 38
type input "38"
click at [1092, 370] on icon at bounding box center [1089, 369] width 17 height 16
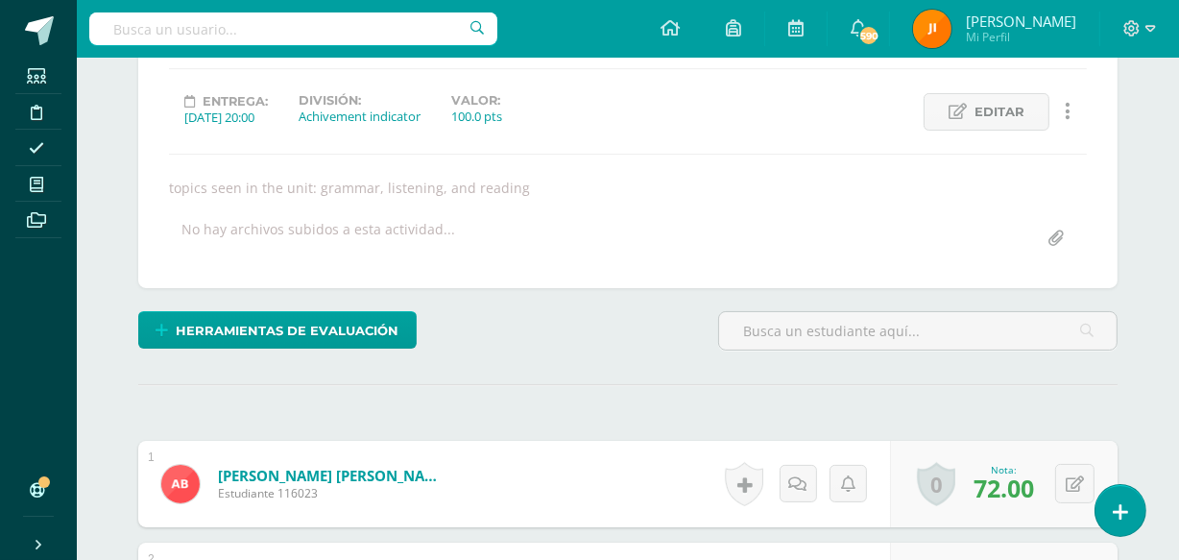
scroll to position [0, 0]
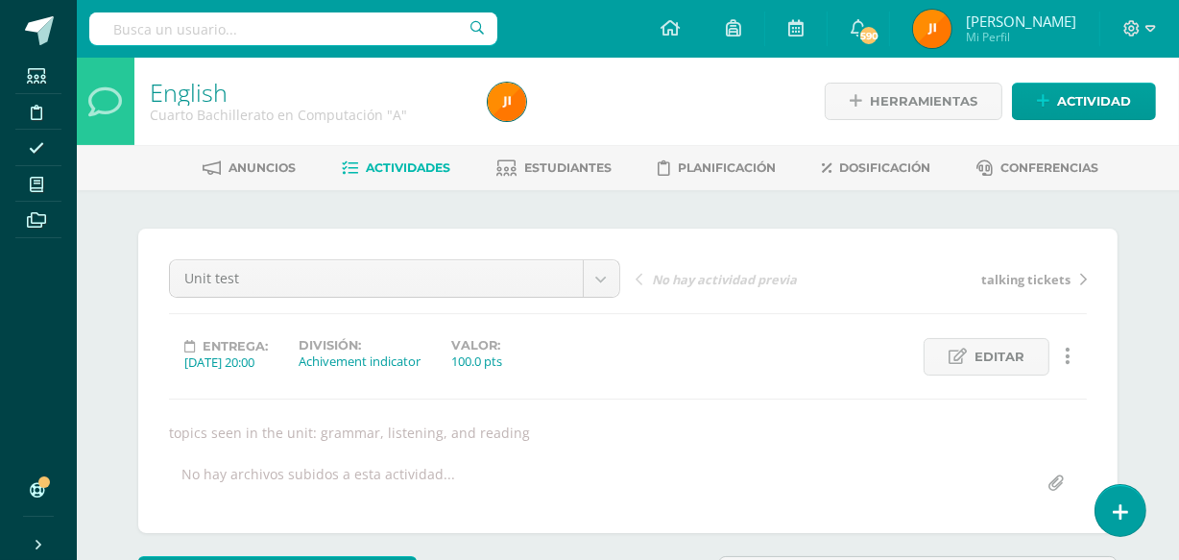
click at [568, 163] on span "Estudiantes" at bounding box center [568, 167] width 87 height 14
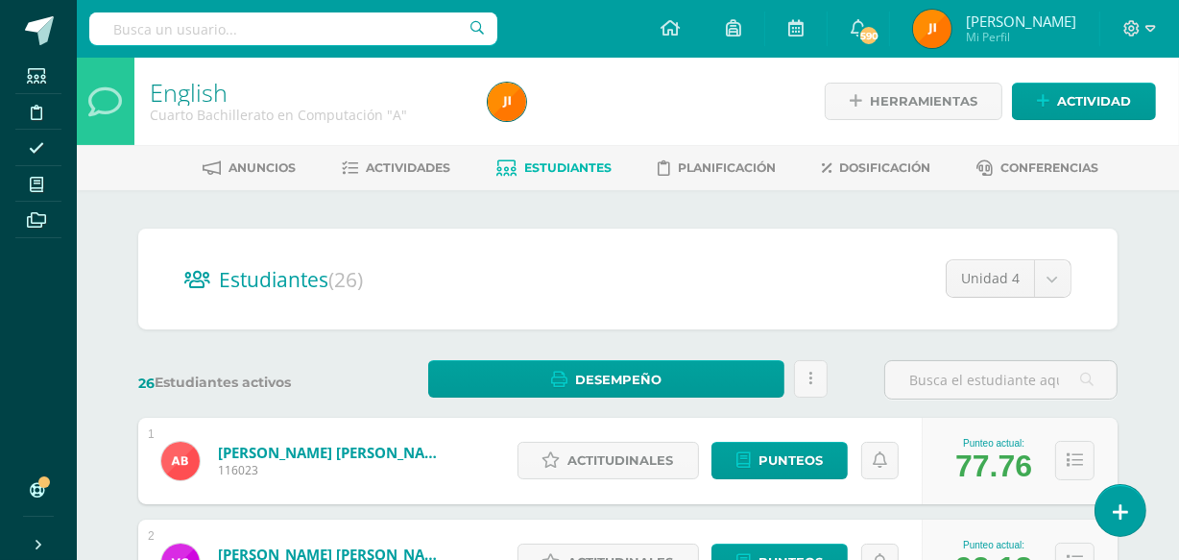
click at [397, 173] on span "Actividades" at bounding box center [409, 167] width 85 height 14
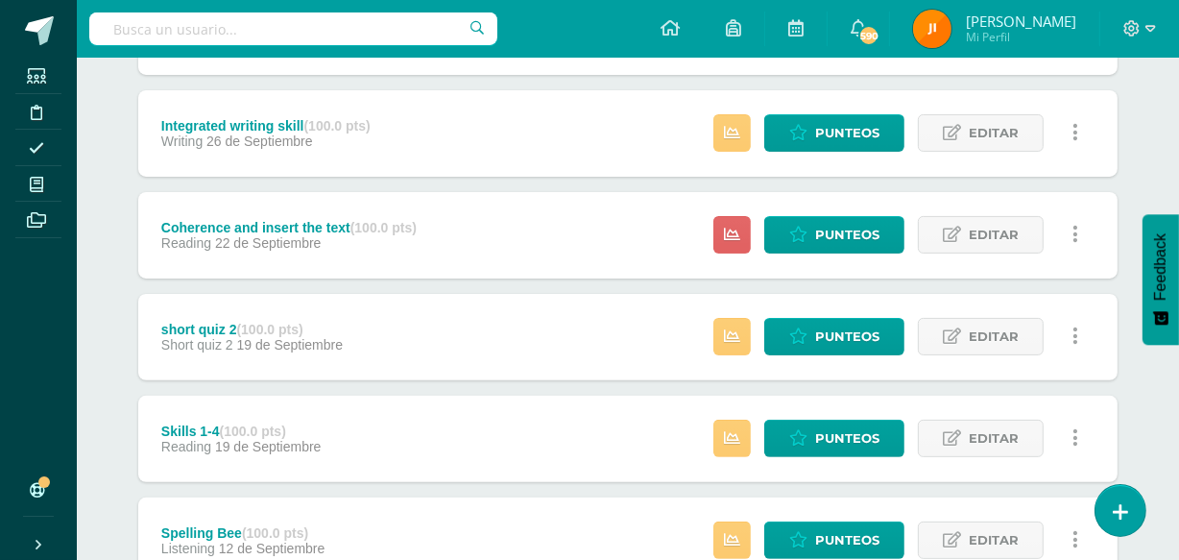
scroll to position [459, 0]
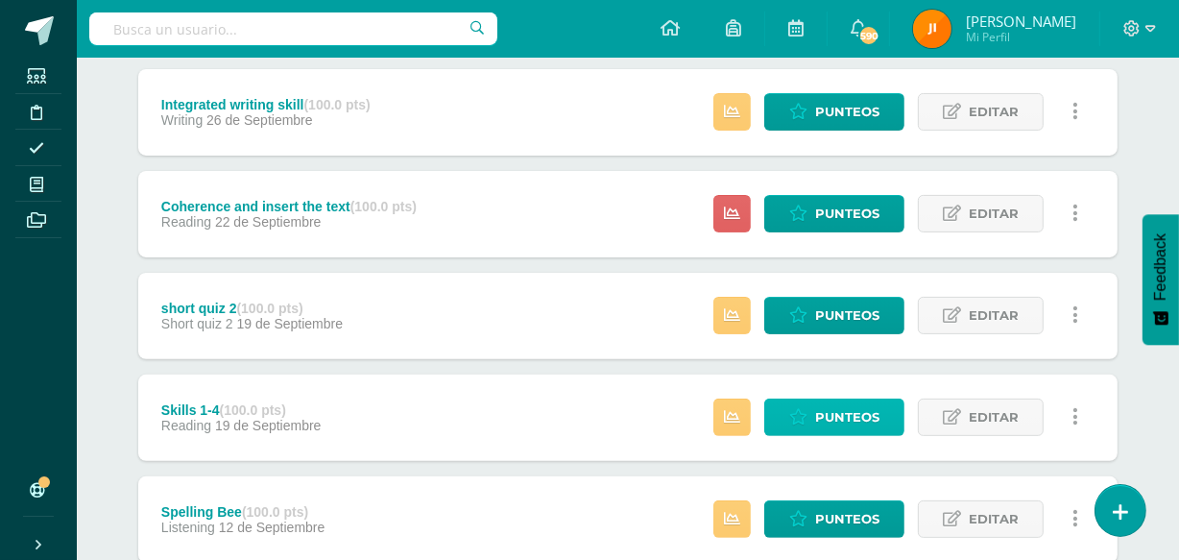
click at [833, 417] on span "Punteos" at bounding box center [847, 418] width 64 height 36
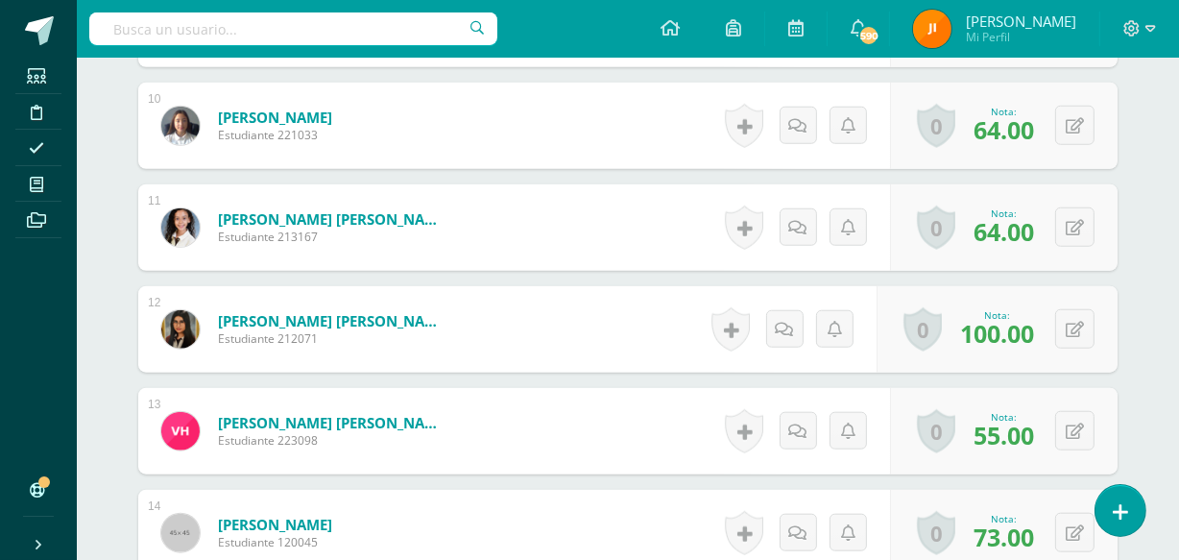
scroll to position [1531, 0]
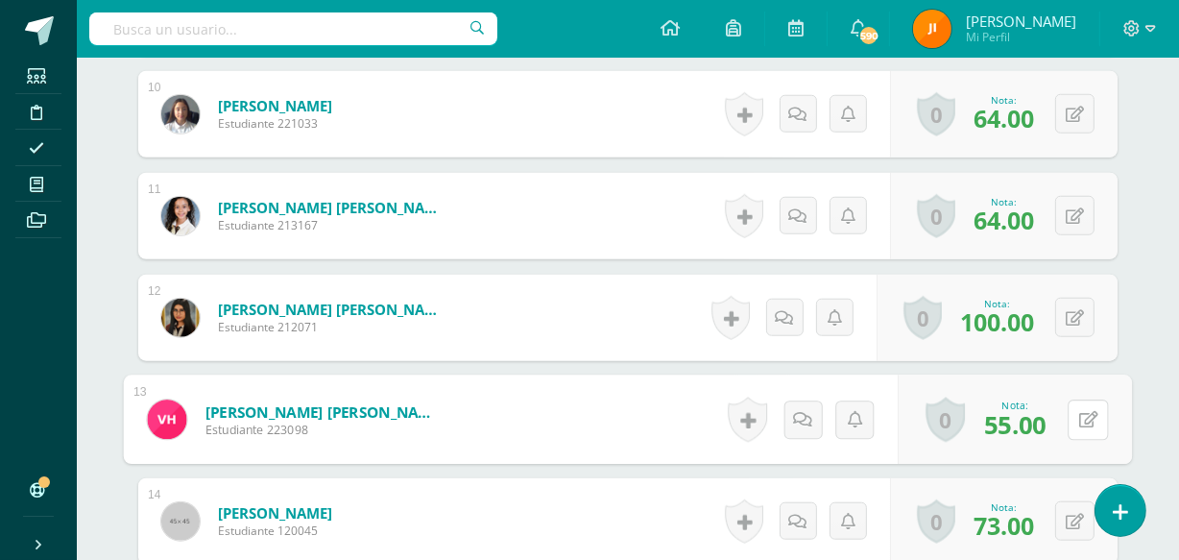
click at [1070, 411] on button at bounding box center [1088, 420] width 40 height 40
type input "92"
click at [1033, 420] on icon at bounding box center [1037, 426] width 17 height 16
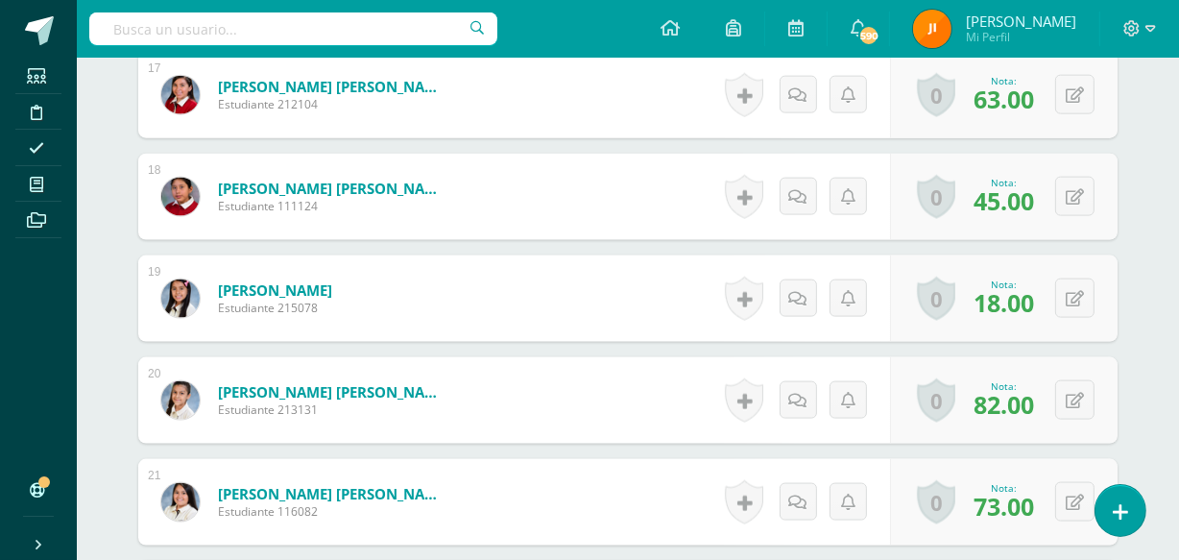
scroll to position [2274, 0]
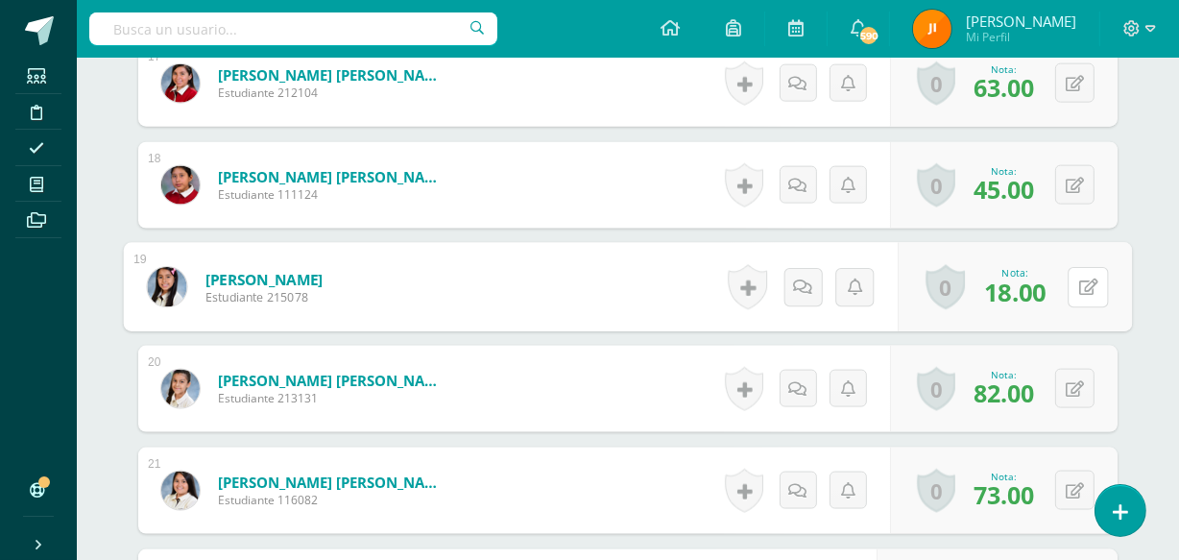
click at [1069, 281] on button at bounding box center [1088, 287] width 40 height 40
type input "75"
click at [1034, 287] on icon at bounding box center [1037, 293] width 17 height 16
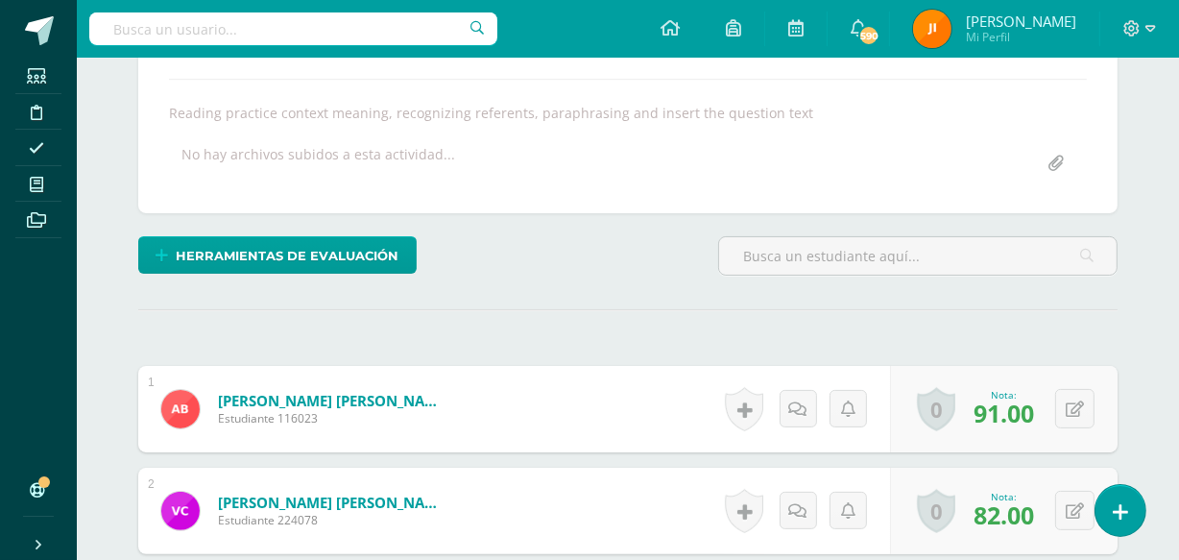
scroll to position [0, 0]
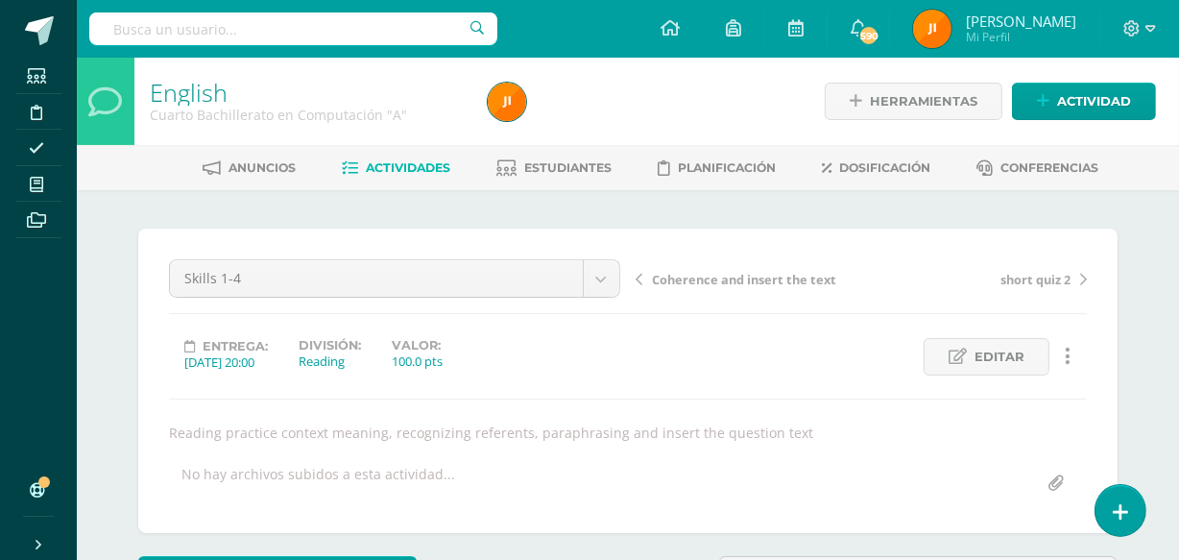
click at [539, 163] on span "Estudiantes" at bounding box center [568, 167] width 87 height 14
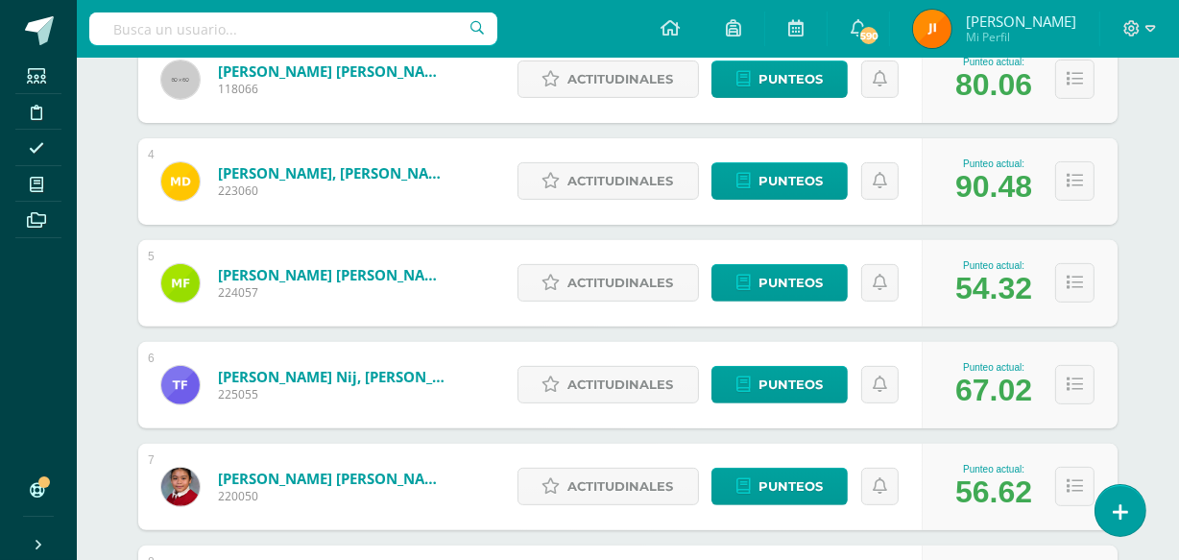
scroll to position [547, 0]
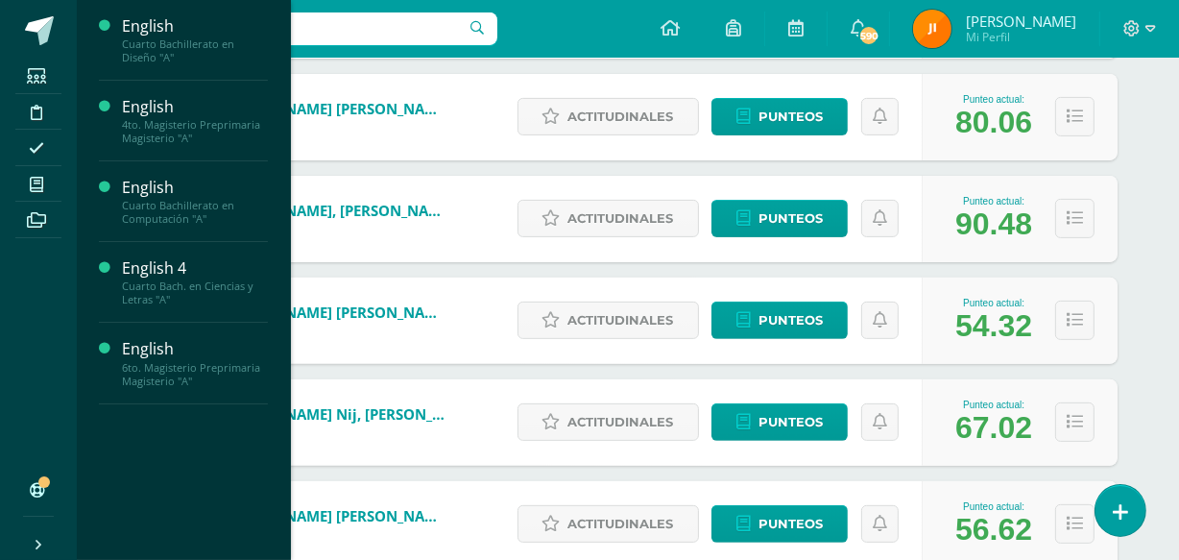
click at [158, 87] on span "Actividades" at bounding box center [180, 91] width 74 height 18
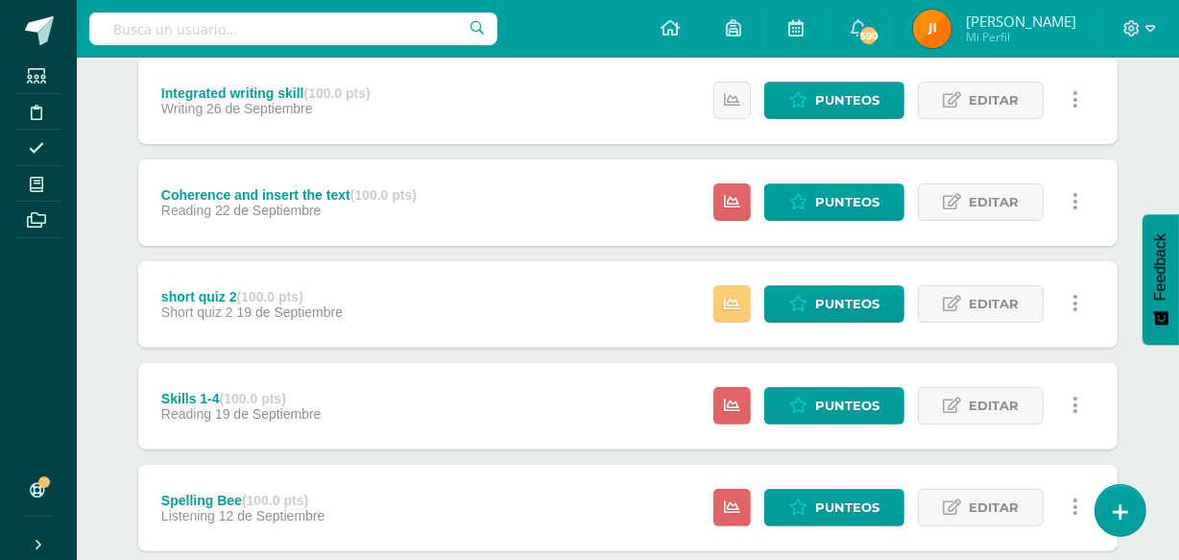
scroll to position [483, 0]
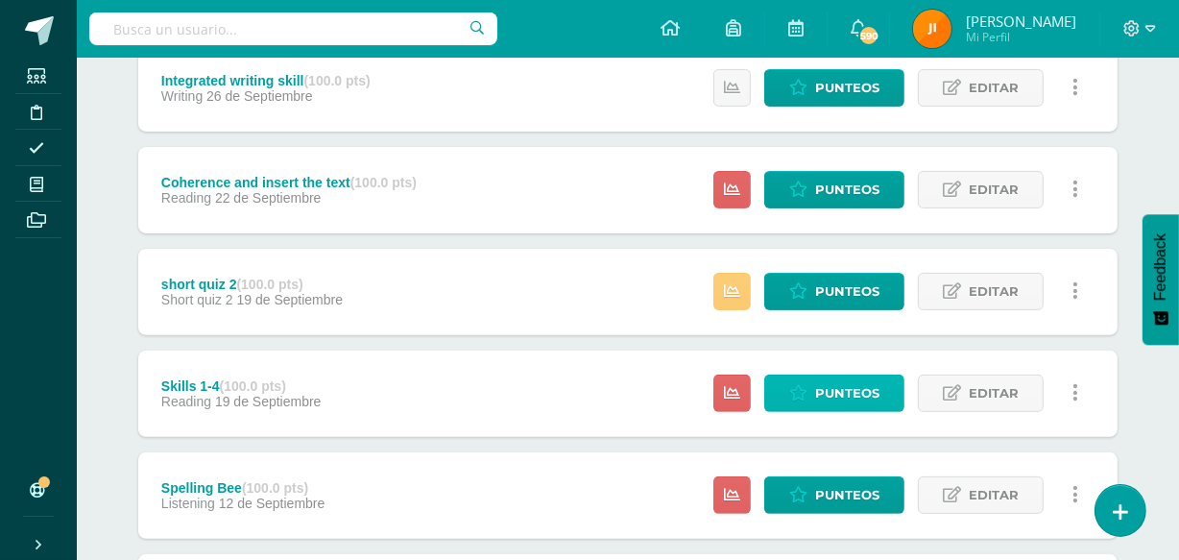
click at [835, 390] on span "Punteos" at bounding box center [847, 394] width 64 height 36
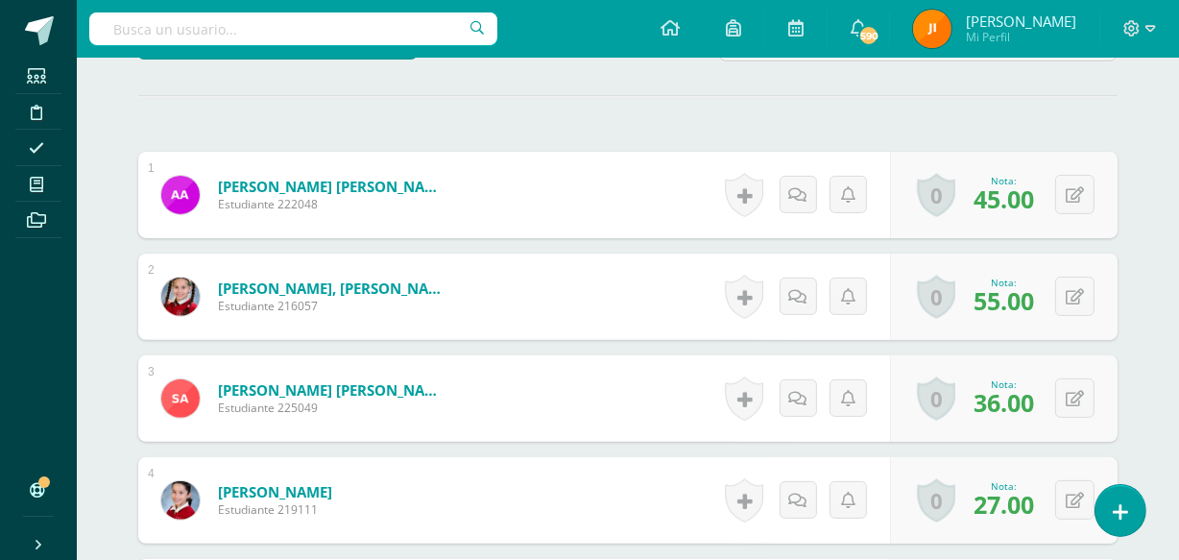
scroll to position [535, 0]
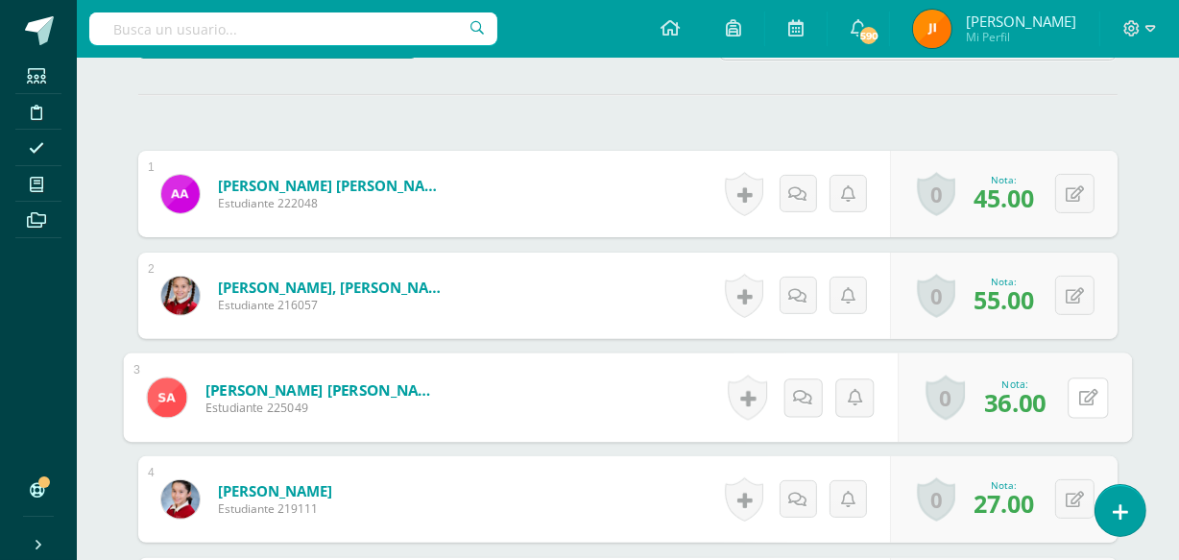
click at [1077, 395] on button at bounding box center [1088, 397] width 40 height 40
type input "92"
click at [1037, 400] on icon at bounding box center [1037, 404] width 17 height 16
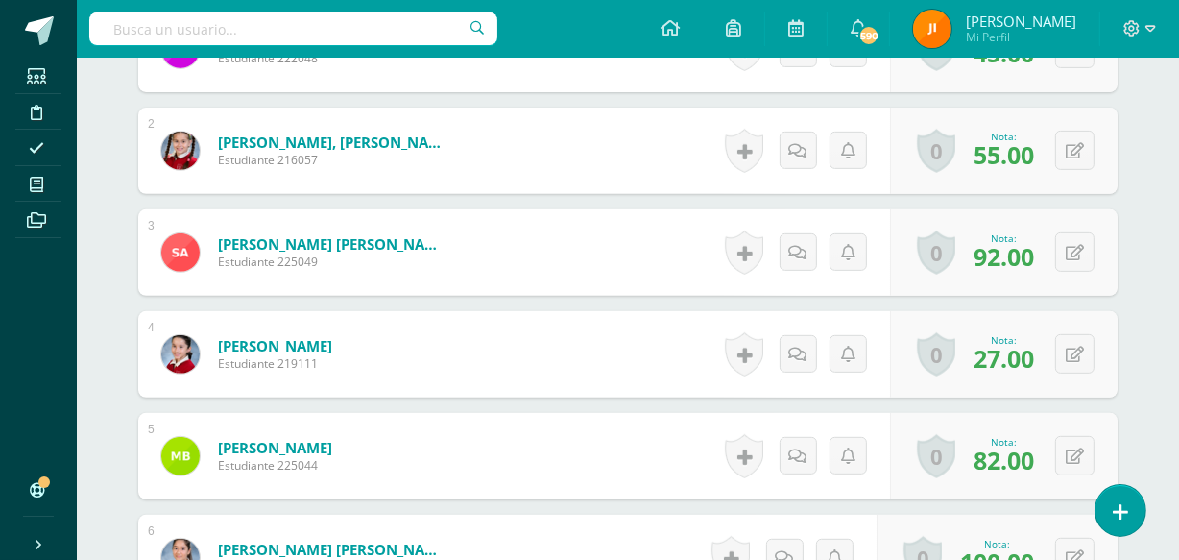
scroll to position [684, 0]
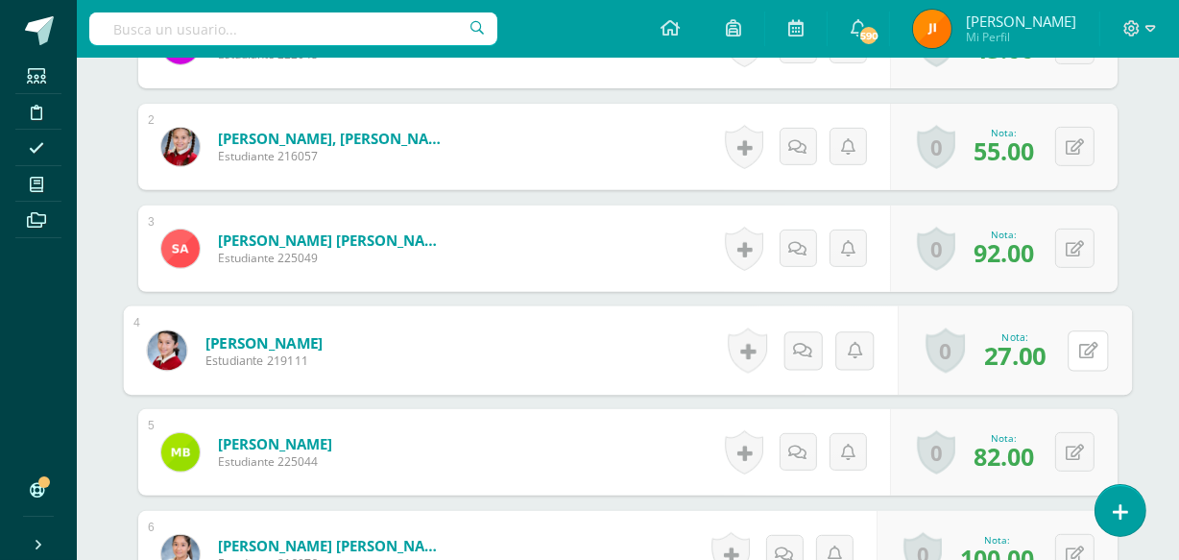
click at [1076, 343] on button at bounding box center [1088, 350] width 40 height 40
type input "92"
click at [1025, 350] on link at bounding box center [1037, 357] width 38 height 38
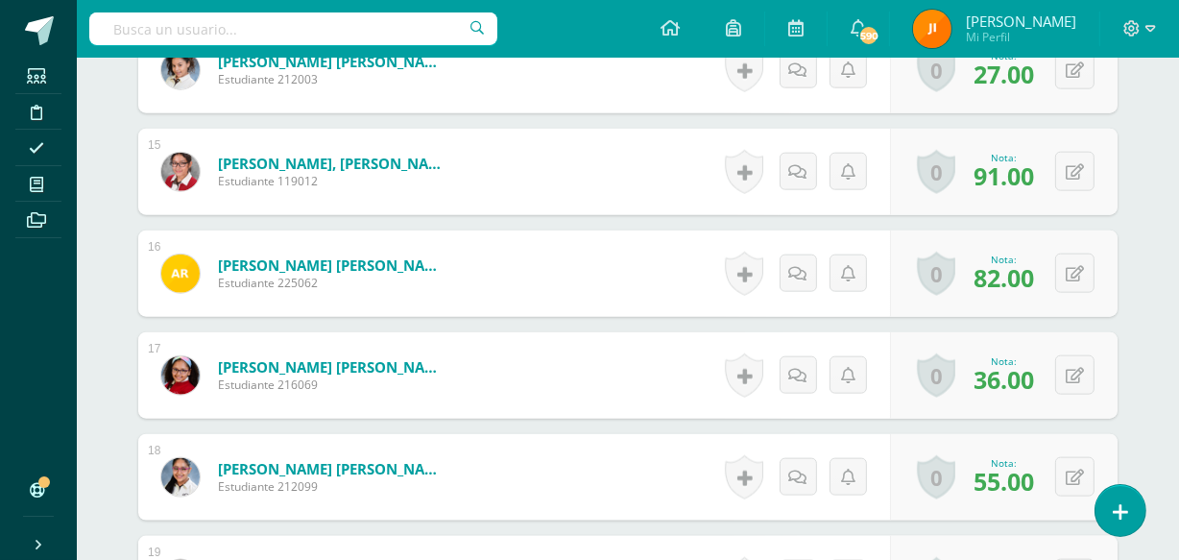
scroll to position [1987, 0]
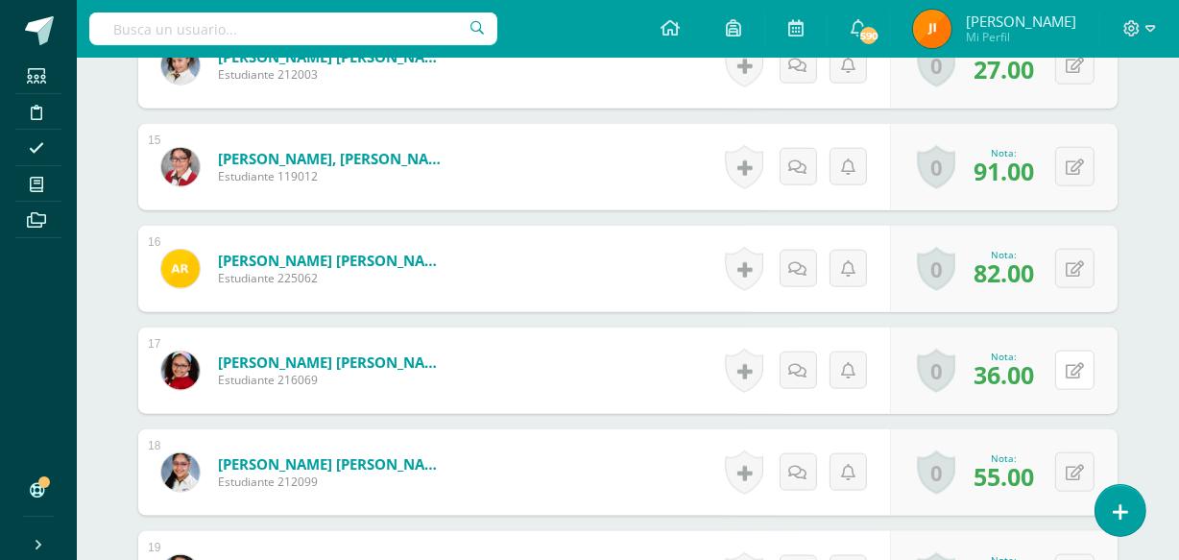
click at [1075, 366] on button at bounding box center [1075, 370] width 39 height 39
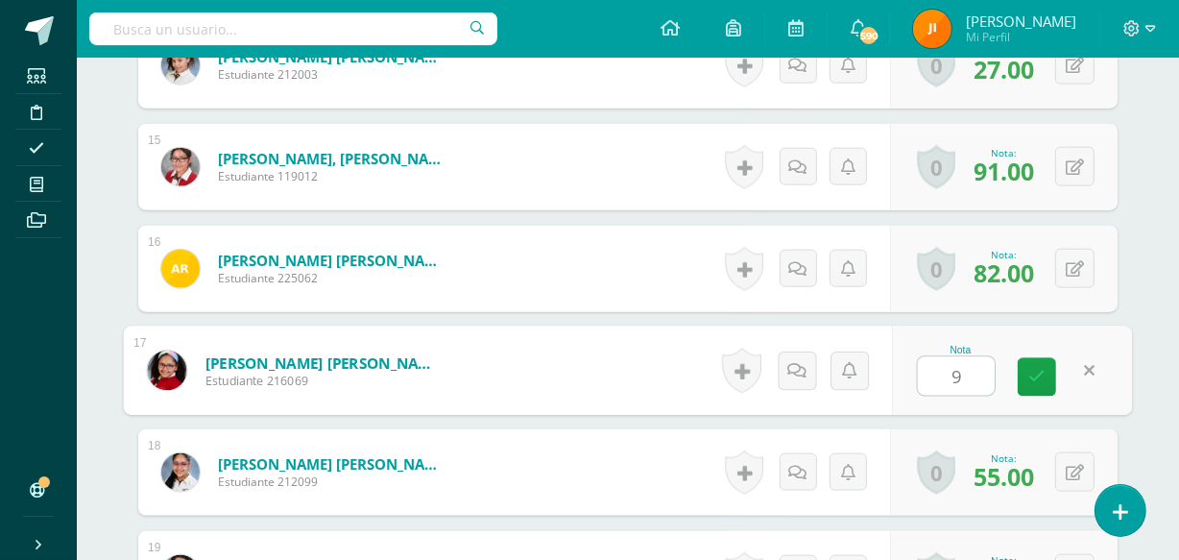
type input "92"
click at [1035, 375] on icon at bounding box center [1037, 377] width 17 height 16
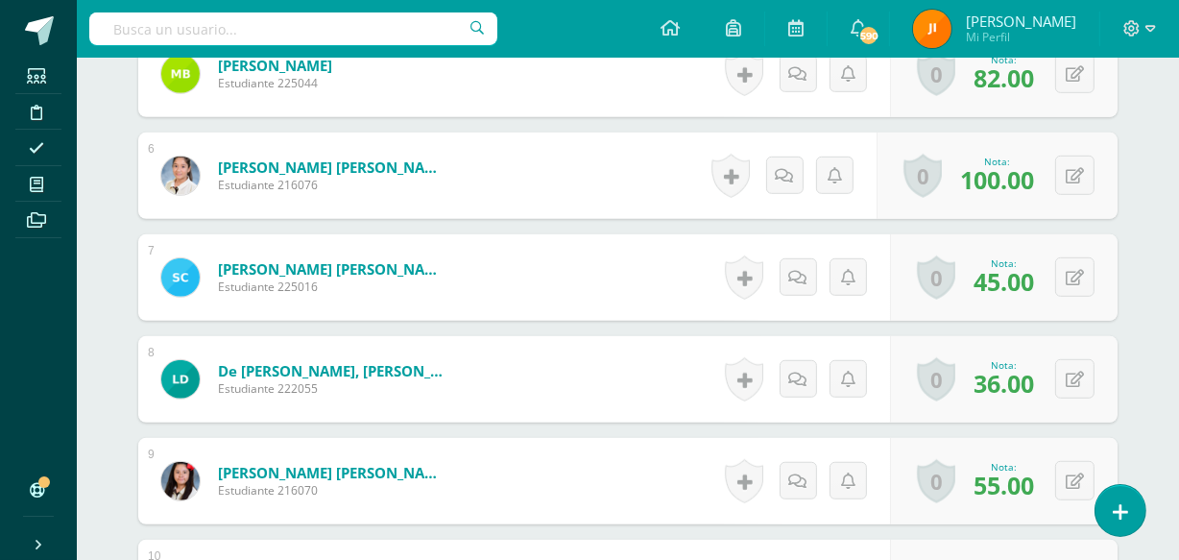
scroll to position [0, 0]
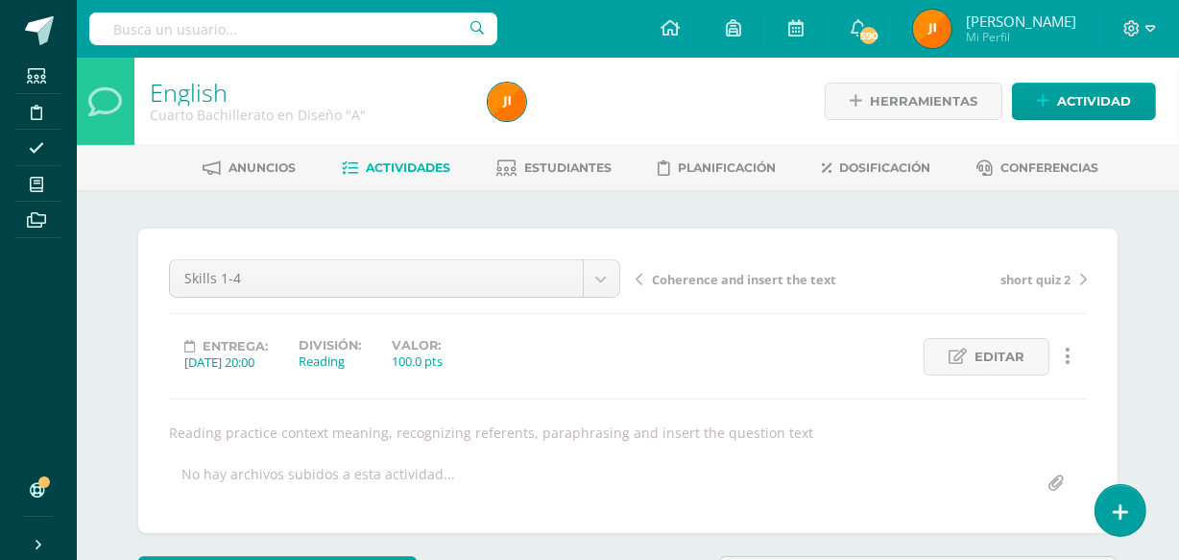
click at [396, 164] on span "Actividades" at bounding box center [409, 167] width 85 height 14
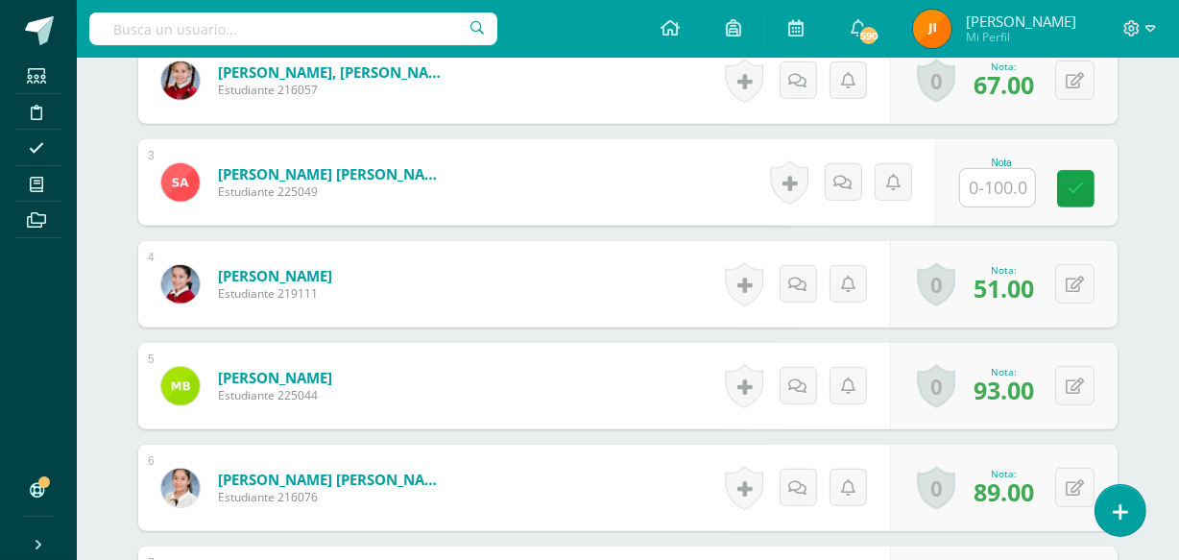
scroll to position [685, 0]
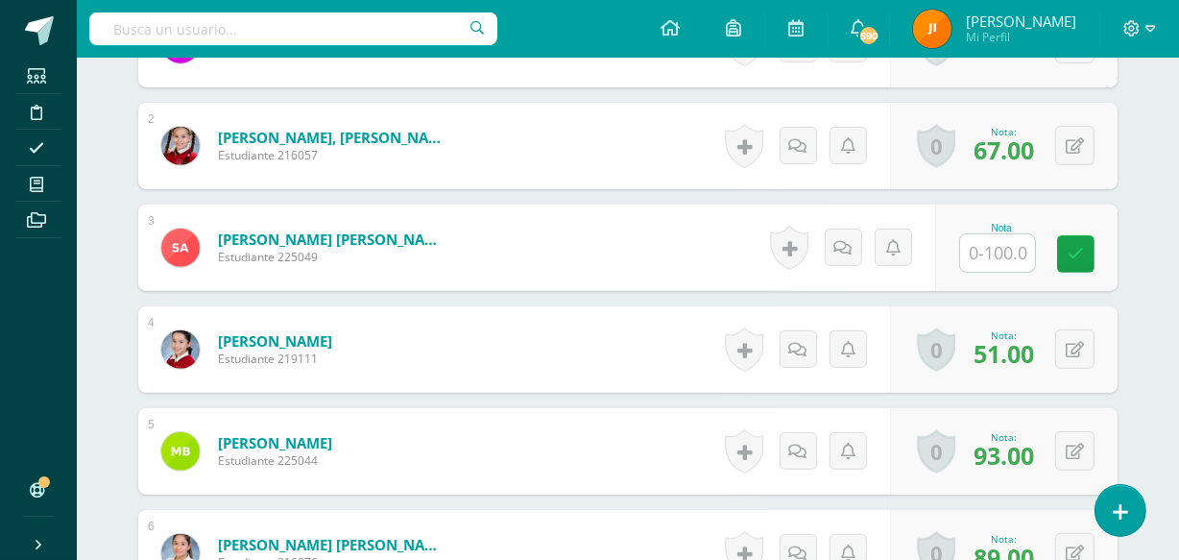
click at [995, 254] on input "text" at bounding box center [997, 252] width 75 height 37
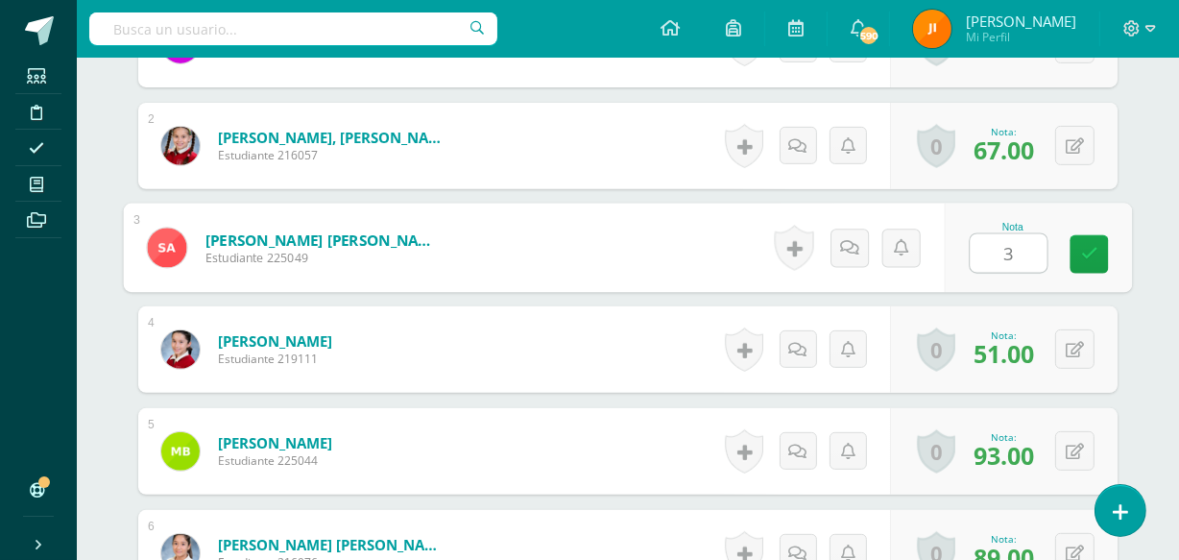
type input "37"
click at [1086, 249] on icon at bounding box center [1089, 254] width 17 height 16
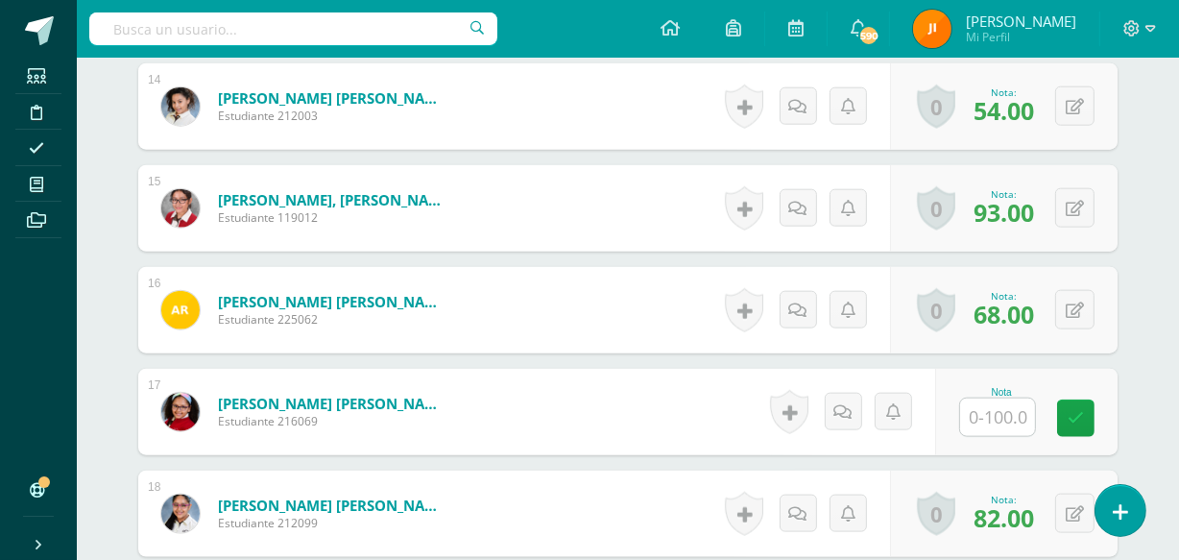
scroll to position [1955, 0]
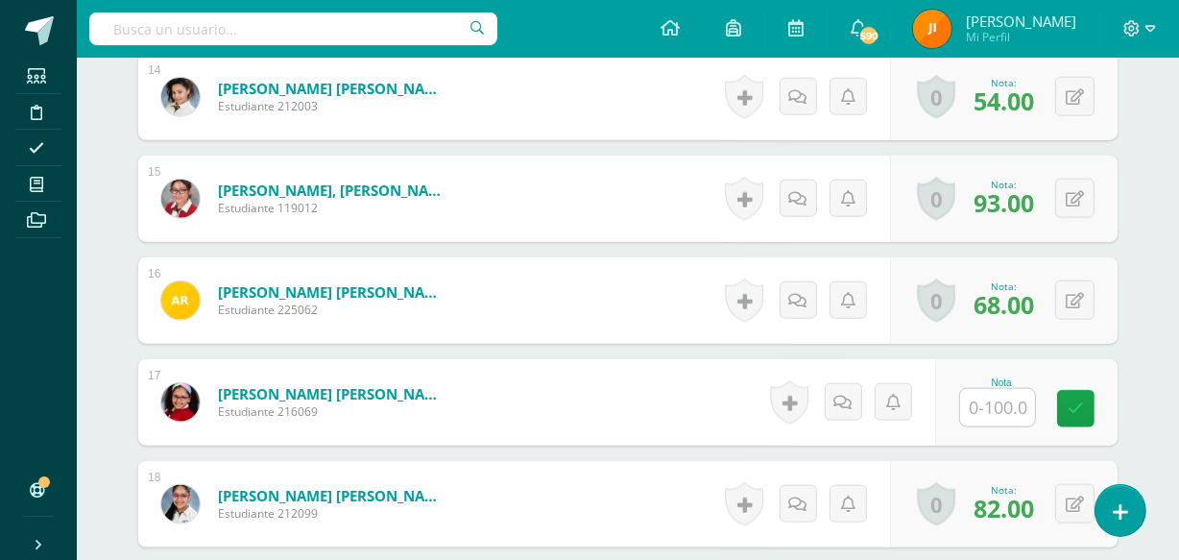
click at [1000, 404] on input "text" at bounding box center [997, 407] width 75 height 37
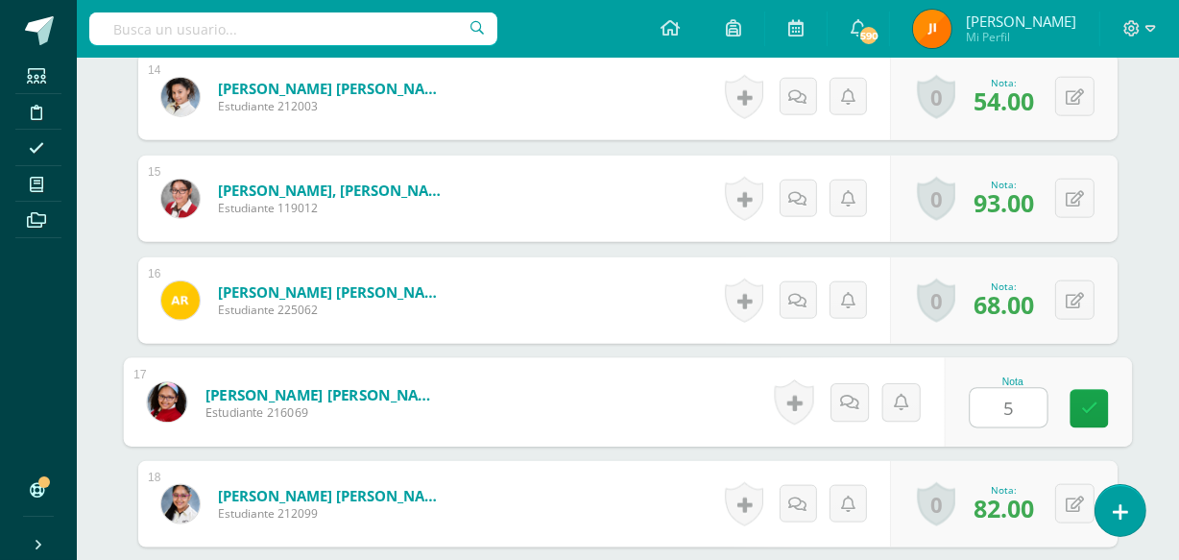
type input "50"
click at [1086, 401] on icon at bounding box center [1089, 409] width 17 height 16
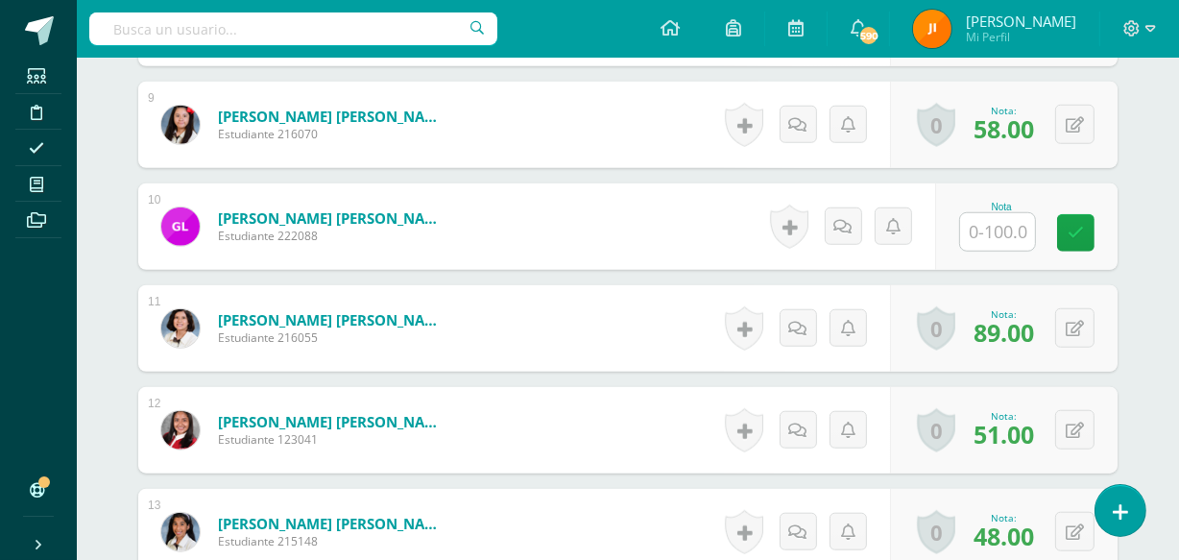
scroll to position [1409, 0]
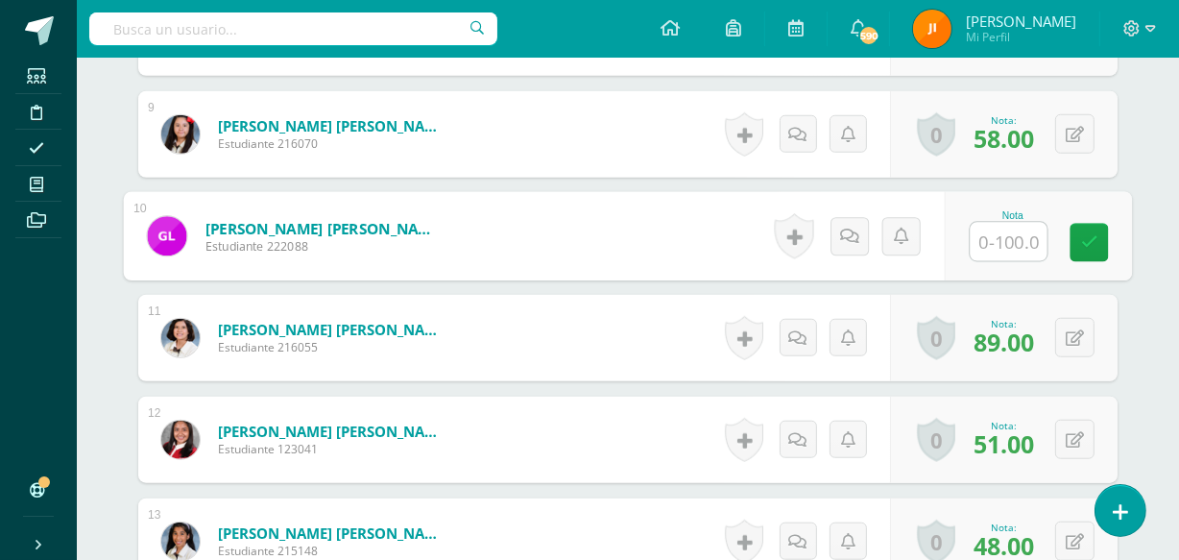
click at [1002, 239] on input "text" at bounding box center [1009, 242] width 77 height 38
type input "34"
click at [1088, 237] on icon at bounding box center [1089, 242] width 17 height 16
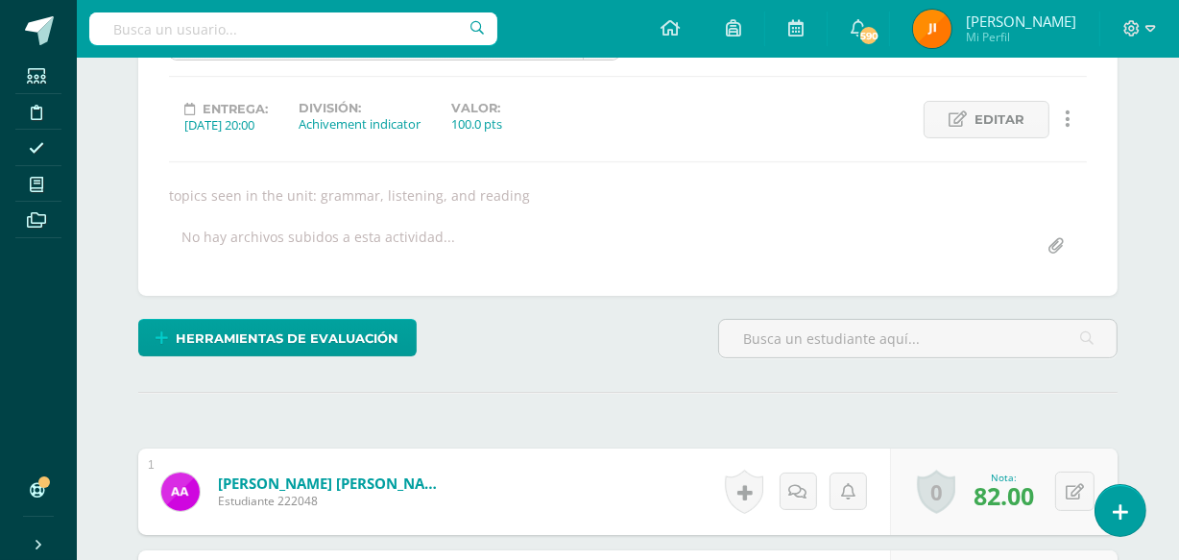
scroll to position [0, 0]
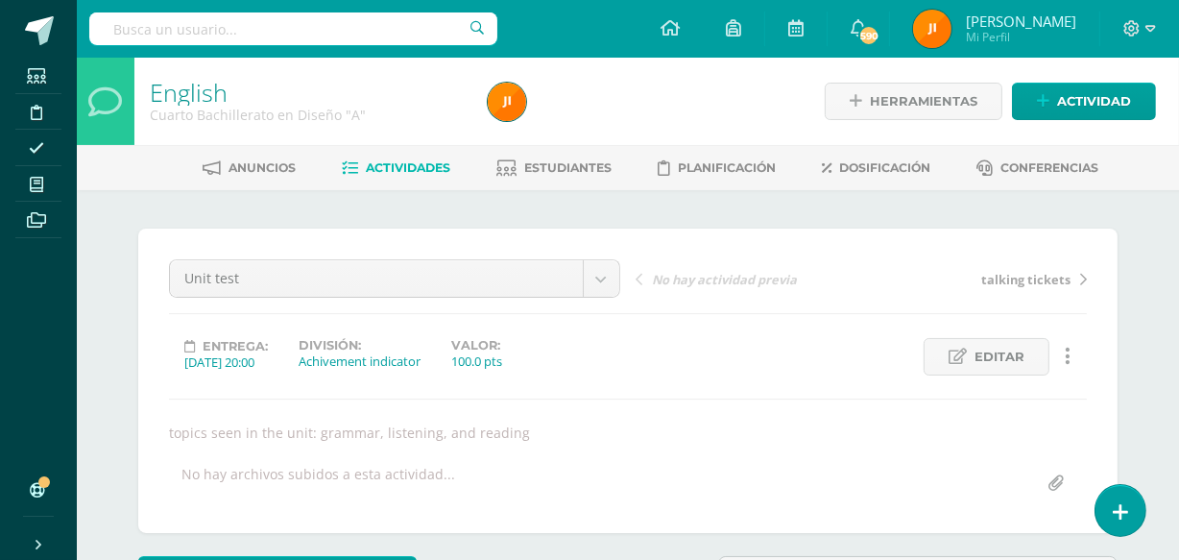
click at [568, 164] on span "Estudiantes" at bounding box center [568, 167] width 87 height 14
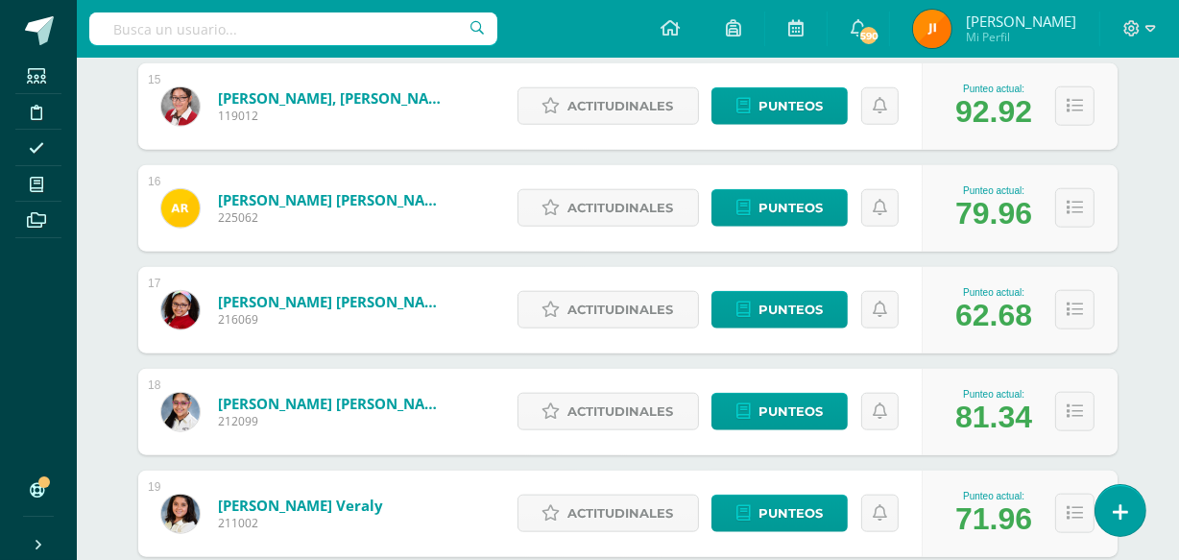
scroll to position [1786, 0]
